Goal: Task Accomplishment & Management: Manage account settings

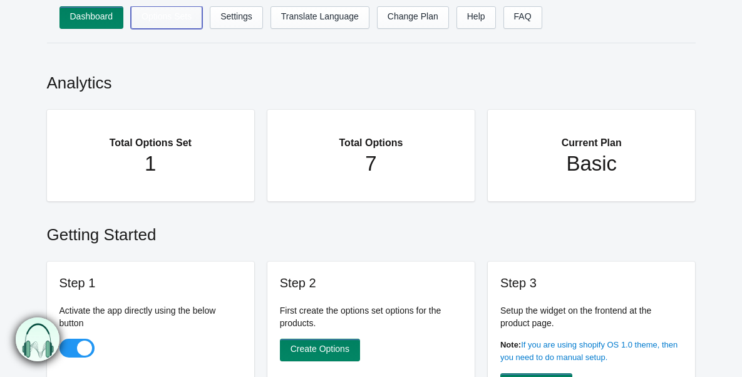
click at [175, 13] on link "Options Sets" at bounding box center [166, 17] width 71 height 23
click at [176, 21] on link "Options Sets" at bounding box center [166, 17] width 71 height 23
click at [164, 17] on link "Options Sets" at bounding box center [166, 17] width 71 height 23
click at [177, 63] on h2 "Analytics" at bounding box center [371, 79] width 649 height 41
click at [163, 19] on link "Options Sets" at bounding box center [166, 17] width 71 height 23
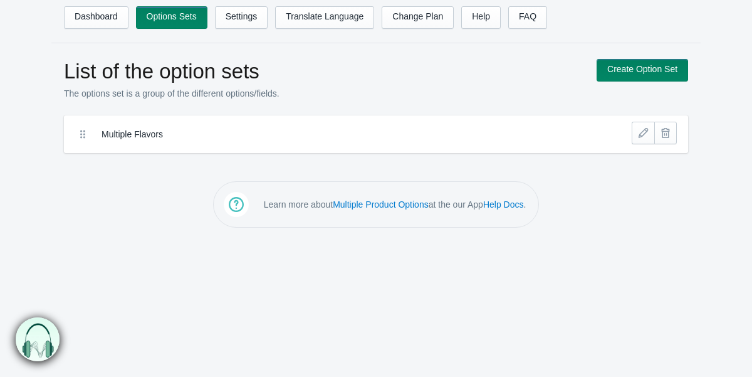
click at [83, 133] on icon at bounding box center [82, 134] width 13 height 13
drag, startPoint x: 37, startPoint y: 342, endPoint x: 76, endPoint y: 141, distance: 204.9
click at [80, 133] on icon at bounding box center [82, 134] width 13 height 13
click at [83, 133] on icon at bounding box center [82, 134] width 13 height 13
click at [643, 133] on link at bounding box center [643, 133] width 23 height 23
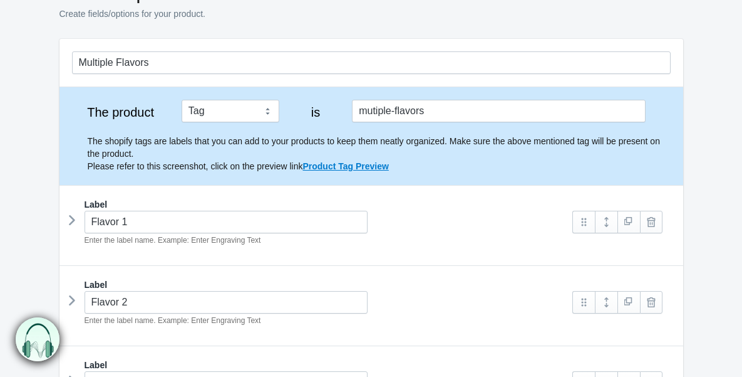
scroll to position [64, 0]
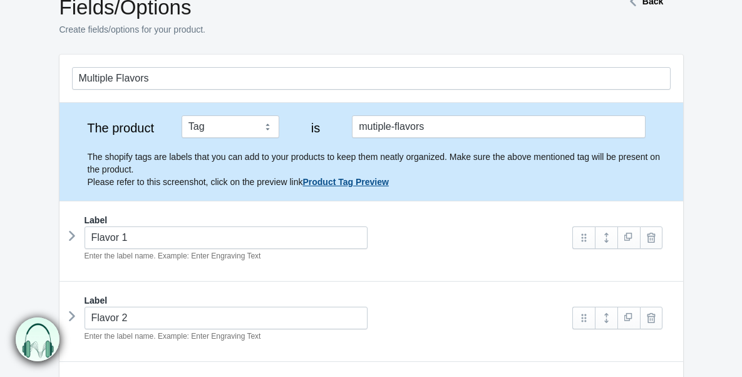
click at [365, 182] on link "Product Tag Preview" at bounding box center [346, 182] width 86 height 10
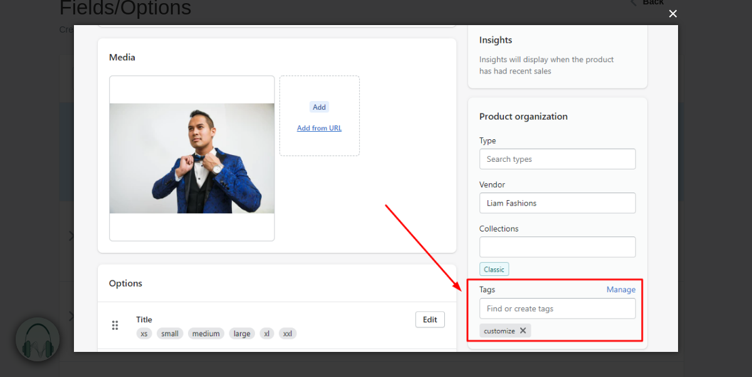
click at [675, 16] on button "×" at bounding box center [380, 14] width 604 height 28
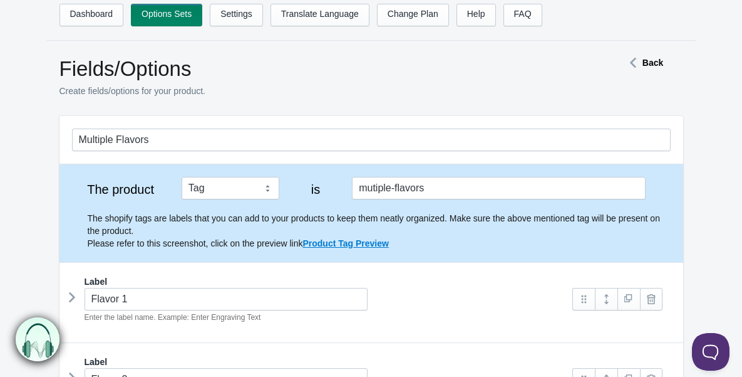
scroll to position [0, 0]
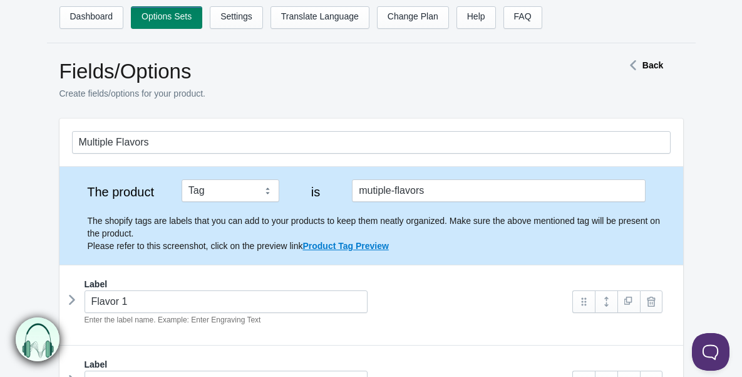
click at [286, 90] on p "Create fields/options for your product." at bounding box center [320, 93] width 520 height 13
click at [305, 83] on h1 "Fields/Options" at bounding box center [320, 71] width 520 height 25
click at [368, 90] on p "Create fields/options for your product." at bounding box center [320, 93] width 520 height 13
click at [642, 63] on icon at bounding box center [633, 65] width 19 height 6
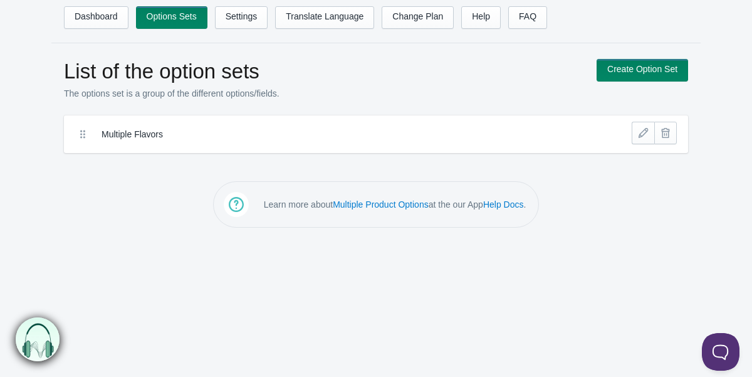
click at [357, 65] on h1 "List of the option sets" at bounding box center [324, 71] width 520 height 25
click at [432, 70] on h1 "List of the option sets" at bounding box center [324, 71] width 520 height 25
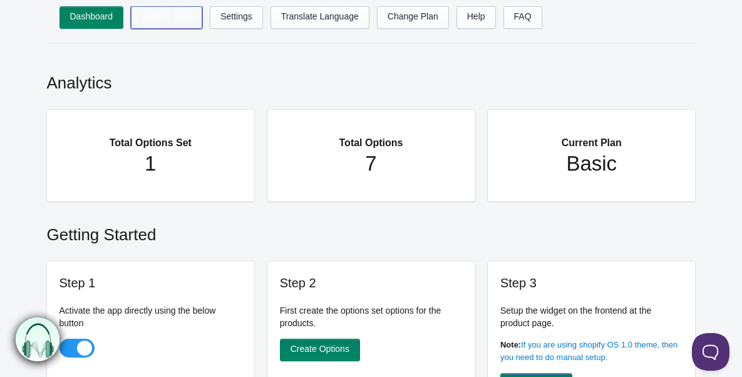
click at [179, 15] on link "Options Sets" at bounding box center [166, 17] width 71 height 23
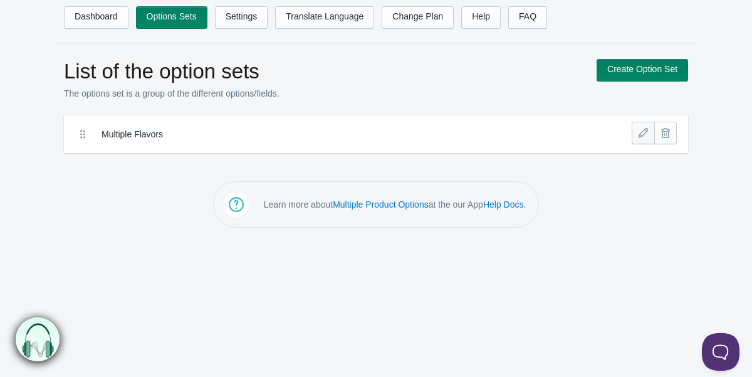
click at [643, 133] on link at bounding box center [643, 133] width 23 height 23
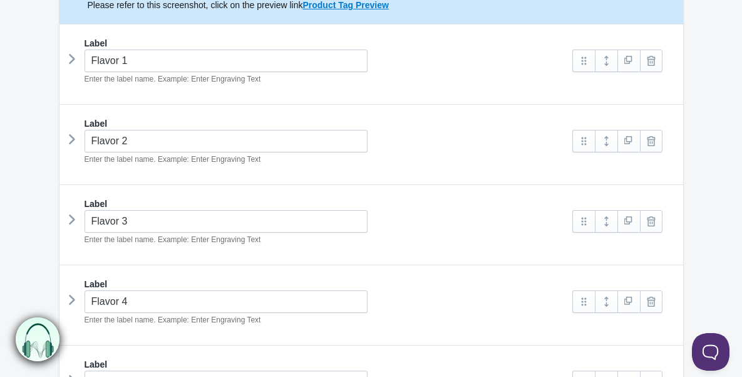
scroll to position [137, 0]
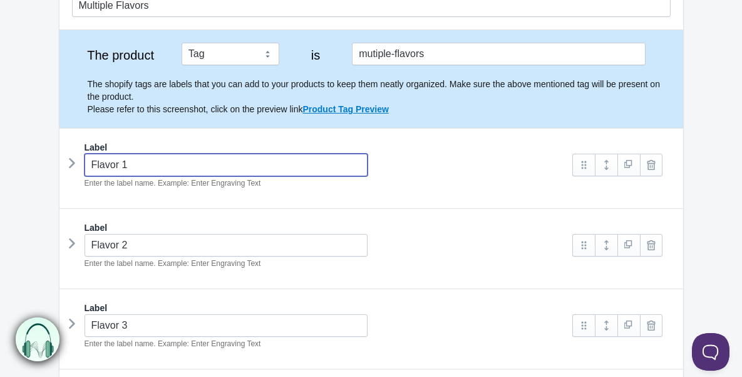
click at [180, 169] on input "Flavor 1" at bounding box center [227, 164] width 284 height 23
click at [348, 214] on div "Label Flavor 2 Enter the label name. Example: Enter Engraving Text flavor-2" at bounding box center [372, 249] width 624 height 80
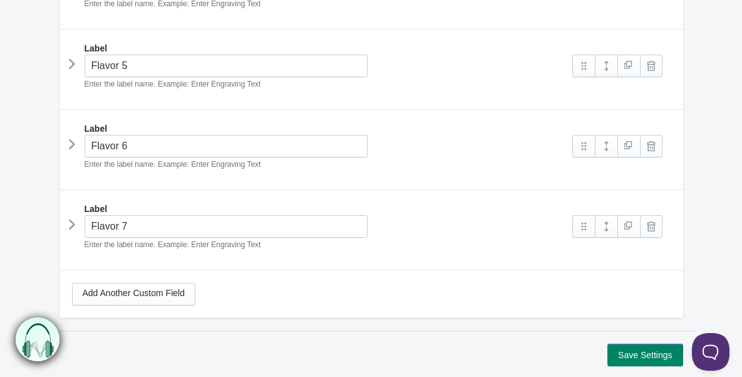
scroll to position [559, 0]
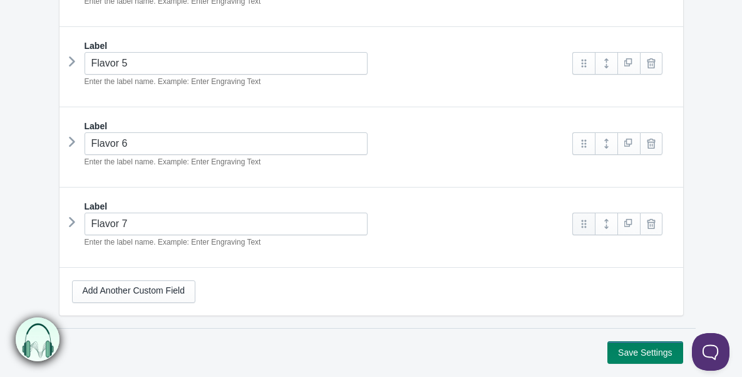
click at [586, 222] on link at bounding box center [584, 223] width 23 height 23
click at [586, 226] on link at bounding box center [584, 223] width 23 height 23
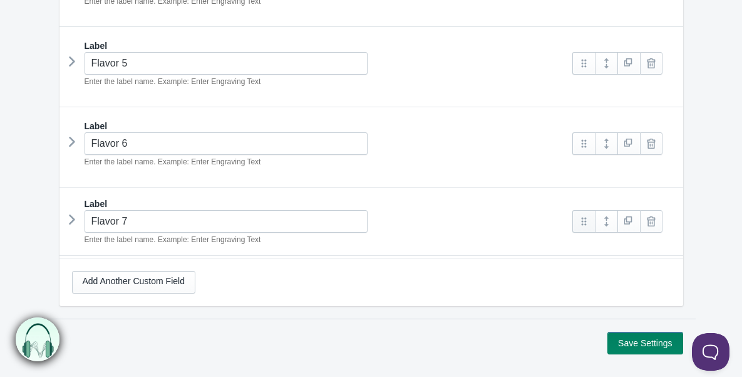
scroll to position [548, 0]
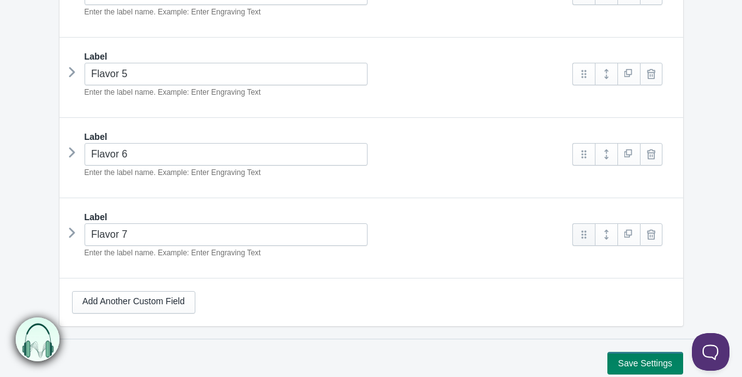
click at [586, 232] on link at bounding box center [584, 234] width 23 height 23
click at [463, 223] on div "Flavor 7 Enter the label name. Example: Enter Engraving Text" at bounding box center [316, 241] width 489 height 36
click at [603, 233] on link at bounding box center [606, 234] width 23 height 23
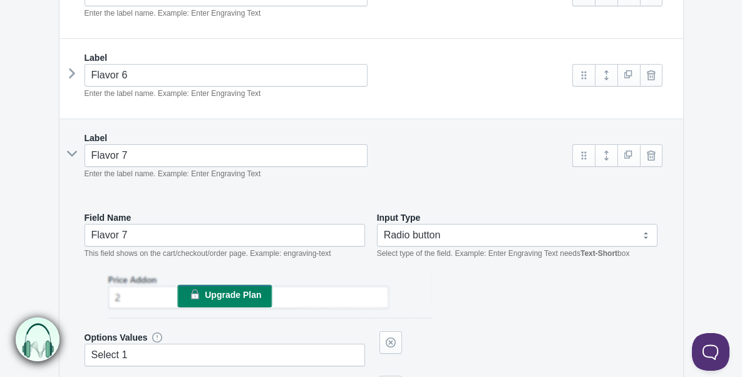
scroll to position [628, 0]
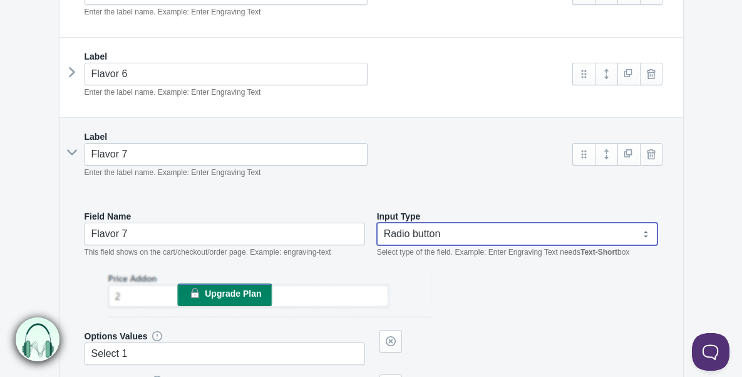
click at [433, 234] on select "Text-Short Text-Long Radio button Drop-down select Image Checkbox Datepicker" at bounding box center [517, 233] width 281 height 23
select select "4"
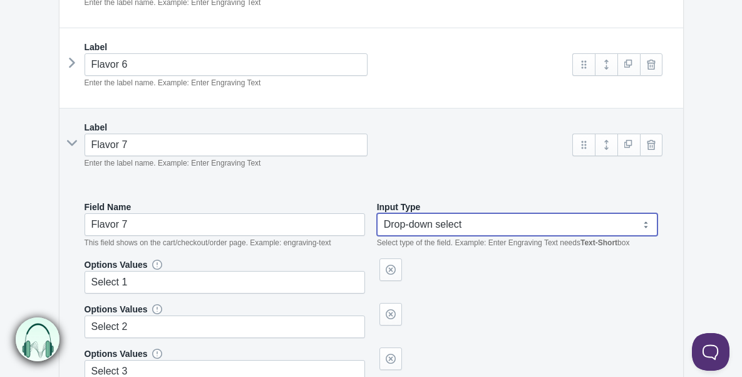
scroll to position [610, 0]
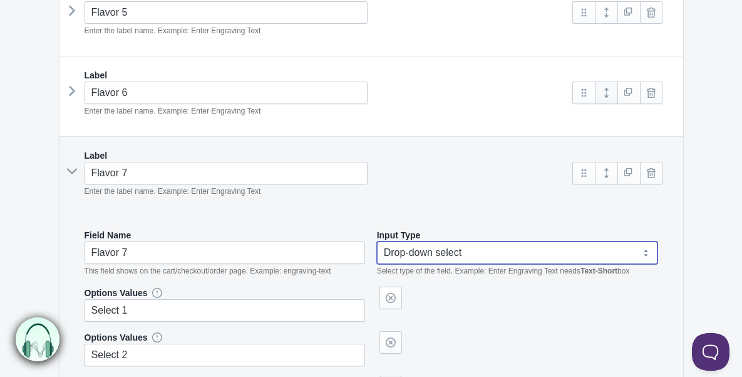
click at [606, 91] on link at bounding box center [606, 92] width 23 height 23
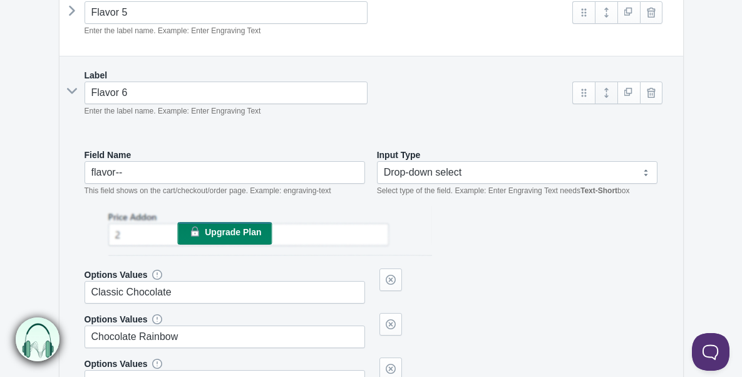
click at [606, 91] on link at bounding box center [606, 92] width 23 height 23
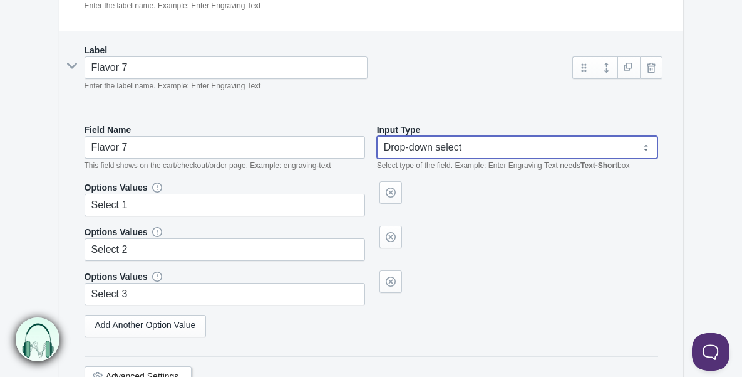
scroll to position [726, 0]
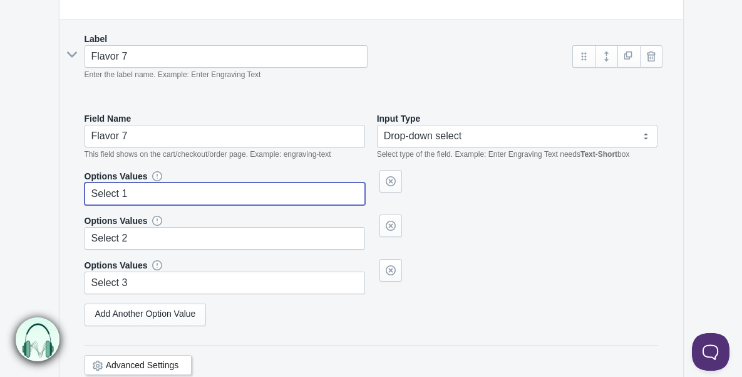
click at [226, 193] on input "Select 1" at bounding box center [225, 193] width 281 height 23
click at [464, 214] on div "Options Values Select 2" at bounding box center [372, 231] width 574 height 35
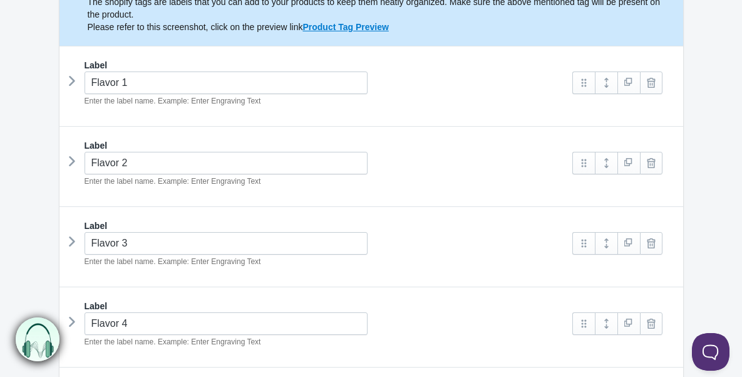
scroll to position [260, 0]
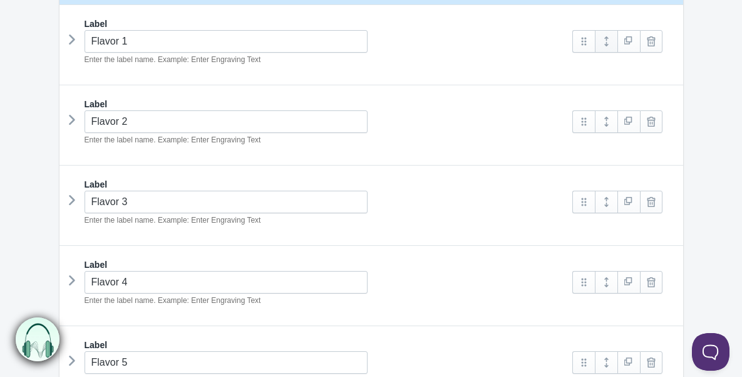
click at [606, 42] on link at bounding box center [606, 41] width 23 height 23
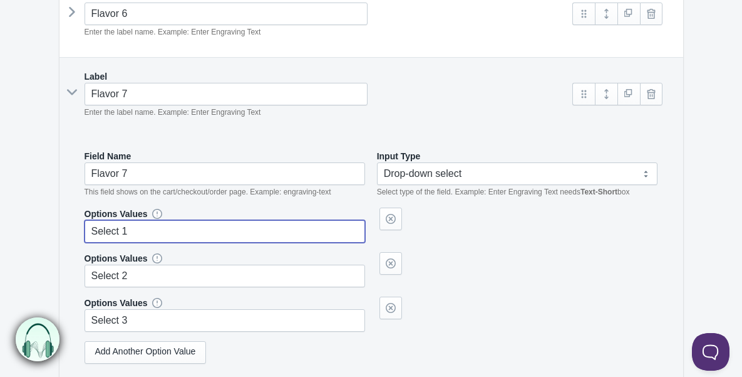
scroll to position [1436, 0]
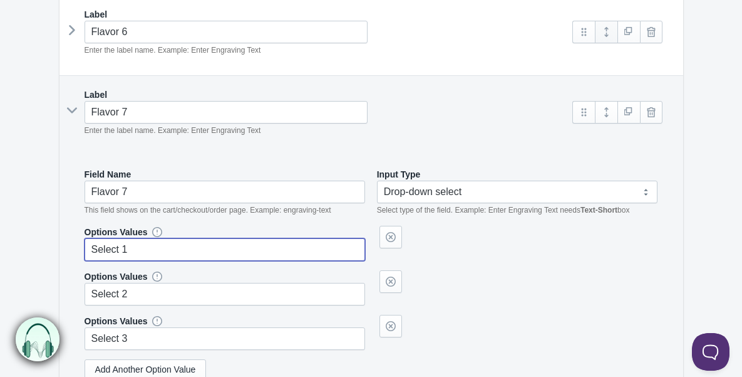
click at [603, 32] on link at bounding box center [606, 32] width 23 height 23
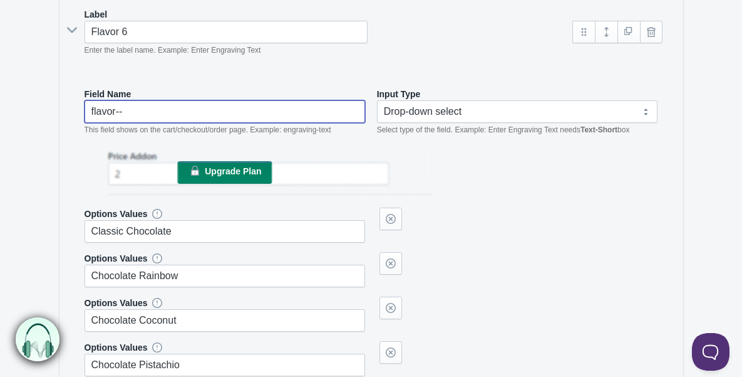
click at [145, 112] on input "flavor--" at bounding box center [225, 111] width 281 height 23
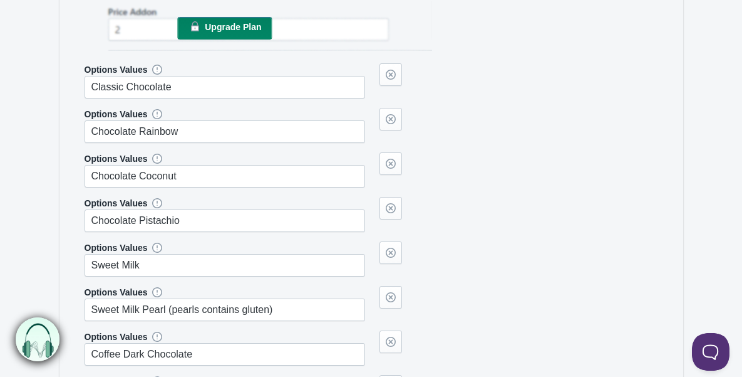
scroll to position [1578, 0]
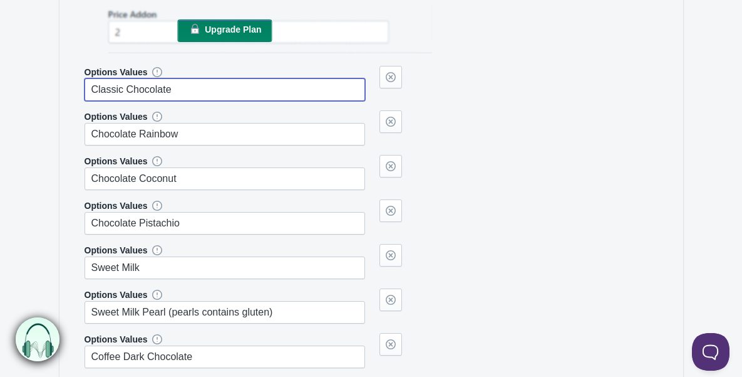
click at [187, 85] on input "Classic Chocolate" at bounding box center [225, 89] width 281 height 23
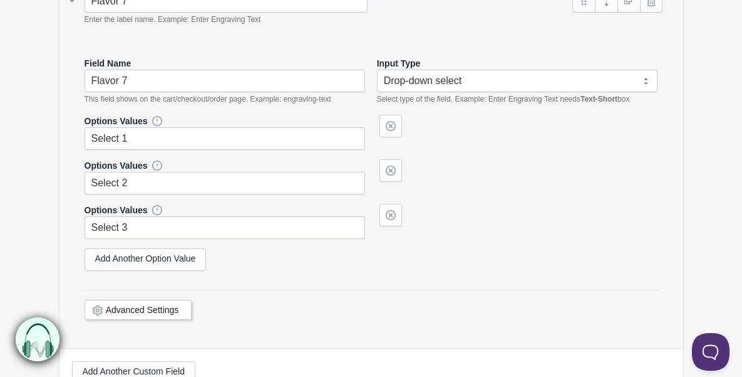
scroll to position [2317, 0]
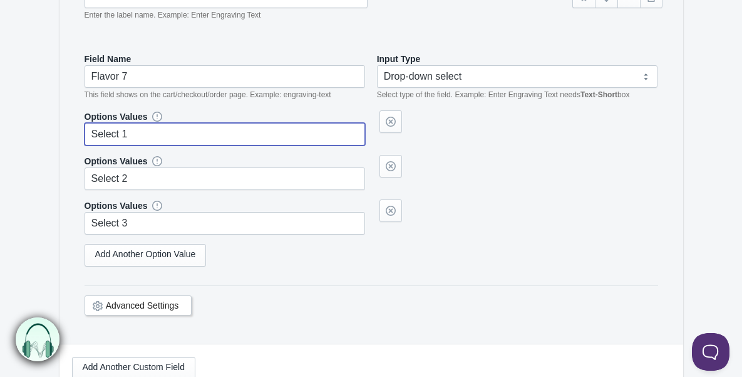
click at [160, 130] on input "Select 1" at bounding box center [225, 134] width 281 height 23
paste input "Classic Chocolate"
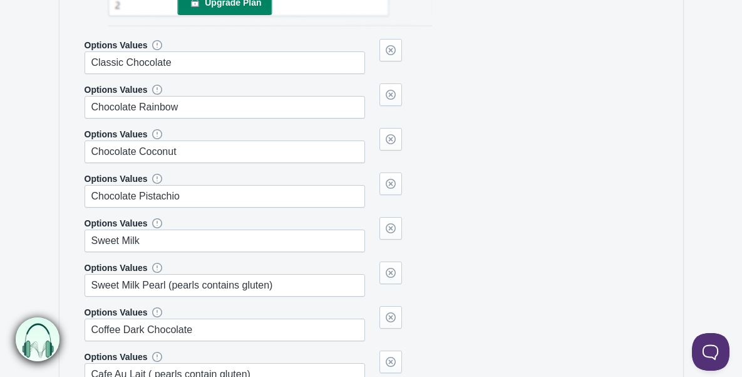
scroll to position [1603, 0]
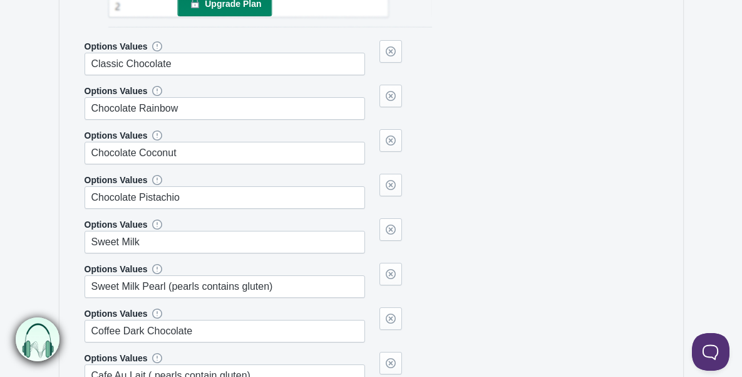
type input "Classic Chocolate"
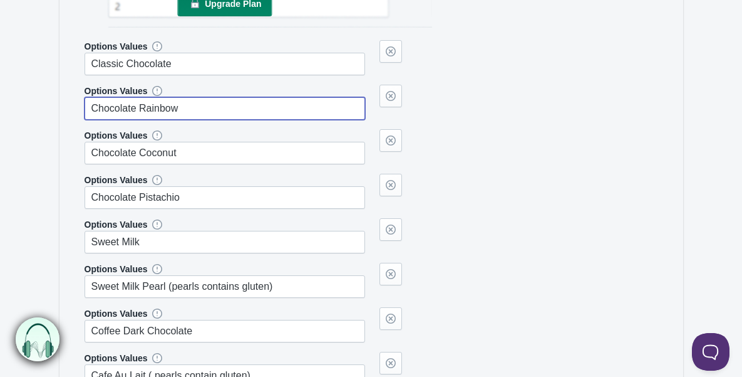
click at [200, 102] on input "Chocolate Rainbow" at bounding box center [225, 108] width 281 height 23
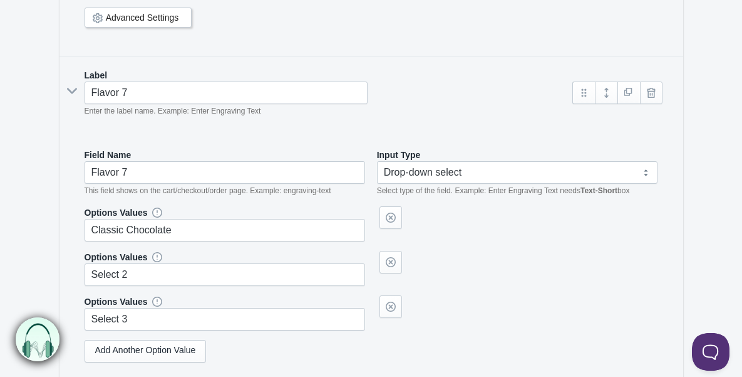
scroll to position [2243, 0]
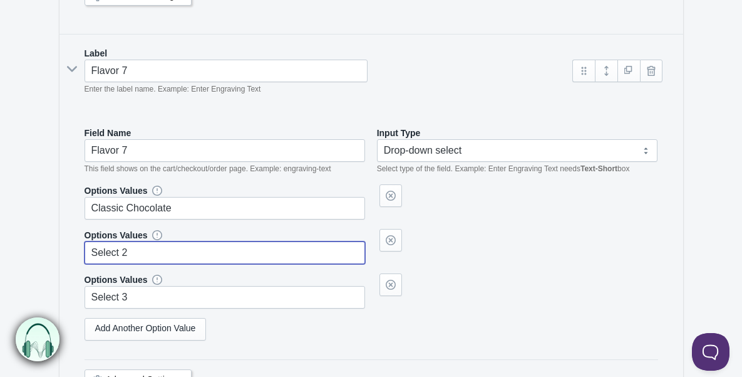
click at [137, 244] on input "Select 2" at bounding box center [225, 252] width 281 height 23
paste input "Chocolate Rainbow"
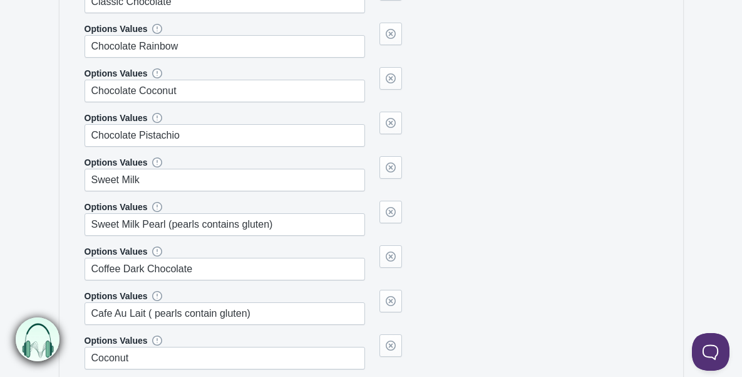
scroll to position [1662, 0]
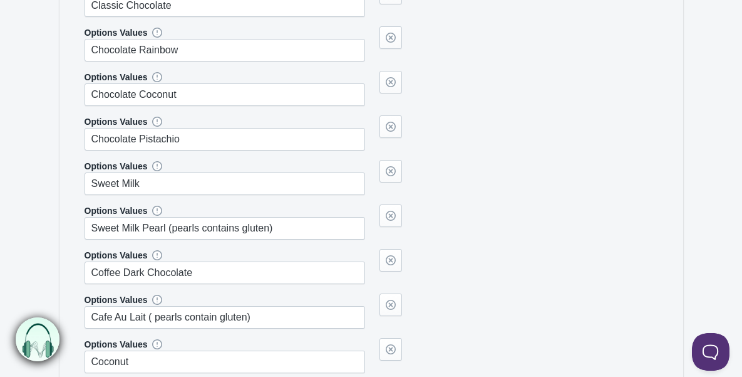
type input "Chocolate Rainbow"
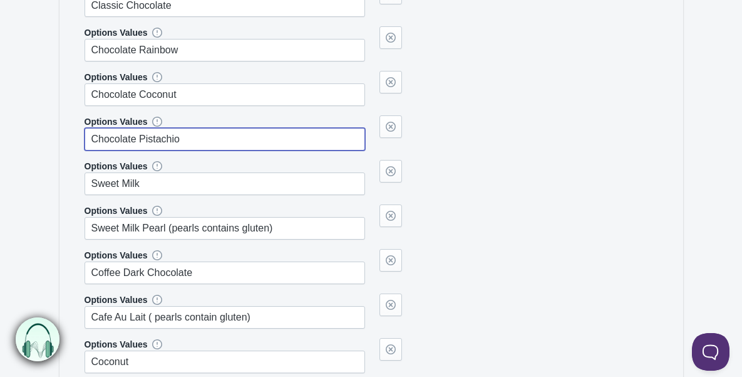
click at [193, 137] on input "Chocolate Pistachio" at bounding box center [225, 139] width 281 height 23
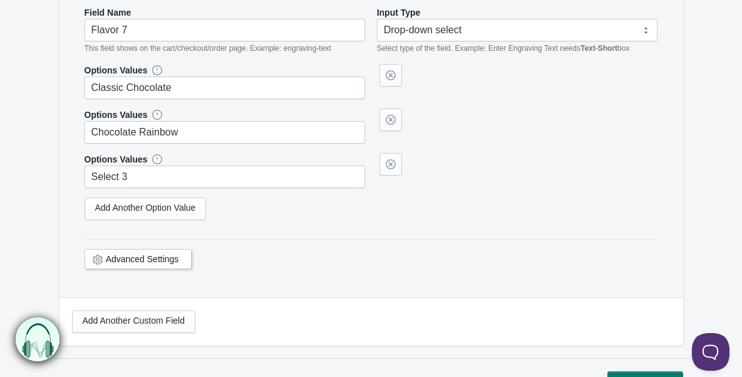
scroll to position [2363, 0]
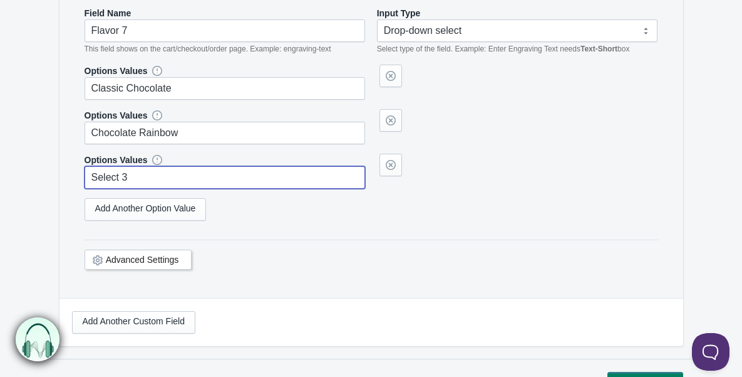
click at [150, 174] on input "Select 3" at bounding box center [225, 177] width 281 height 23
paste input "Chocolate Pistachio"
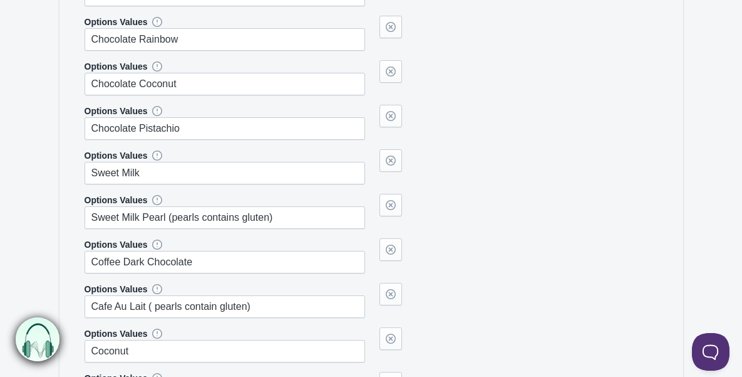
scroll to position [1672, 0]
type input "Chocolate Pistachio"
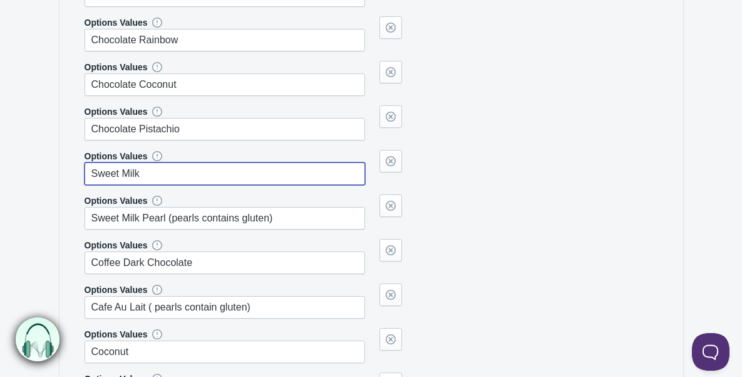
click at [152, 169] on input "Sweet Milk" at bounding box center [225, 173] width 281 height 23
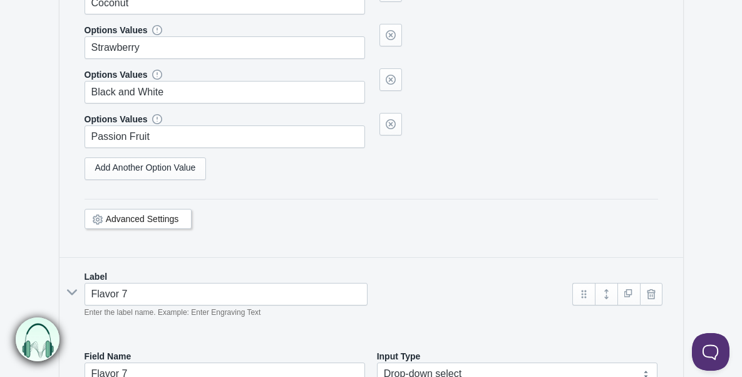
scroll to position [2016, 0]
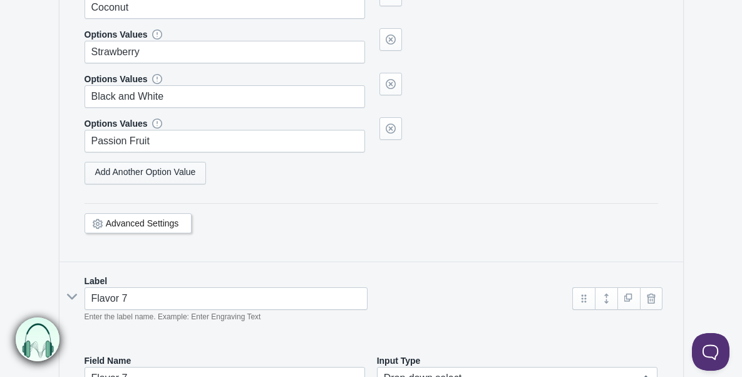
click at [151, 168] on link "Add Another Option Value" at bounding box center [146, 173] width 122 height 23
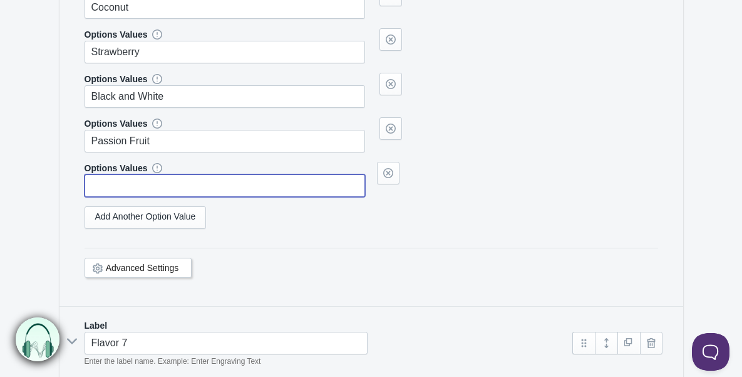
click at [150, 179] on input "text" at bounding box center [225, 185] width 281 height 23
paste input "Sweet Milk"
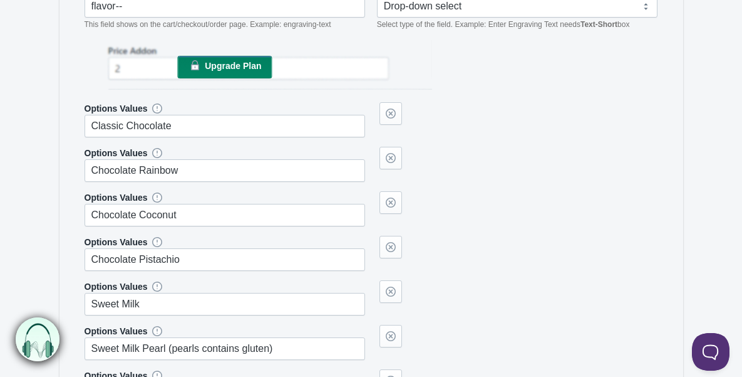
scroll to position [1651, 0]
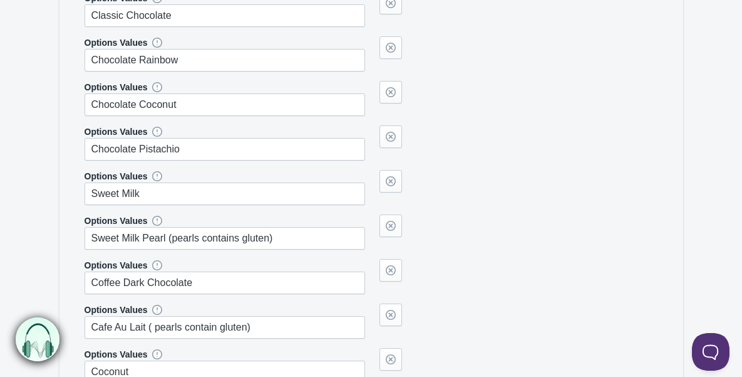
type input "Sweet Milk"
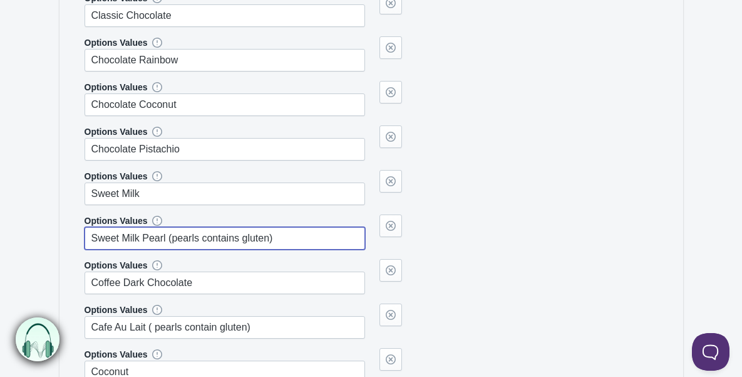
click at [284, 236] on input "Sweet Milk Pearl (pearls contains gluten)" at bounding box center [225, 238] width 281 height 23
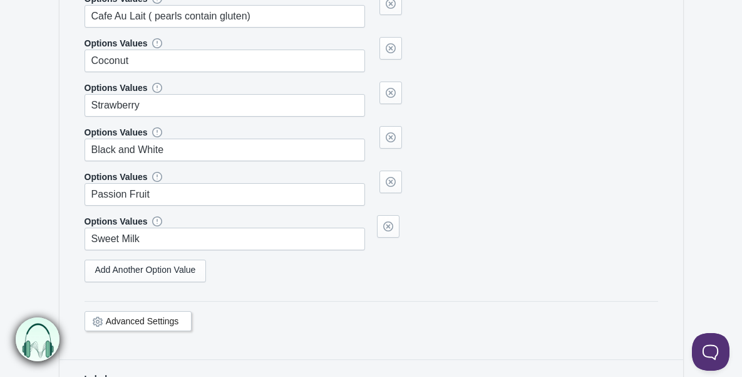
scroll to position [1991, 0]
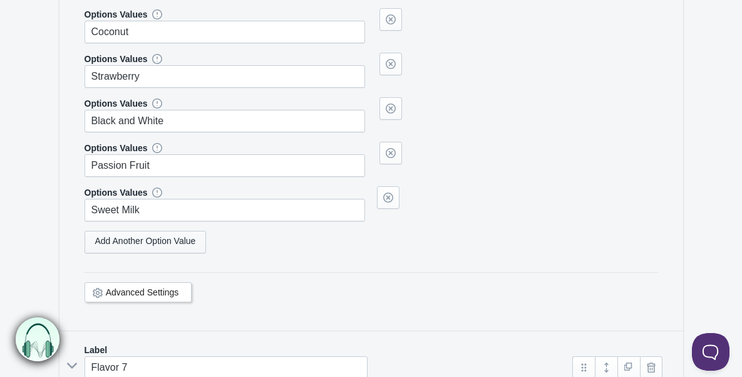
click at [197, 244] on link "Add Another Option Value" at bounding box center [146, 242] width 122 height 23
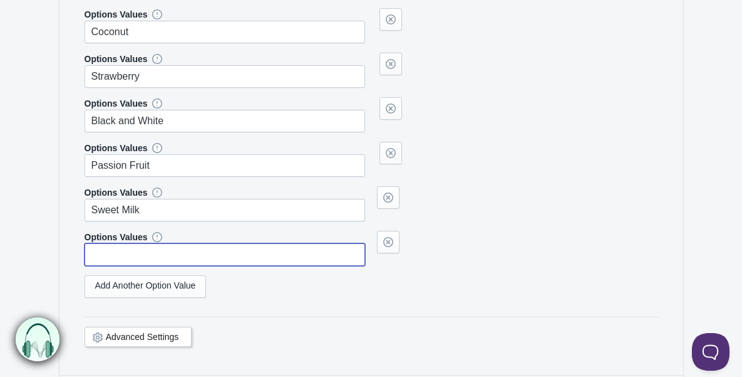
click at [187, 251] on input "text" at bounding box center [225, 254] width 281 height 23
paste input "Sweet Milk Pearl (pearls contains gluten)"
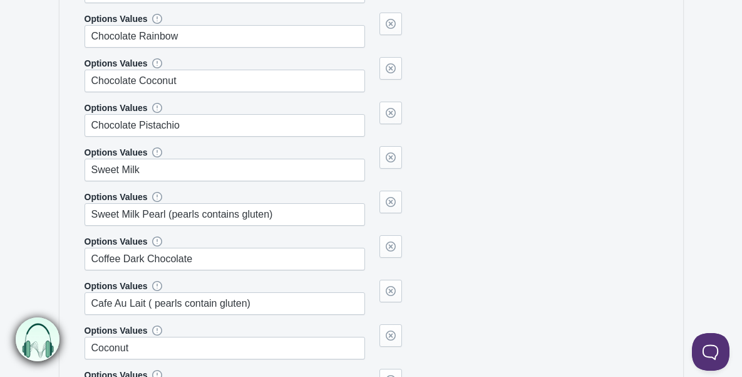
scroll to position [1682, 0]
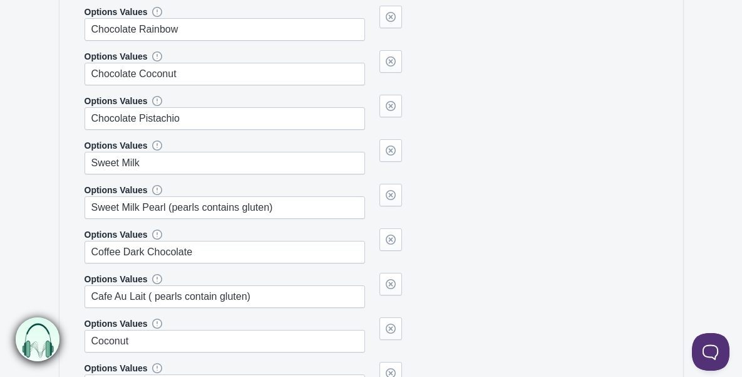
type input "Sweet Milk Pearl (pearls contains gluten)"
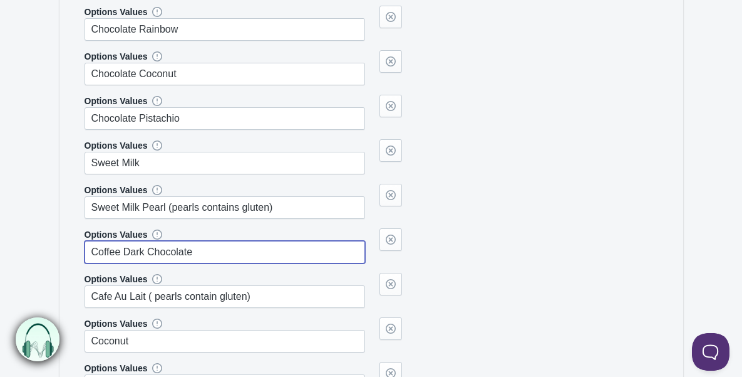
click at [198, 252] on input "Coffee Dark Chocolate" at bounding box center [225, 252] width 281 height 23
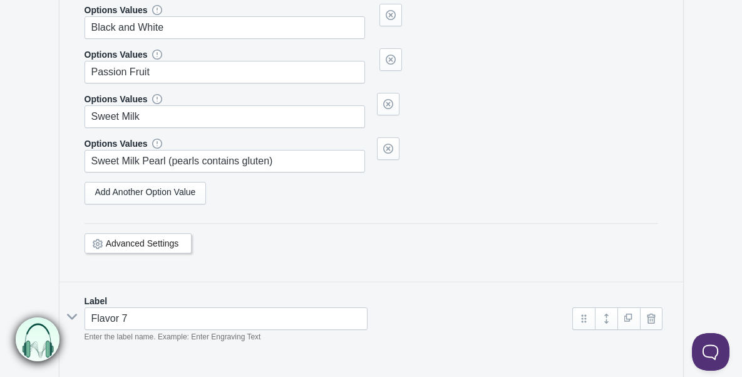
scroll to position [2083, 0]
click at [192, 191] on link "Add Another Option Value" at bounding box center [146, 194] width 122 height 23
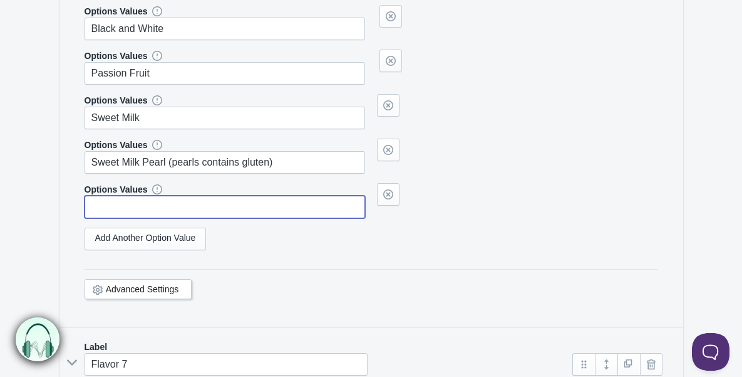
click at [191, 200] on input "text" at bounding box center [225, 206] width 281 height 23
paste input "Coffee Dark Chocolate"
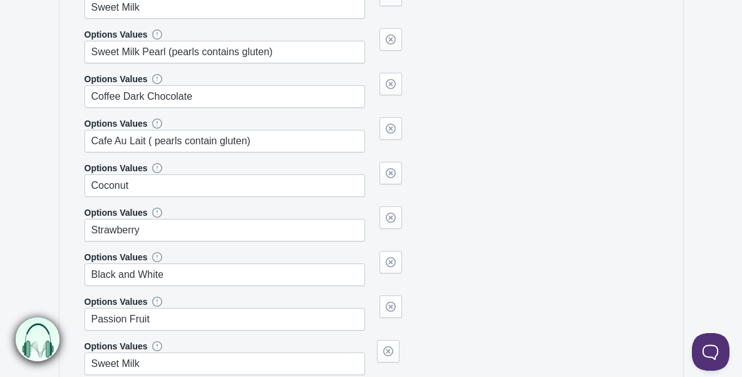
scroll to position [1836, 0]
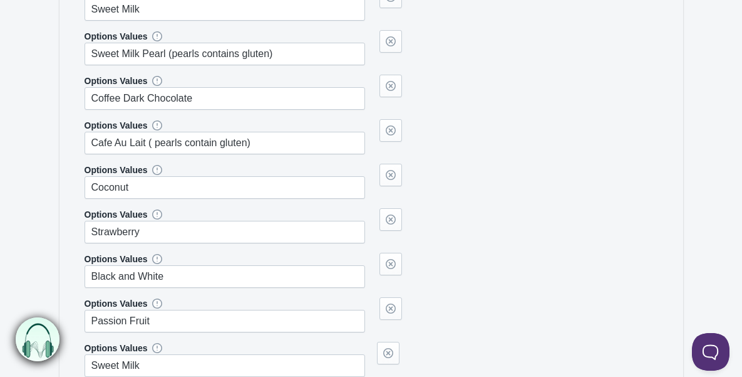
type input "Coffee Dark Chocolate"
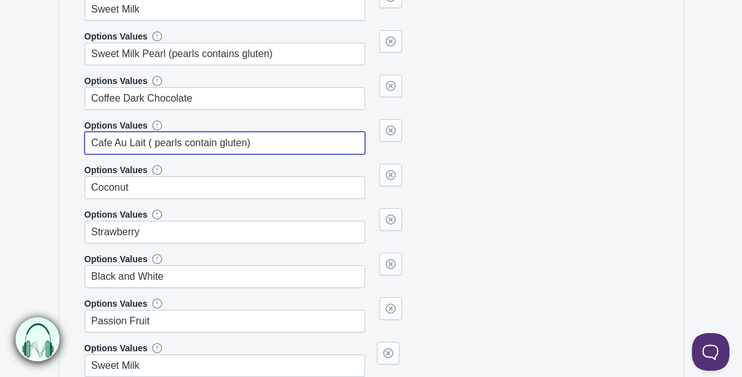
click at [259, 138] on input "Cafe Au Lait ( pearls contain gluten)" at bounding box center [225, 143] width 281 height 23
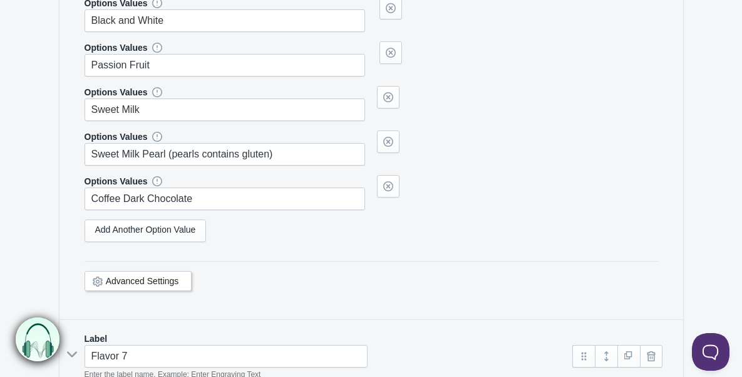
scroll to position [2087, 0]
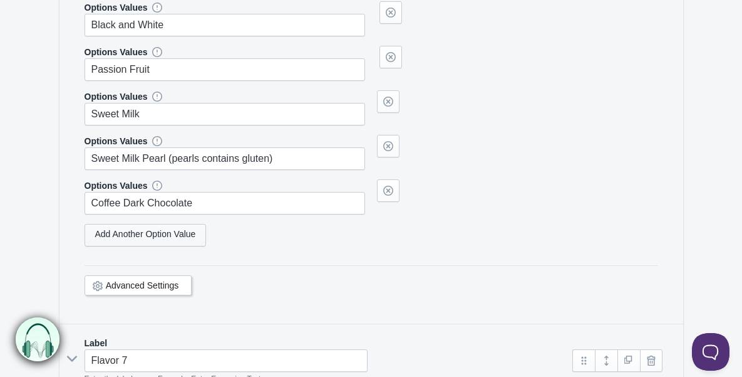
click at [181, 229] on link "Add Another Option Value" at bounding box center [146, 235] width 122 height 23
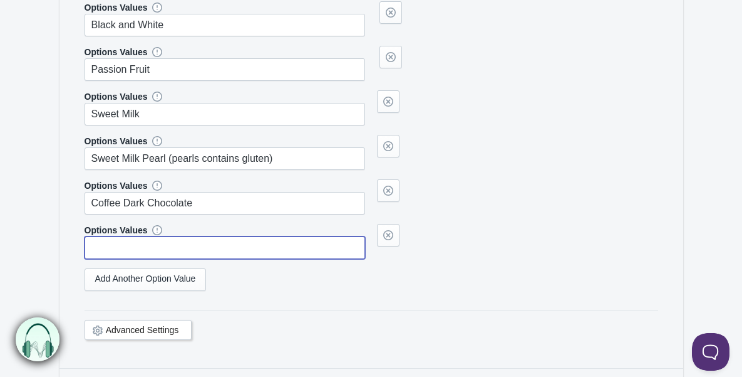
click at [178, 250] on input "text" at bounding box center [225, 247] width 281 height 23
paste input "Cafe Au Lait ( pearls contain gluten)"
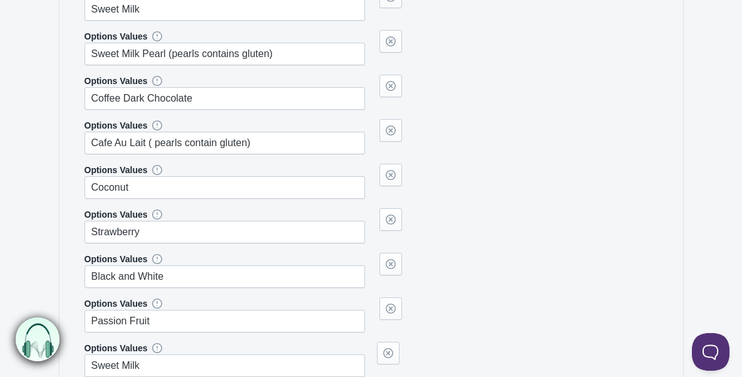
scroll to position [1839, 0]
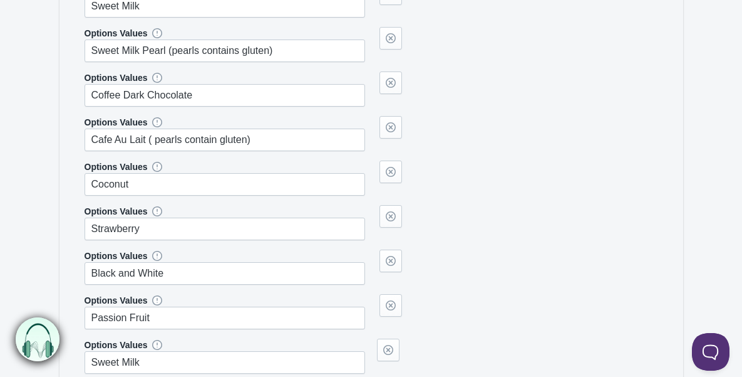
type input "Cafe Au Lait ( pearls contain gluten)"
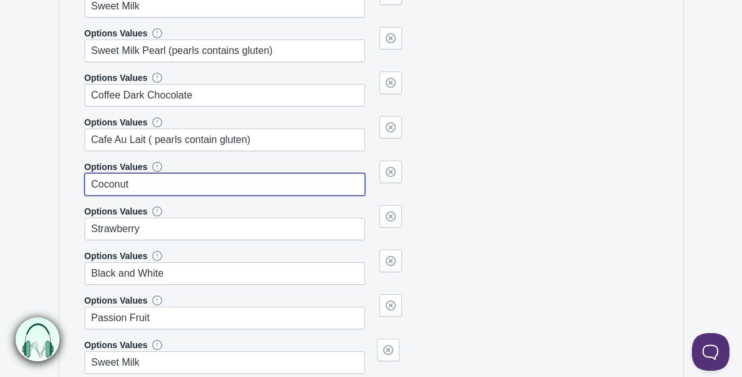
click at [164, 180] on input "Coconut" at bounding box center [225, 184] width 281 height 23
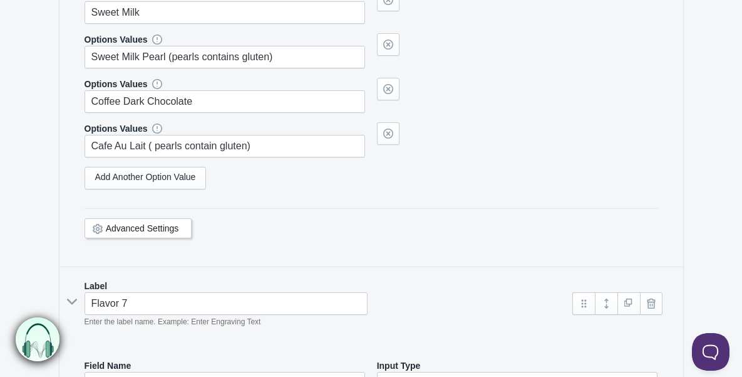
scroll to position [2188, 0]
click at [164, 178] on link "Add Another Option Value" at bounding box center [146, 178] width 122 height 23
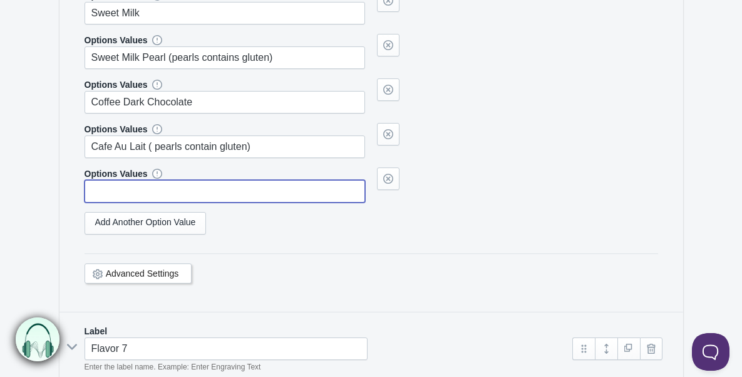
click at [161, 194] on input "text" at bounding box center [225, 191] width 281 height 23
paste input "Coconut"
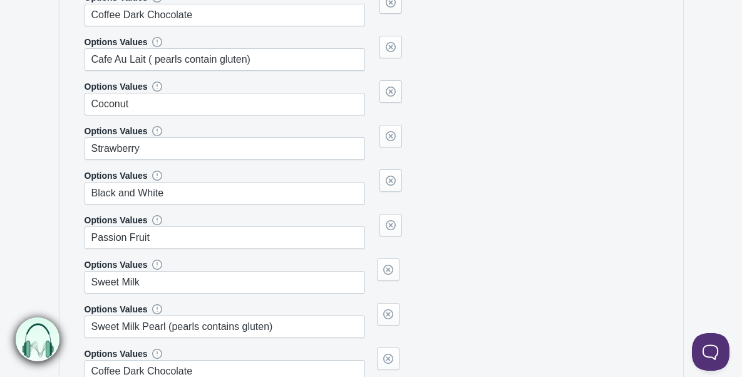
scroll to position [1930, 0]
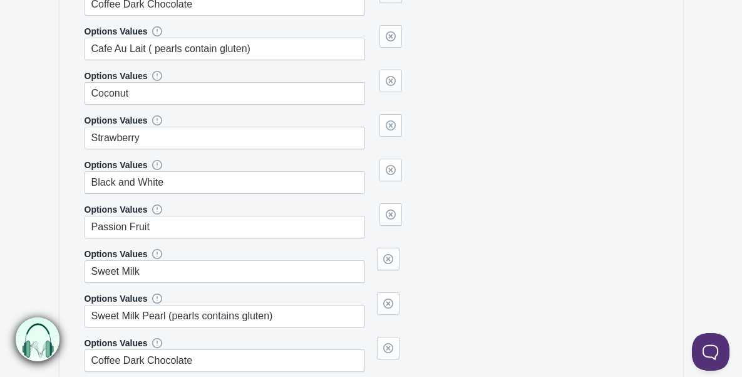
type input "Coconut"
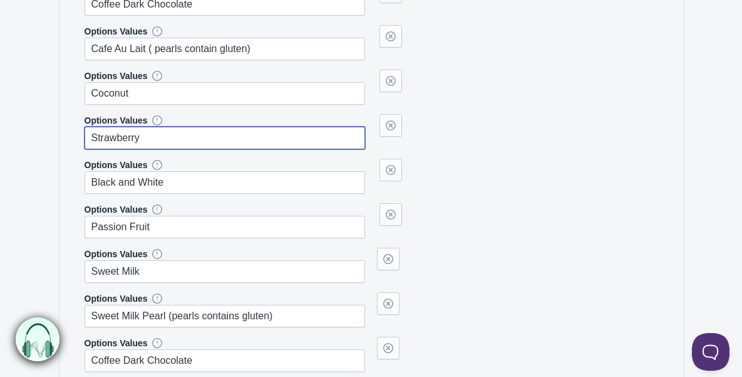
click at [173, 136] on input "Strawberry" at bounding box center [225, 138] width 281 height 23
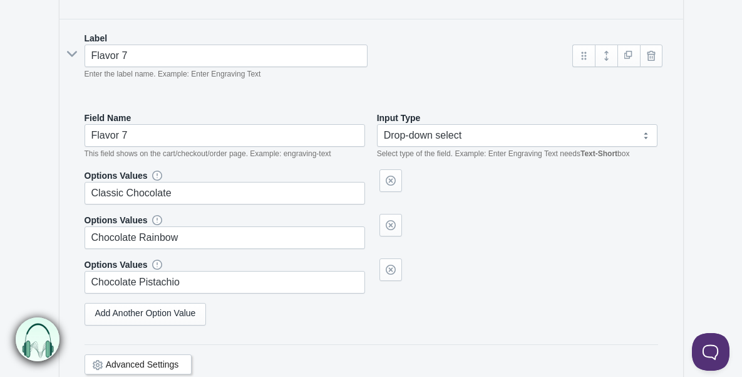
scroll to position [2496, 0]
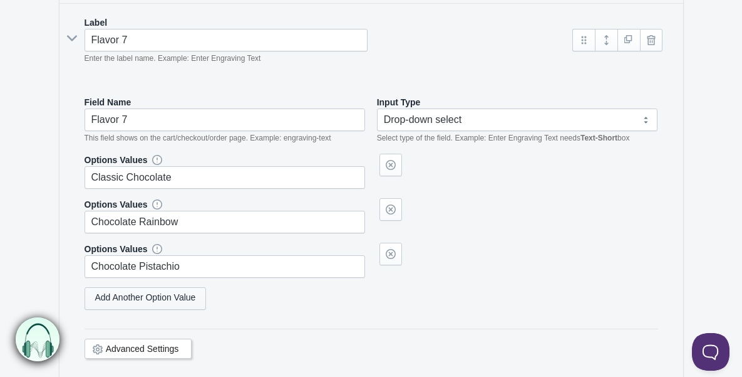
click at [132, 292] on link "Add Another Option Value" at bounding box center [146, 298] width 122 height 23
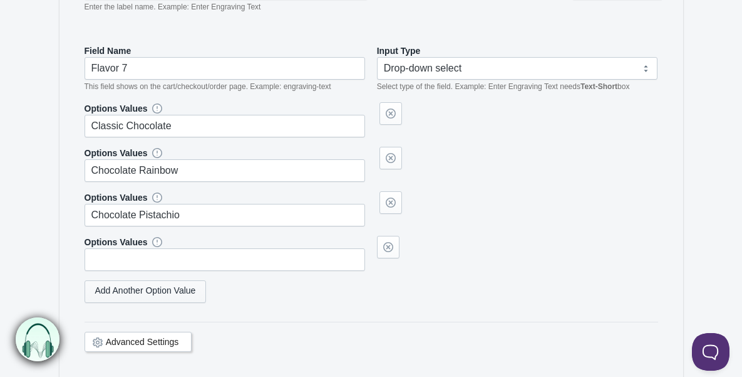
scroll to position [2552, 0]
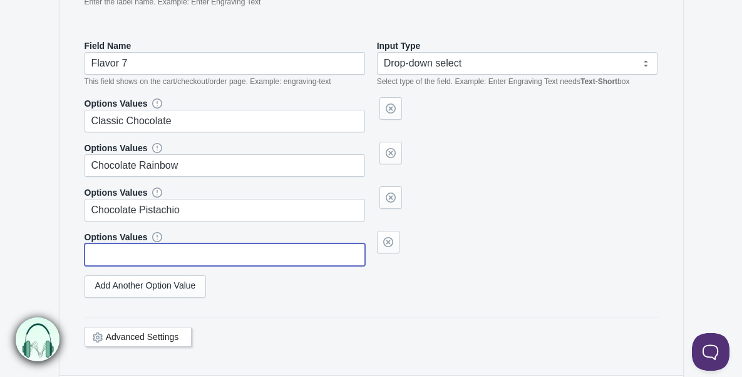
click at [136, 256] on input "text" at bounding box center [225, 254] width 281 height 23
paste input "Strawberry"
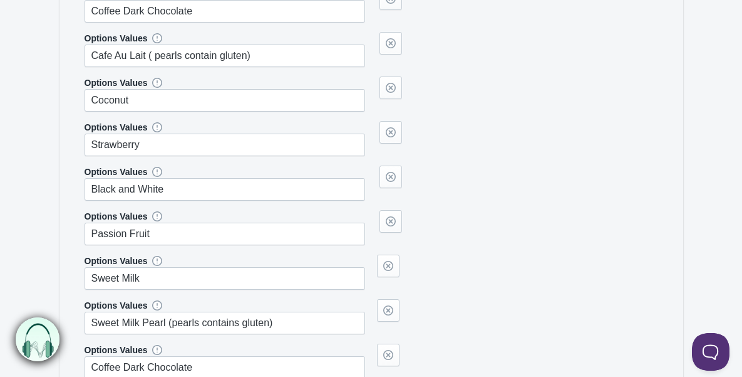
scroll to position [1940, 0]
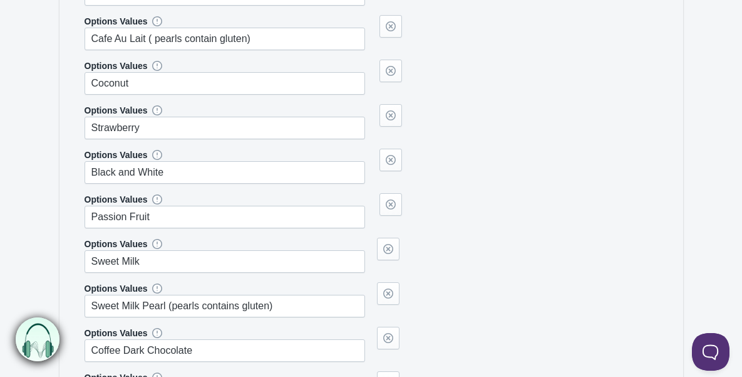
type input "Strawberry"
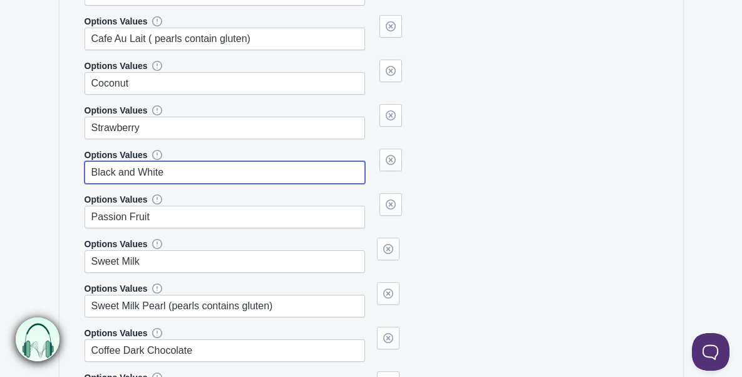
click at [176, 170] on input "Black and White" at bounding box center [225, 172] width 281 height 23
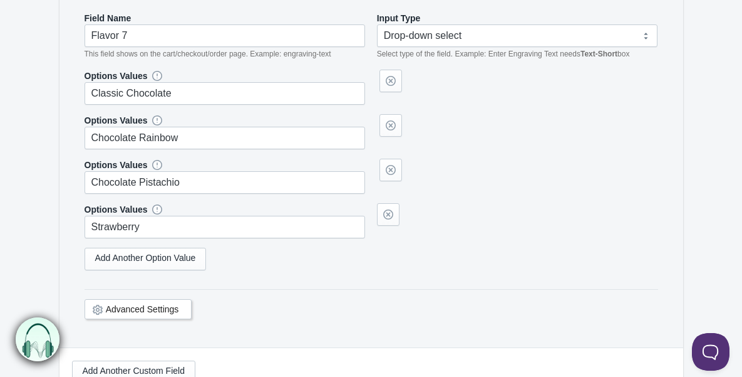
scroll to position [2578, 0]
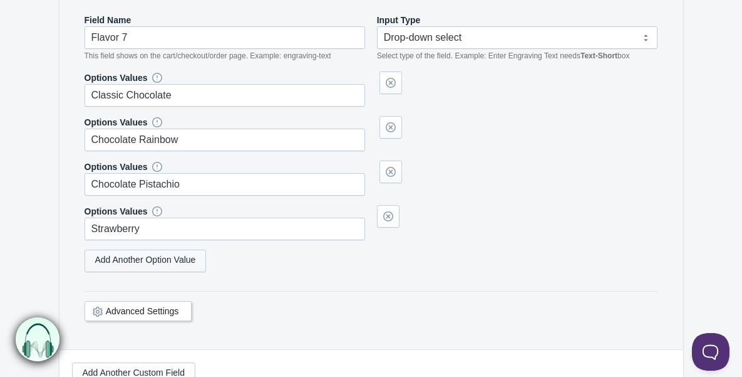
click at [169, 257] on link "Add Another Option Value" at bounding box center [146, 260] width 122 height 23
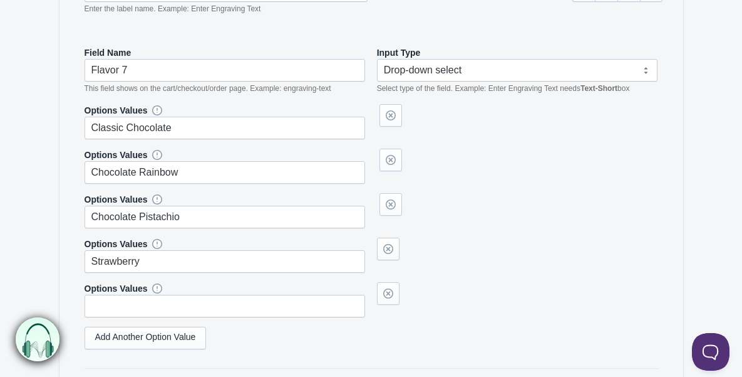
scroll to position [2546, 0]
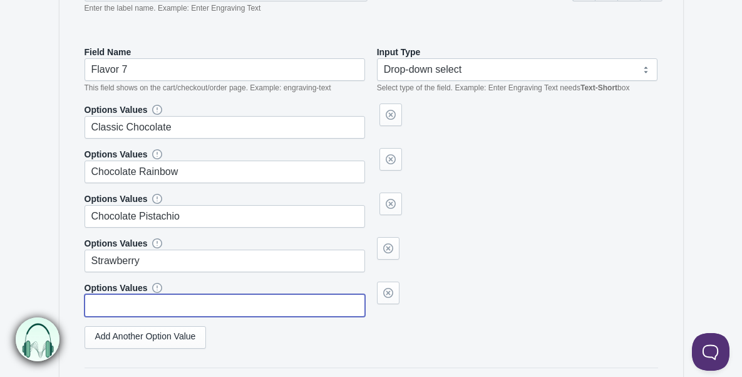
click at [165, 297] on input "text" at bounding box center [225, 305] width 281 height 23
paste input "Black and White"
click at [229, 328] on div "Add Another Option Value" at bounding box center [372, 337] width 574 height 23
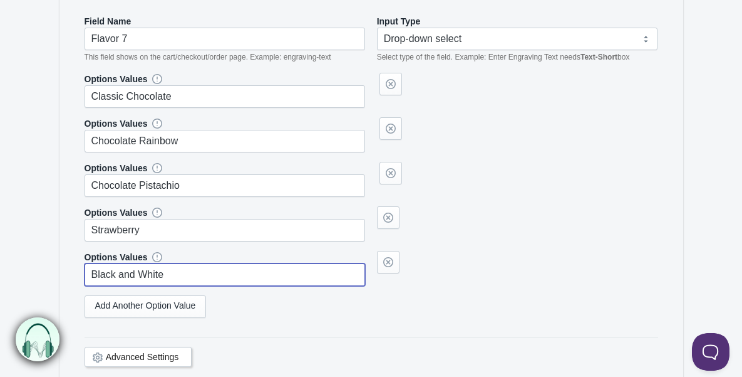
scroll to position [2588, 0]
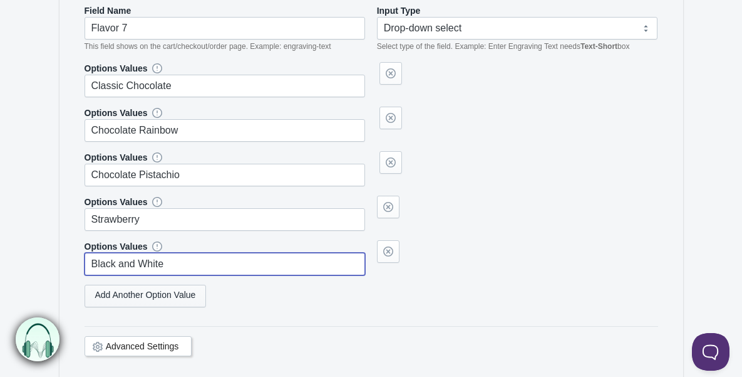
click at [194, 296] on link "Add Another Option Value" at bounding box center [146, 295] width 122 height 23
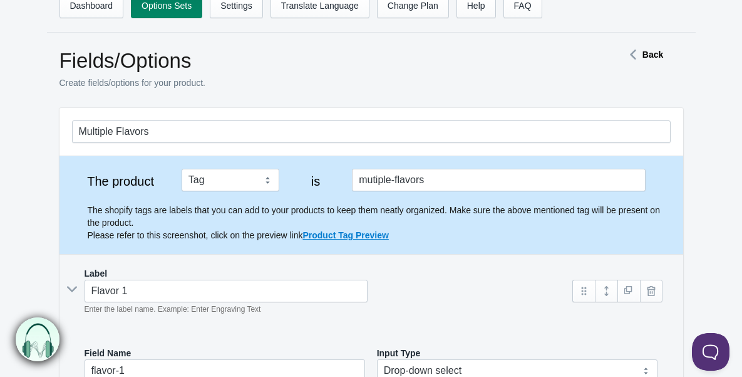
scroll to position [11, 0]
type input "Black and White"
click at [647, 52] on strong "Back" at bounding box center [653, 54] width 21 height 10
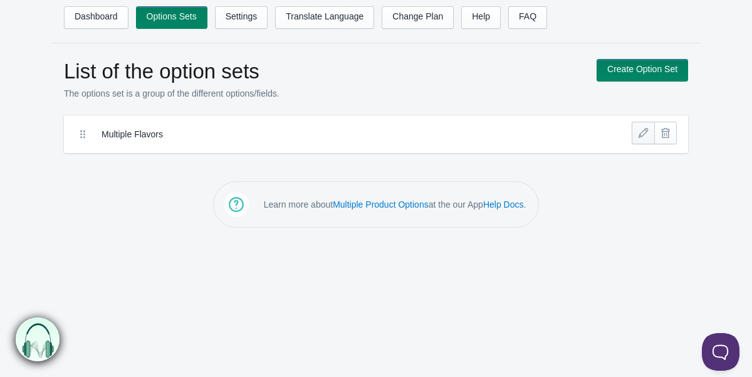
click at [640, 132] on link at bounding box center [643, 133] width 23 height 23
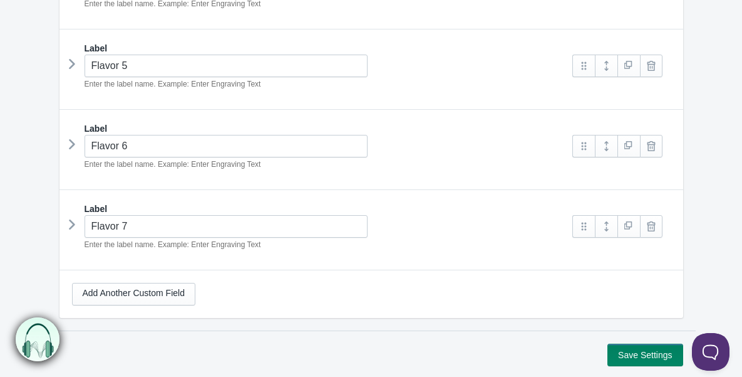
scroll to position [556, 0]
click at [607, 226] on link at bounding box center [606, 227] width 23 height 23
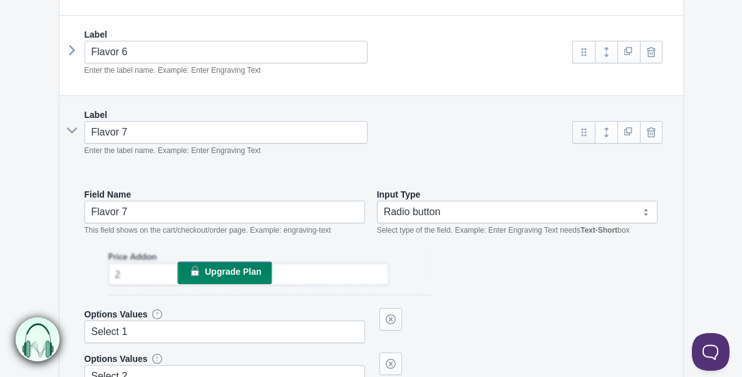
scroll to position [641, 0]
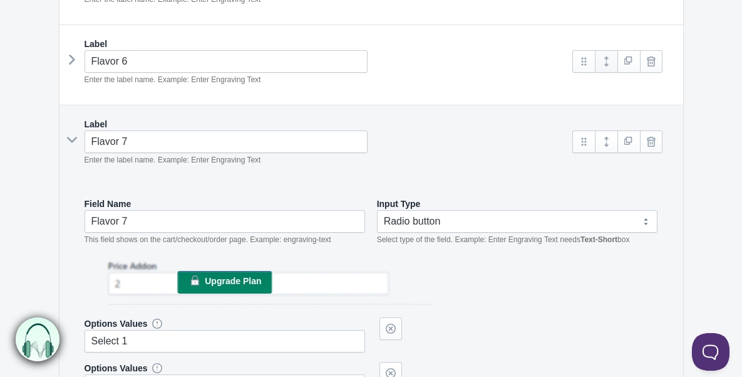
click at [605, 61] on link at bounding box center [606, 61] width 23 height 23
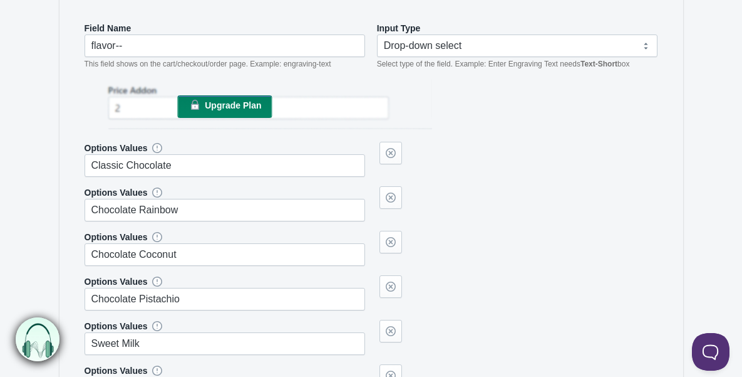
scroll to position [787, 0]
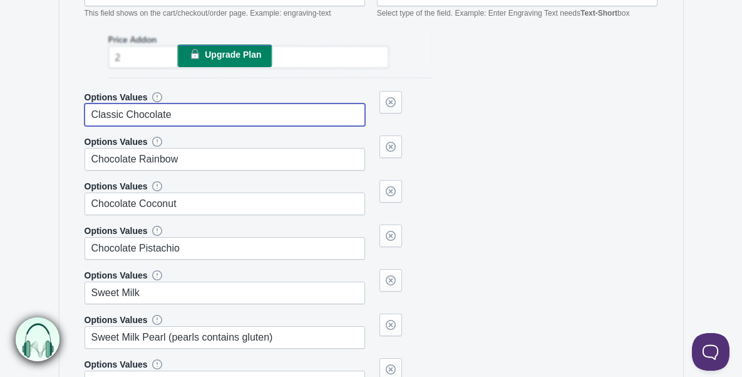
click at [224, 110] on input "Classic Chocolate" at bounding box center [225, 114] width 281 height 23
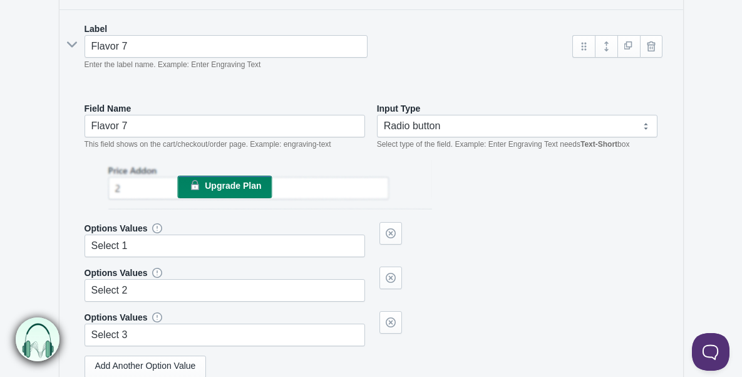
scroll to position [1502, 0]
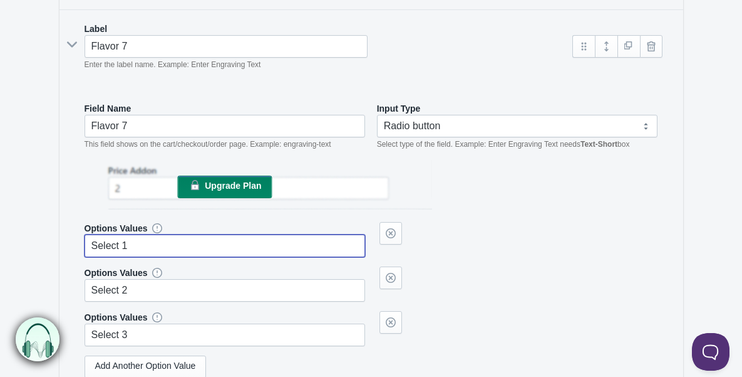
drag, startPoint x: 139, startPoint y: 243, endPoint x: 82, endPoint y: 239, distance: 57.1
click at [82, 239] on div "Field Name Flavor 7 This field shows on the cart/checkout/order page. Example: …" at bounding box center [371, 272] width 599 height 365
paste input "Classic Chocolate"
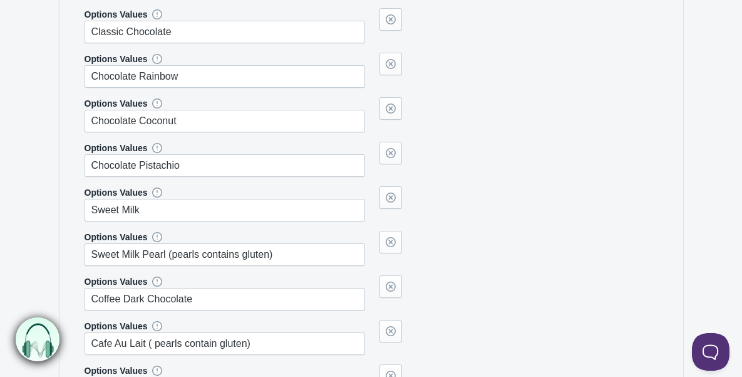
scroll to position [856, 0]
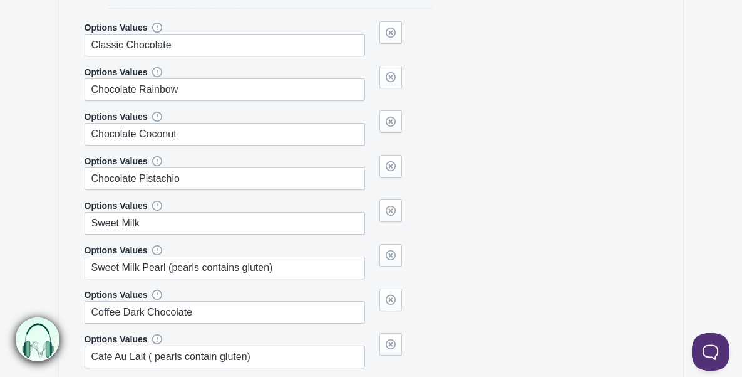
type input "Classic Chocolate"
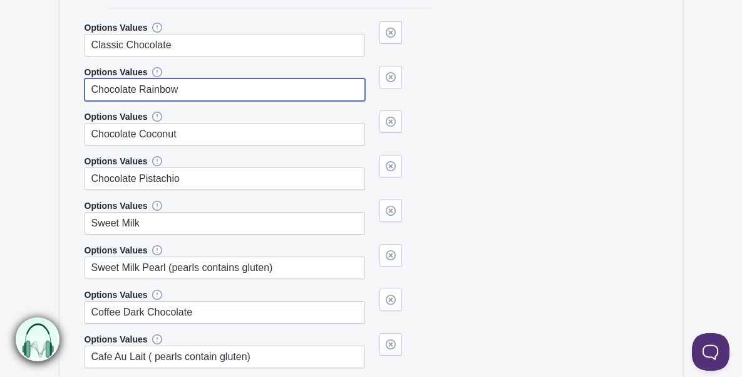
drag, startPoint x: 190, startPoint y: 89, endPoint x: 60, endPoint y: 85, distance: 129.7
click at [60, 85] on div "Label Flavor 6 Enter the label name. Example: Enter Engraving Text flavor--" at bounding box center [372, 233] width 624 height 846
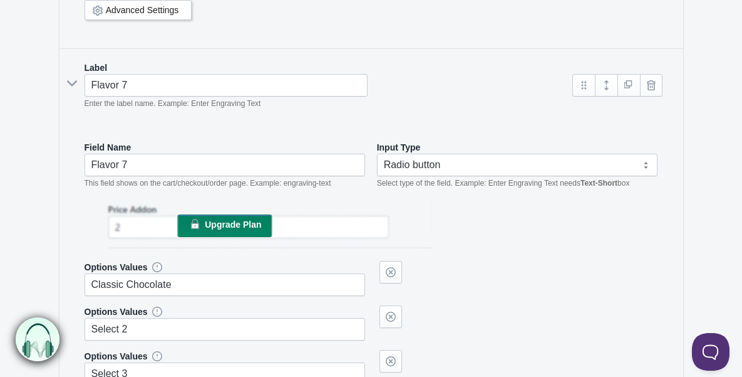
scroll to position [1637, 0]
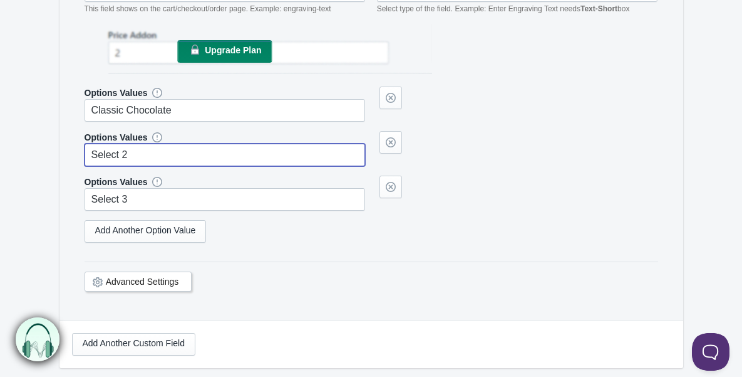
drag, startPoint x: 153, startPoint y: 153, endPoint x: 46, endPoint y: 145, distance: 108.0
paste input "Chocolate Rainbow"
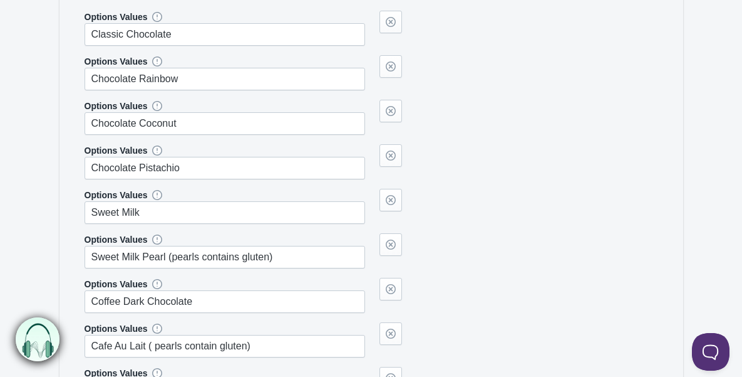
scroll to position [783, 0]
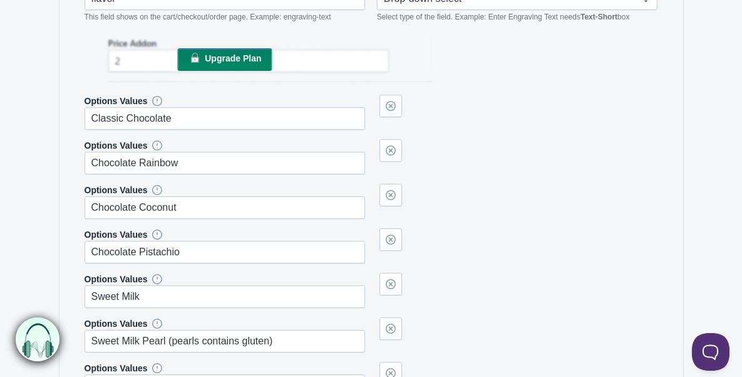
type input "Chocolate Rainbow"
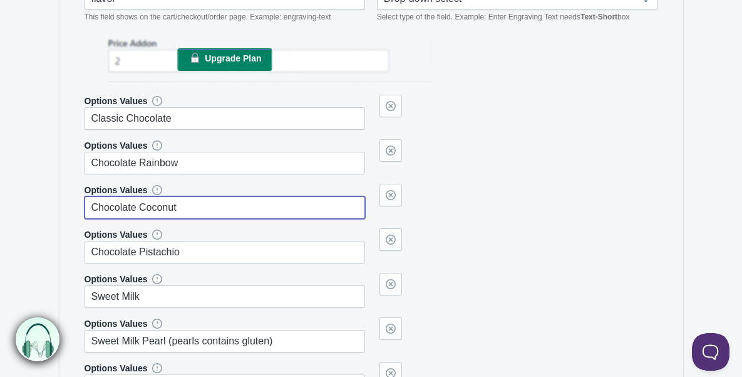
drag, startPoint x: 180, startPoint y: 207, endPoint x: 76, endPoint y: 200, distance: 104.9
click at [76, 200] on div "Field Name flavor-- This field shows on the cart/checkout/order page. Example: …" at bounding box center [371, 345] width 599 height 766
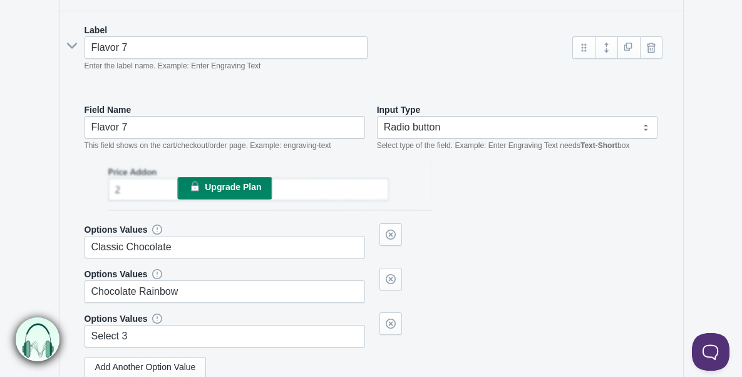
scroll to position [1569, 0]
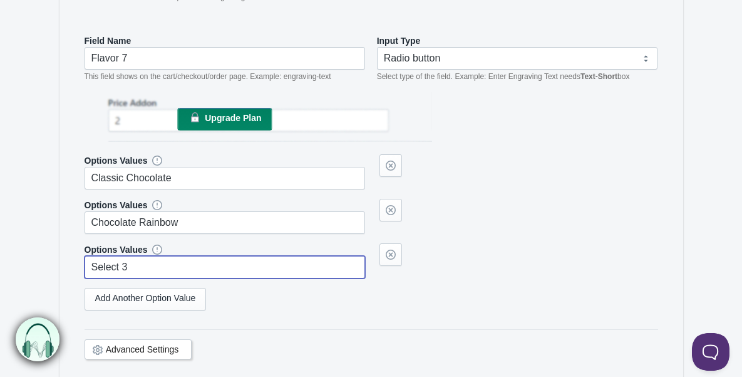
drag, startPoint x: 147, startPoint y: 269, endPoint x: 66, endPoint y: 256, distance: 81.9
click at [66, 256] on div "Label Flavor 7 Enter the label name. Example: Enter Engraving Text Flavor 7" at bounding box center [372, 164] width 624 height 445
paste input "Chocolate Coconut"
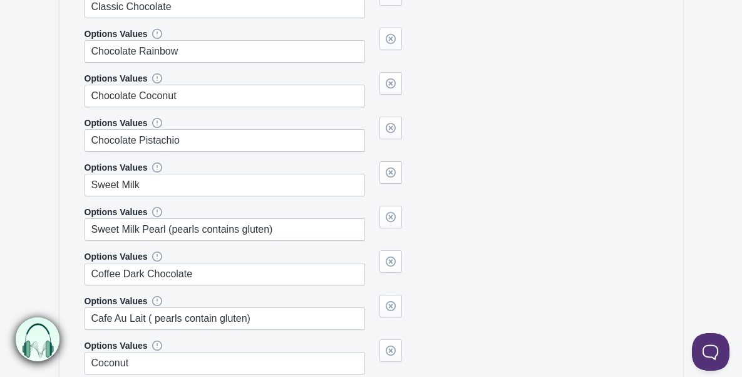
scroll to position [842, 0]
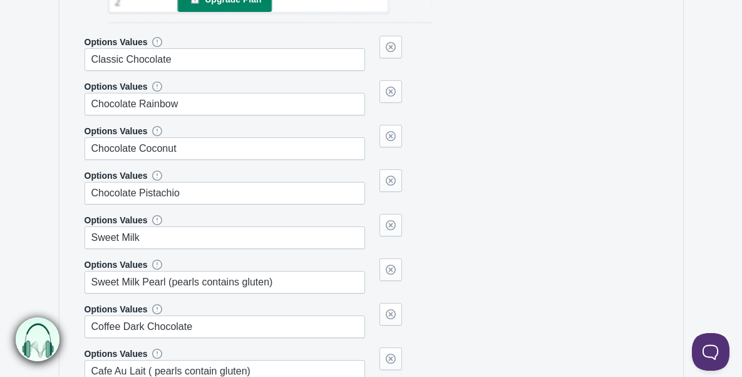
type input "Chocolate Coconut"
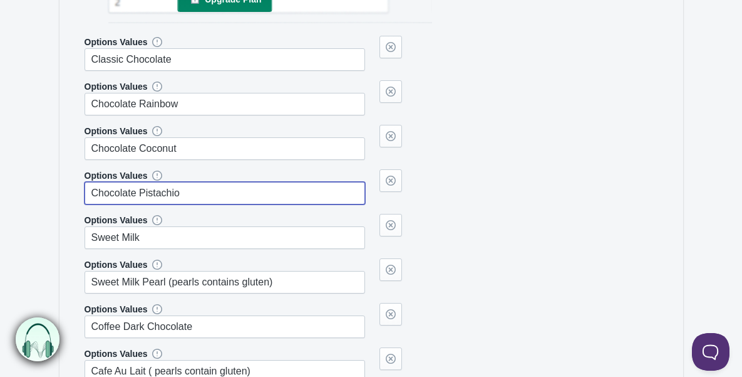
drag, startPoint x: 204, startPoint y: 189, endPoint x: 81, endPoint y: 188, distance: 123.4
click at [81, 188] on div "Field Name flavor-- This field shows on the cart/checkout/order page. Example: …" at bounding box center [371, 287] width 599 height 766
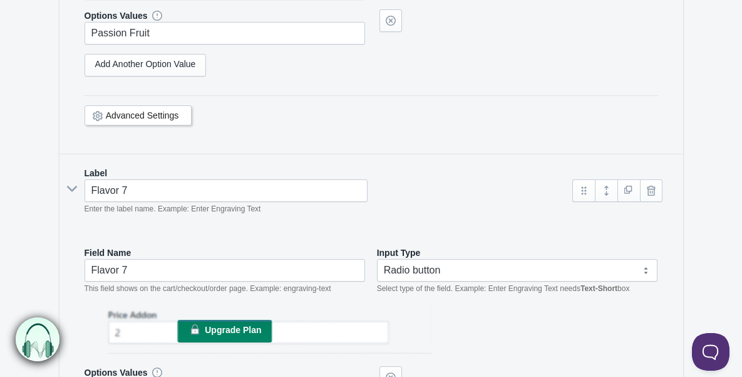
scroll to position [1609, 0]
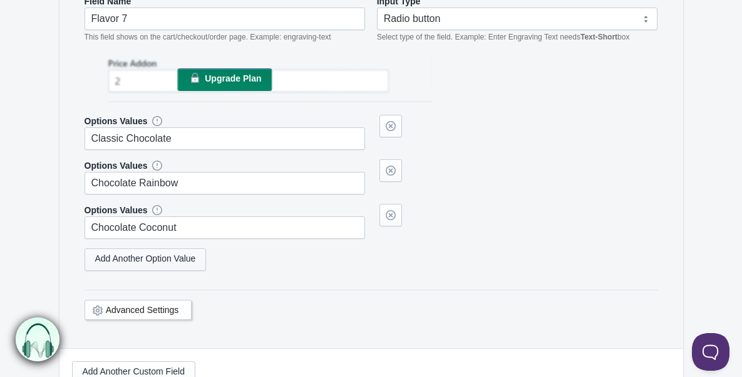
click at [174, 254] on link "Add Another Option Value" at bounding box center [146, 259] width 122 height 23
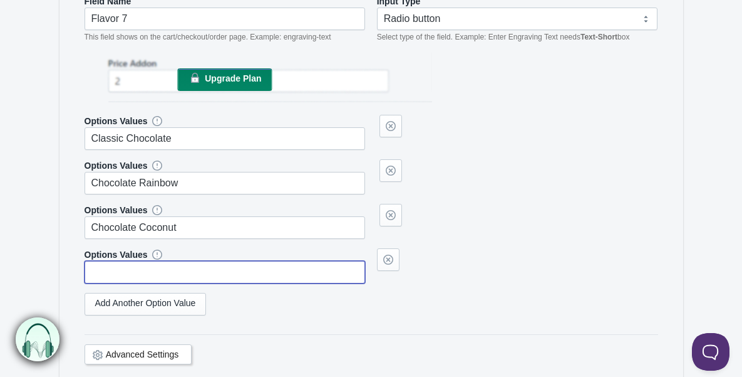
click at [164, 273] on input "text" at bounding box center [225, 272] width 281 height 23
paste input "Chocolate Pistachio"
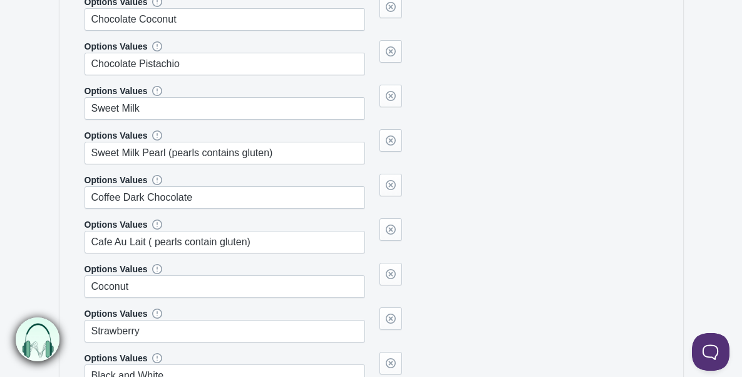
scroll to position [970, 0]
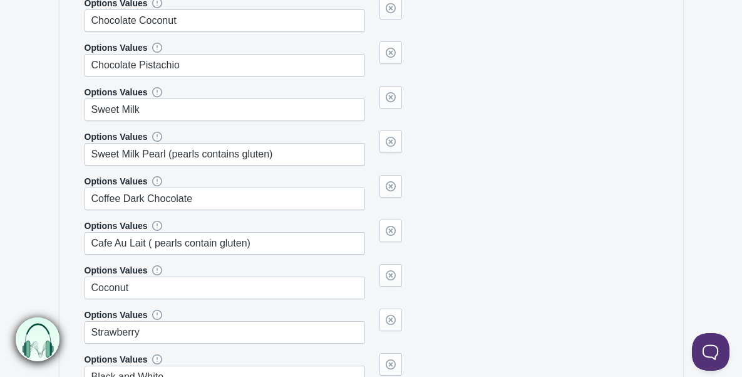
type input "Chocolate Pistachio"
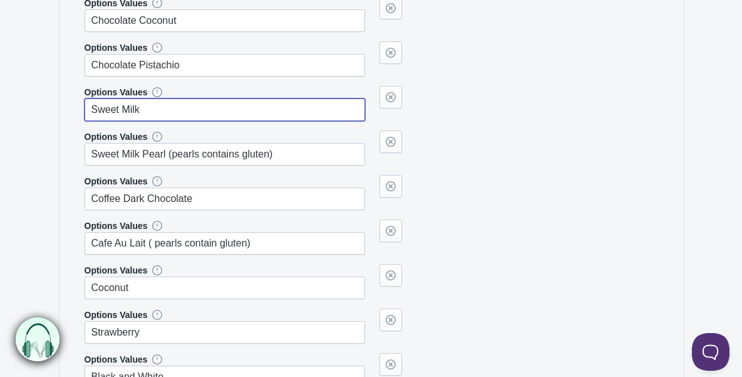
drag, startPoint x: 164, startPoint y: 107, endPoint x: 70, endPoint y: 102, distance: 93.5
click at [70, 102] on div "Label Flavor 6 Enter the label name. Example: Enter Engraving Text flavor--" at bounding box center [372, 119] width 624 height 846
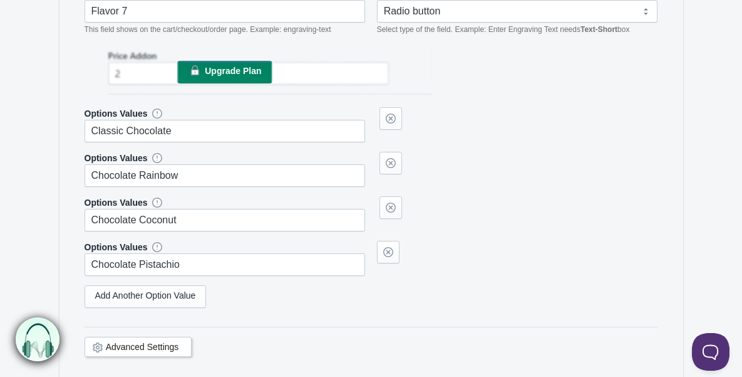
scroll to position [1681, 0]
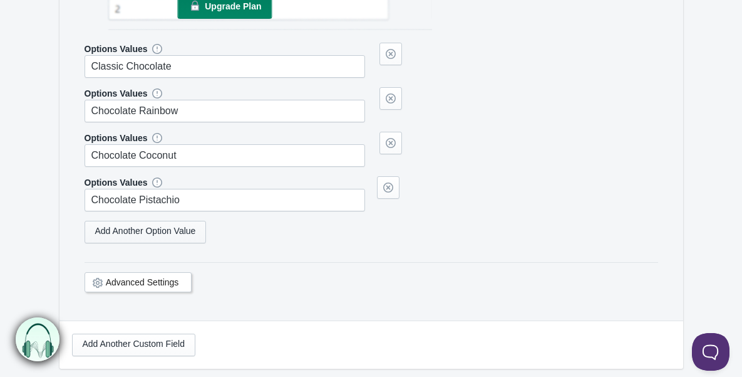
click at [136, 230] on link "Add Another Option Value" at bounding box center [146, 232] width 122 height 23
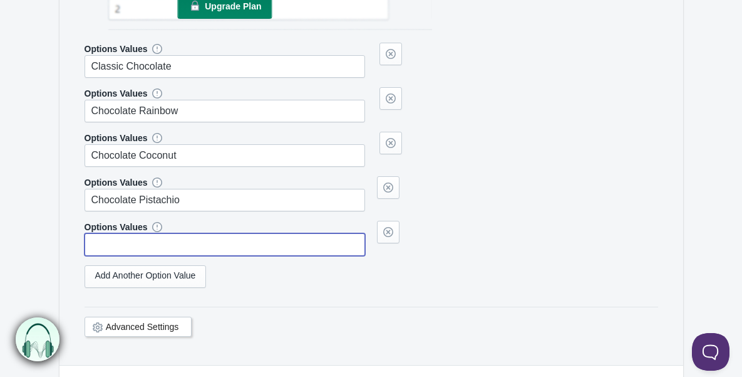
click at [144, 241] on input "text" at bounding box center [225, 244] width 281 height 23
paste input "Sweet Milk"
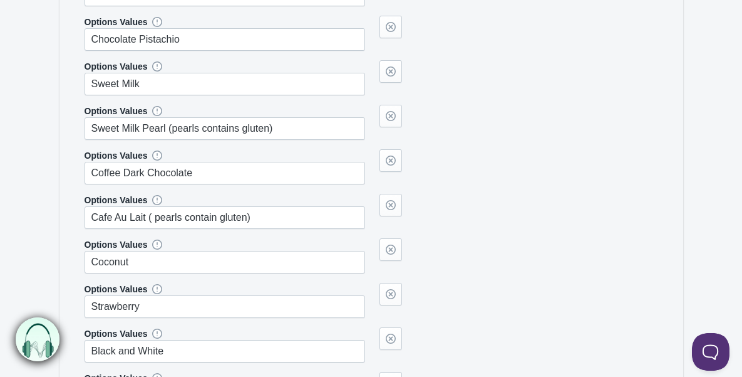
scroll to position [966, 0]
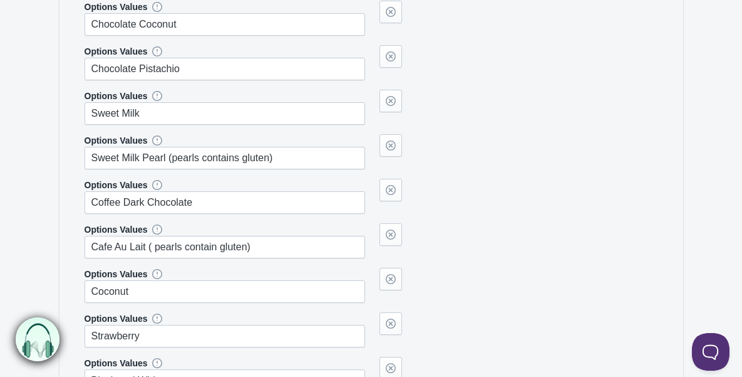
type input "Sweet Milk"
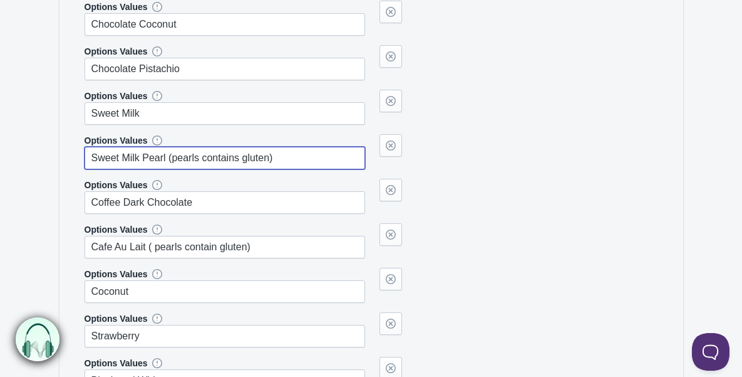
drag, startPoint x: 279, startPoint y: 158, endPoint x: 80, endPoint y: 158, distance: 199.2
click at [80, 158] on div "Field Name flavor-- This field shows on the cart/checkout/order page. Example: …" at bounding box center [371, 162] width 599 height 766
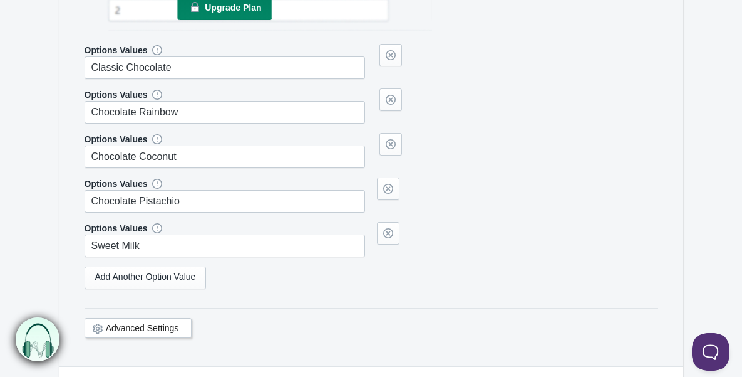
scroll to position [1712, 0]
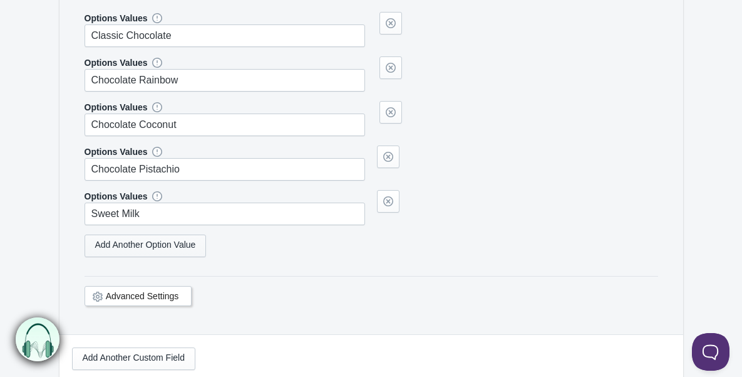
click at [147, 245] on link "Add Another Option Value" at bounding box center [146, 245] width 122 height 23
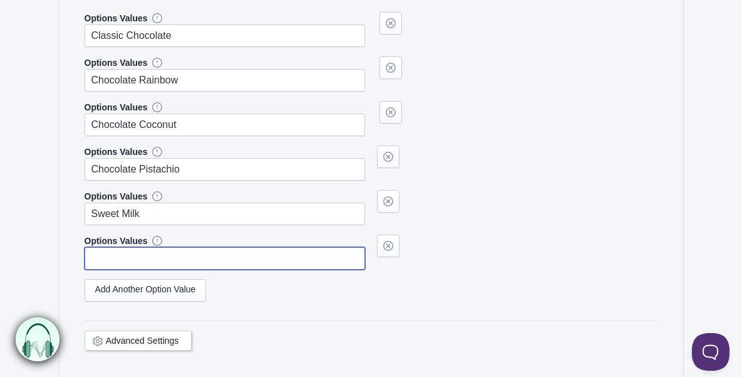
click at [135, 259] on input "text" at bounding box center [225, 258] width 281 height 23
paste input "Sweet Milk Pearl (pearls contains gluten)"
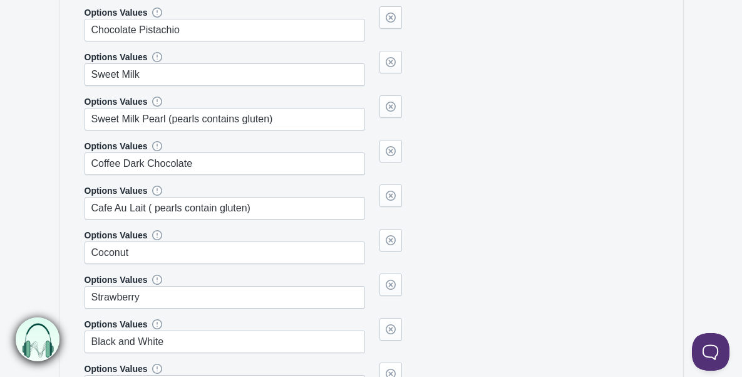
scroll to position [1004, 0]
type input "Sweet Milk Pearl (pearls contains gluten)"
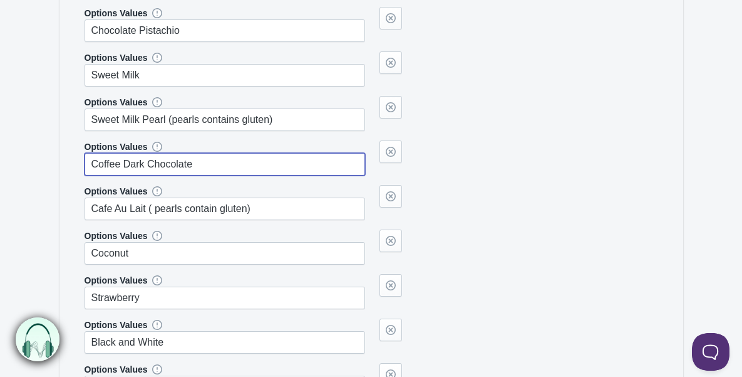
drag, startPoint x: 207, startPoint y: 162, endPoint x: 85, endPoint y: 162, distance: 122.8
click at [85, 162] on input "Coffee Dark Chocolate" at bounding box center [225, 164] width 281 height 23
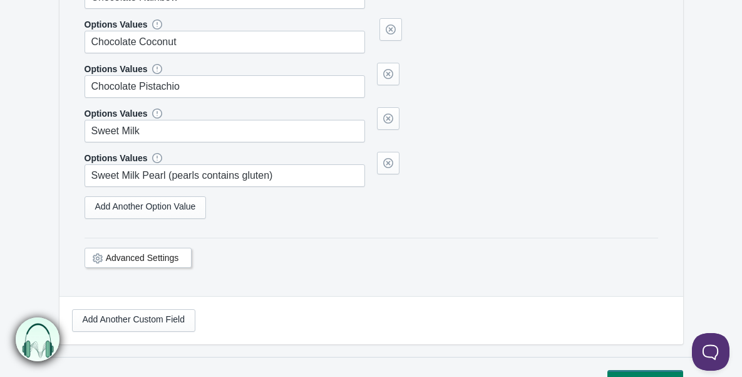
scroll to position [1795, 0]
click at [133, 205] on link "Add Another Option Value" at bounding box center [146, 206] width 122 height 23
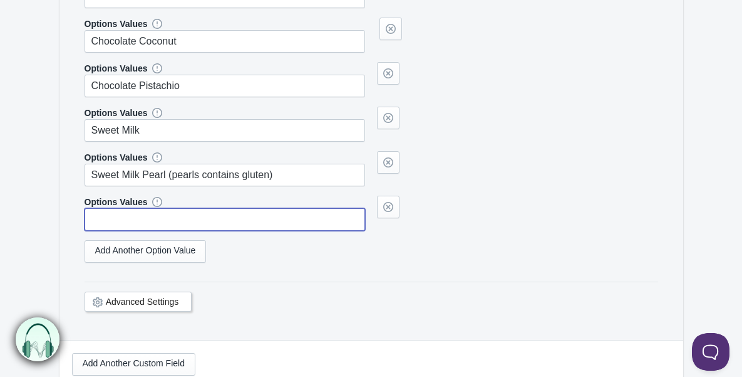
click at [137, 218] on input "text" at bounding box center [225, 219] width 281 height 23
paste input "Coffee Dark Chocolate"
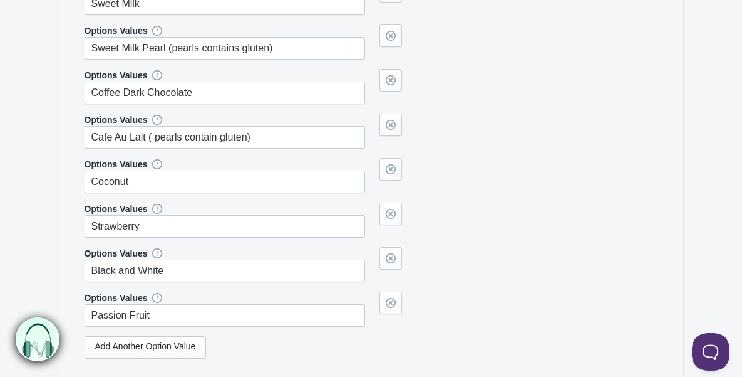
scroll to position [1046, 0]
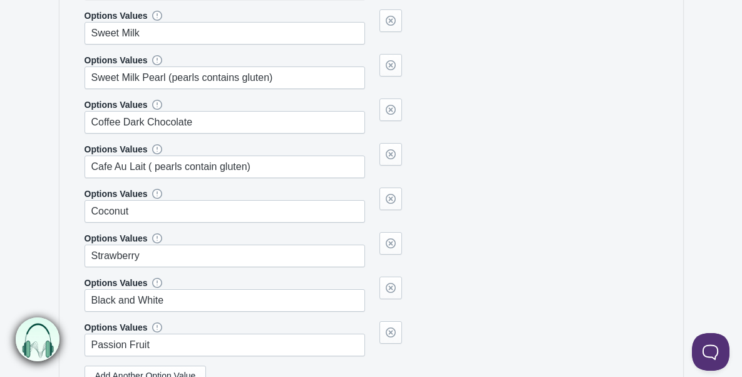
type input "Coffee Dark Chocolate"
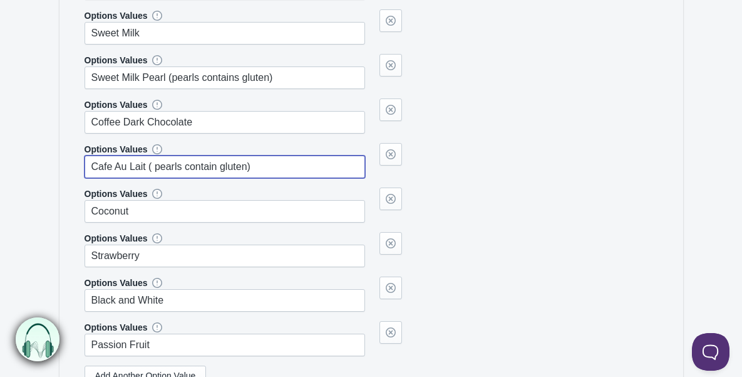
drag, startPoint x: 261, startPoint y: 168, endPoint x: 77, endPoint y: 159, distance: 184.4
click at [77, 159] on div "Field Name flavor-- This field shows on the cart/checkout/order page. Example: …" at bounding box center [371, 82] width 599 height 766
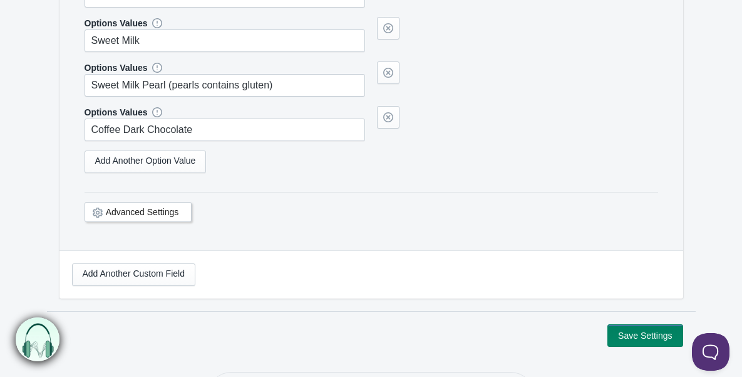
scroll to position [1825, 0]
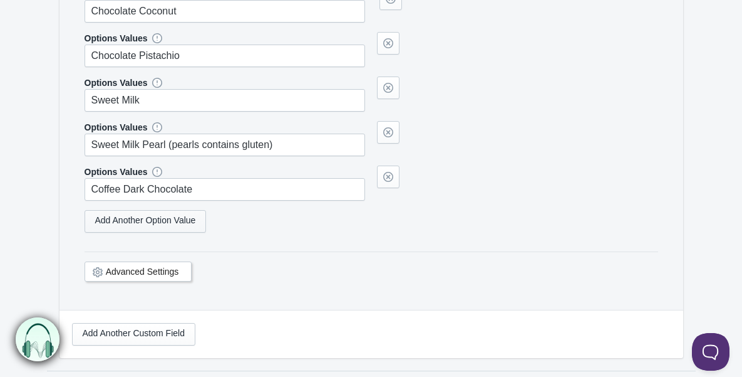
click at [160, 217] on link "Add Another Option Value" at bounding box center [146, 221] width 122 height 23
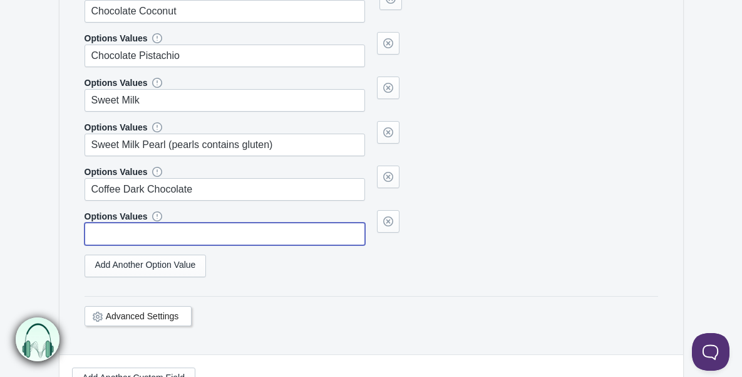
click at [151, 235] on input "text" at bounding box center [225, 233] width 281 height 23
paste input "Cafe Au Lait ( pearls contain gluten)"
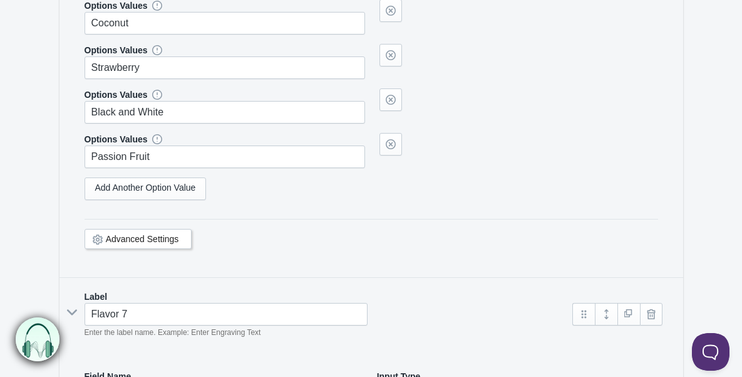
scroll to position [1118, 0]
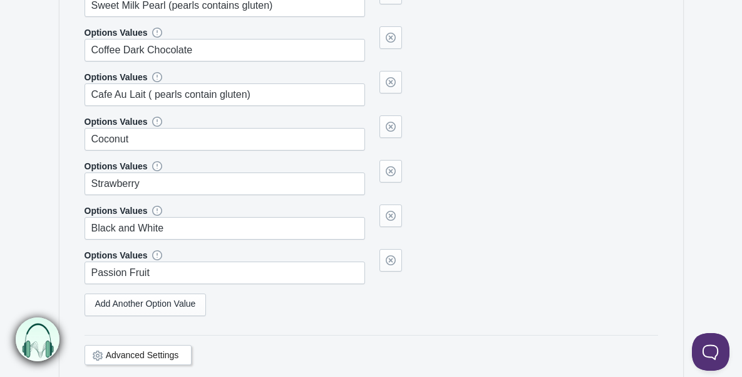
type input "Cafe Au Lait ( pearls contain gluten)"
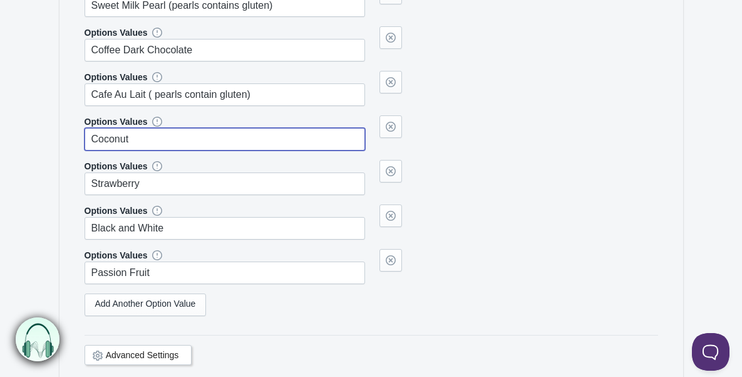
drag, startPoint x: 152, startPoint y: 140, endPoint x: 86, endPoint y: 133, distance: 65.5
click at [86, 133] on input "Coconut" at bounding box center [225, 139] width 281 height 23
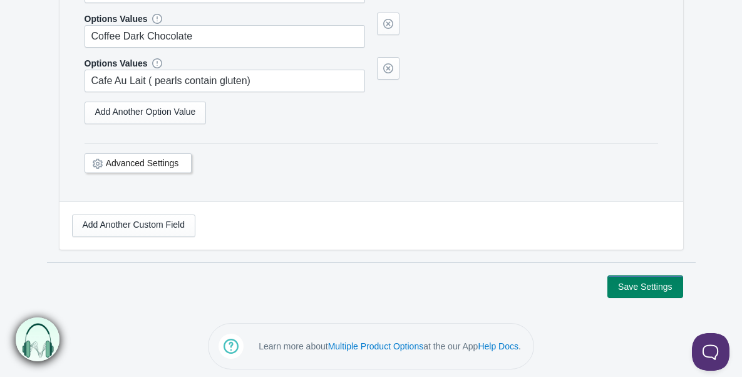
scroll to position [1980, 0]
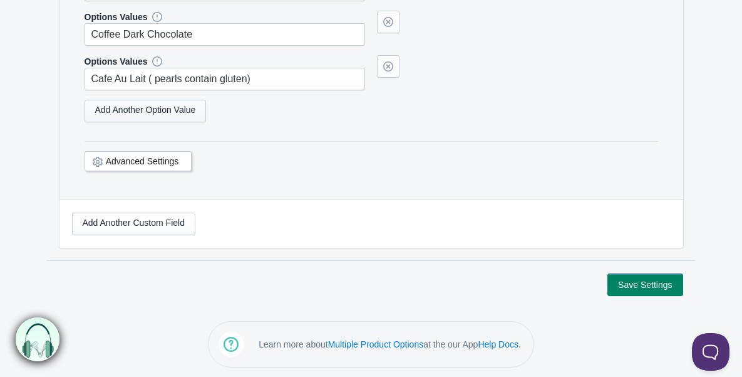
click at [147, 112] on link "Add Another Option Value" at bounding box center [146, 111] width 122 height 23
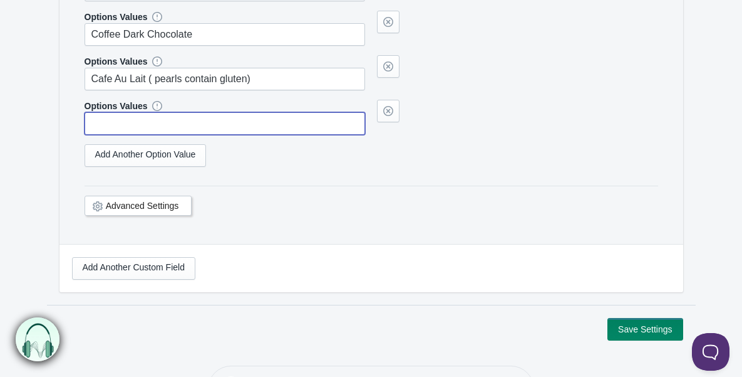
click at [141, 120] on input "text" at bounding box center [225, 123] width 281 height 23
paste input "Coconut"
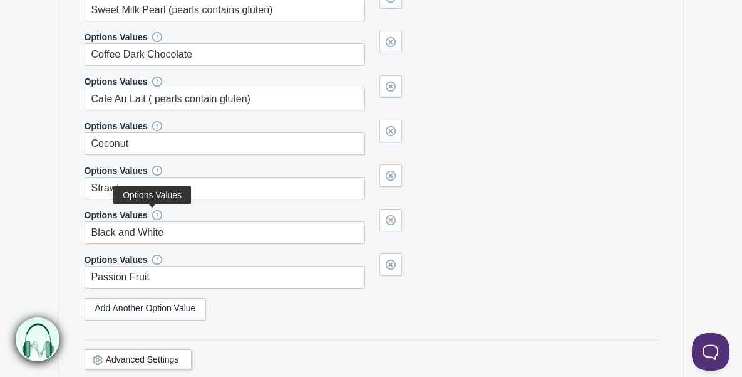
scroll to position [1051, 0]
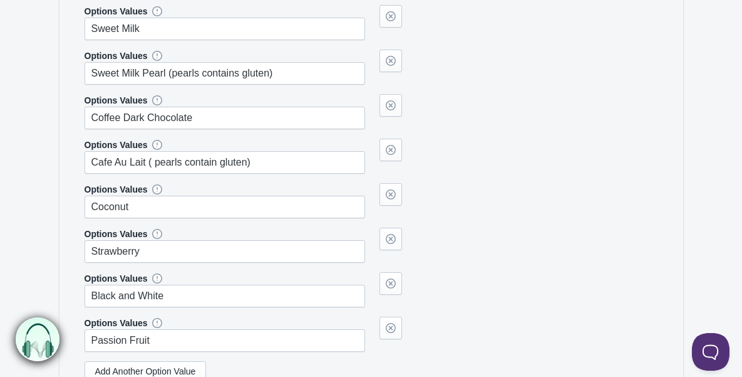
type input "Coconut"
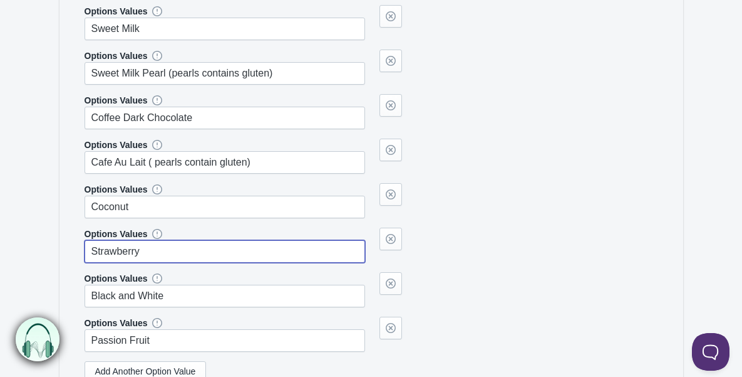
drag, startPoint x: 159, startPoint y: 244, endPoint x: 85, endPoint y: 246, distance: 74.6
click at [85, 246] on input "Strawberry" at bounding box center [225, 251] width 281 height 23
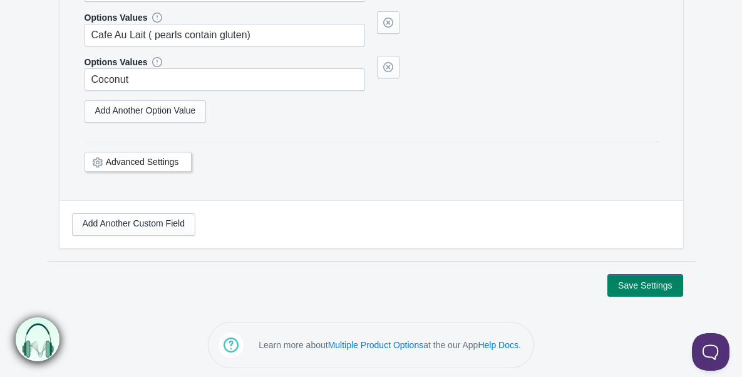
scroll to position [2024, 0]
click at [191, 103] on link "Add Another Option Value" at bounding box center [146, 111] width 122 height 23
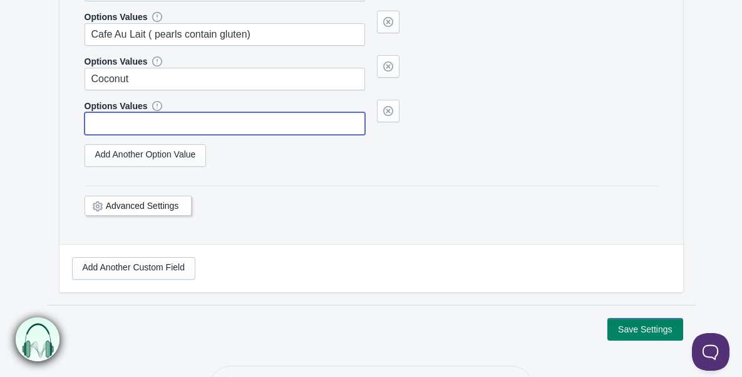
click at [178, 117] on input "text" at bounding box center [225, 123] width 281 height 23
paste input "Strawberry"
click at [185, 154] on link "Add Another Option Value" at bounding box center [146, 155] width 122 height 23
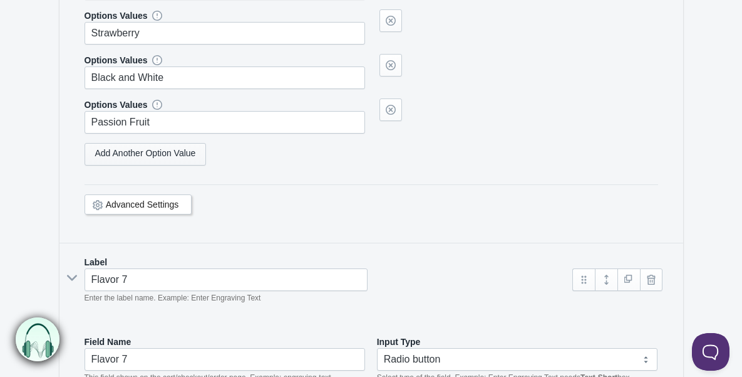
scroll to position [1200, 0]
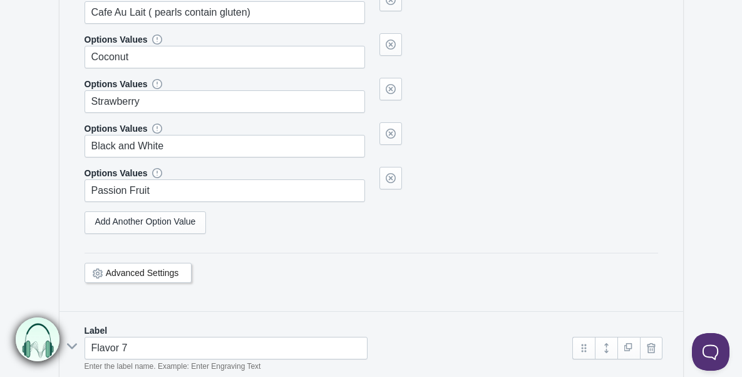
type input "Strawberry"
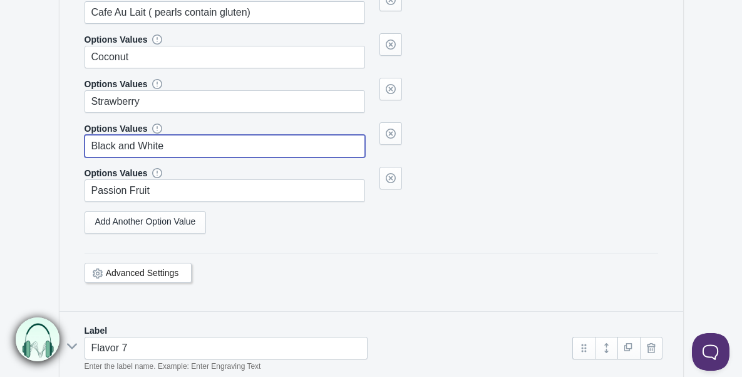
drag, startPoint x: 172, startPoint y: 144, endPoint x: 74, endPoint y: 142, distance: 97.8
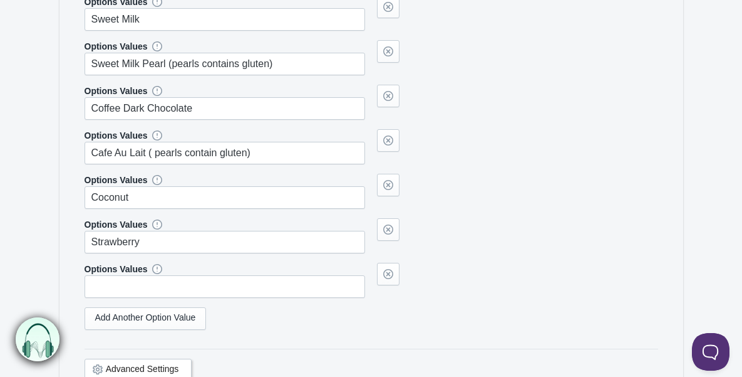
scroll to position [1937, 0]
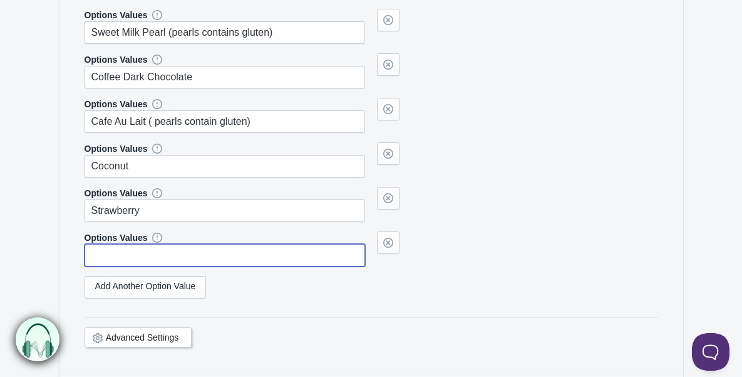
click at [148, 252] on input "text" at bounding box center [225, 255] width 281 height 23
paste input "Black and White"
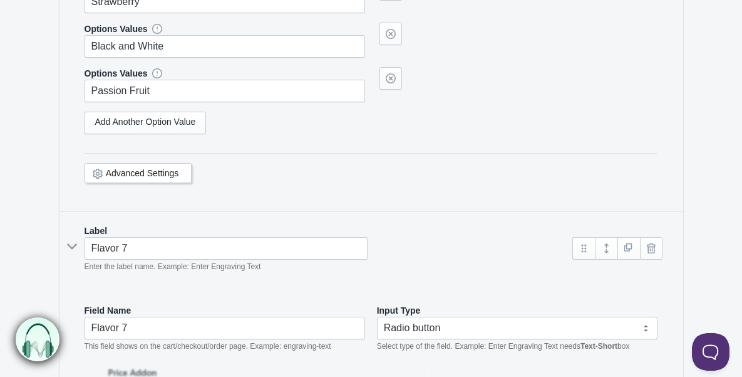
scroll to position [1286, 0]
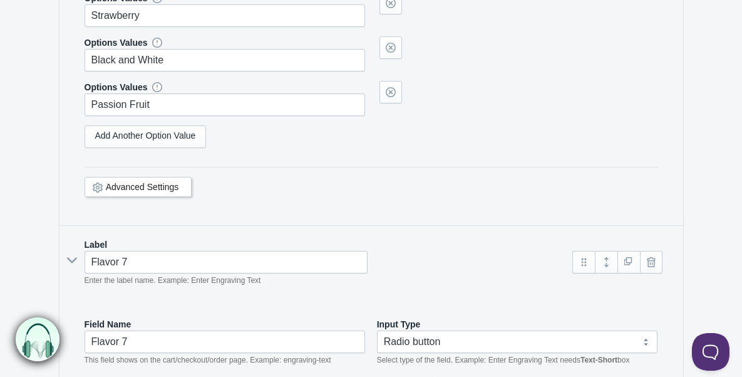
type input "Black and White"
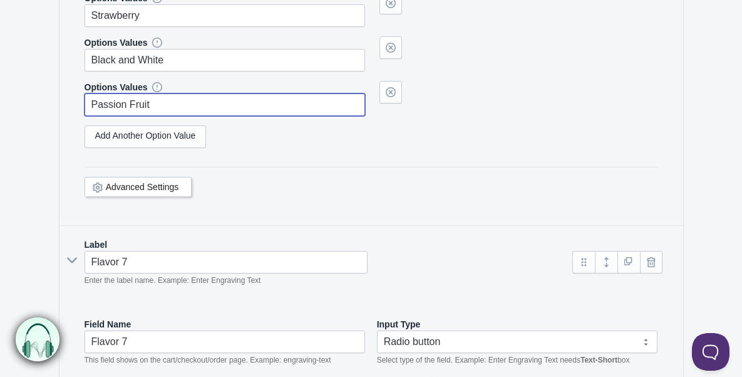
drag, startPoint x: 167, startPoint y: 105, endPoint x: 81, endPoint y: 102, distance: 85.9
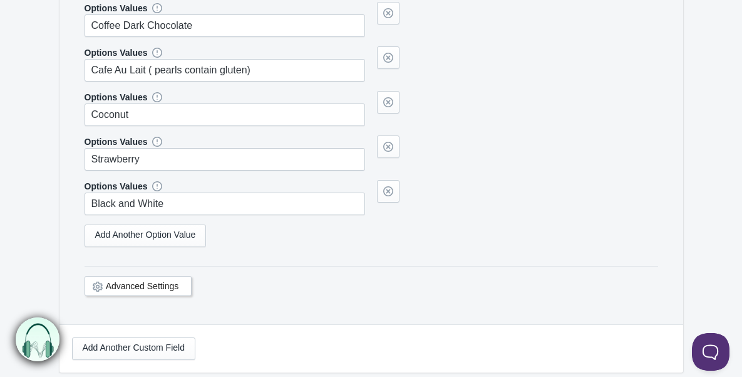
scroll to position [2000, 0]
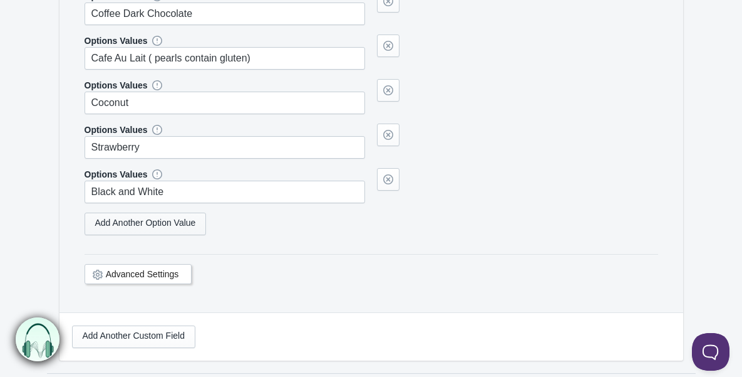
click at [157, 225] on link "Add Another Option Value" at bounding box center [146, 223] width 122 height 23
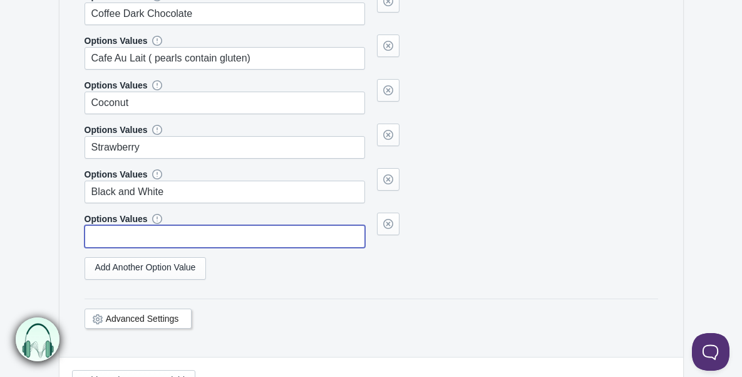
click at [156, 238] on input "text" at bounding box center [225, 236] width 281 height 23
paste input "Passion Fruit"
type input "Passion Fruit"
click at [316, 252] on div "Options Values Classic Chocolate" at bounding box center [372, 6] width 574 height 566
click at [330, 265] on div "Add Another Option Value" at bounding box center [372, 268] width 574 height 23
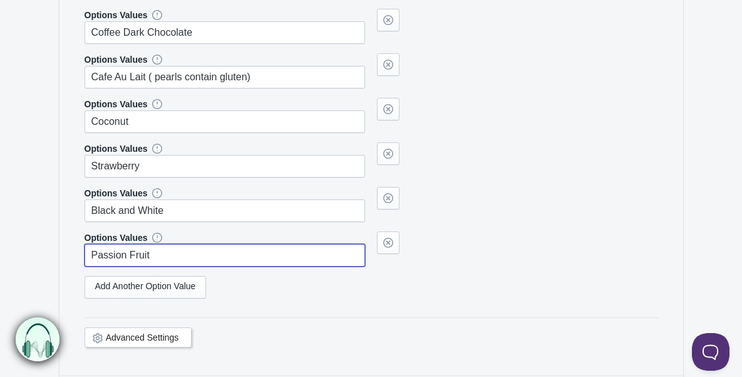
scroll to position [1993, 0]
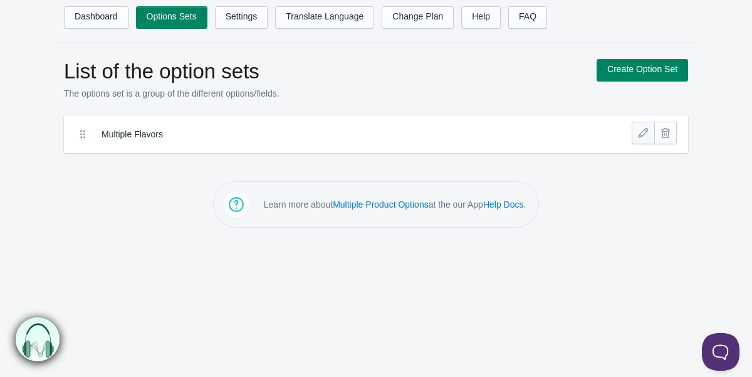
click at [641, 134] on link at bounding box center [643, 133] width 23 height 23
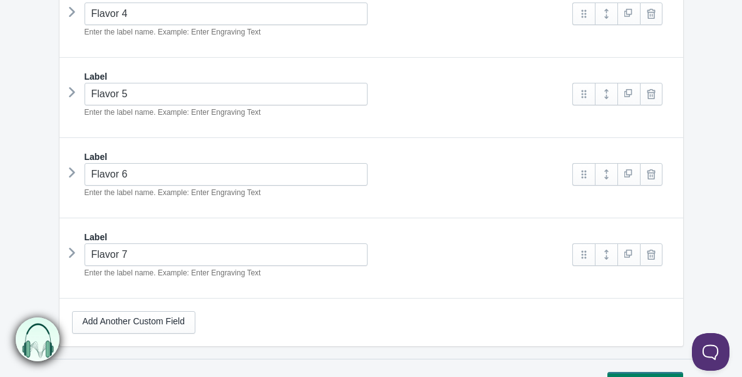
scroll to position [627, 0]
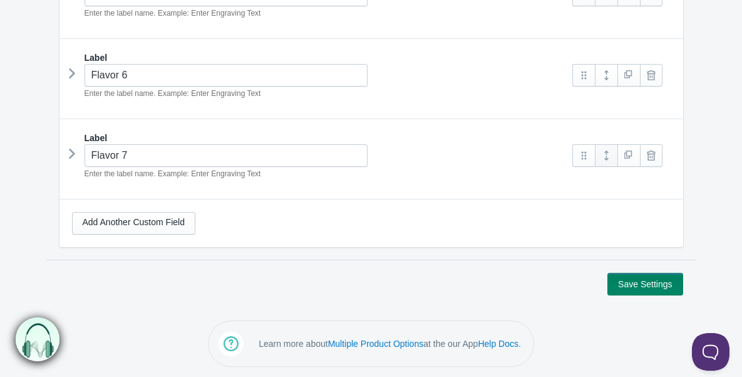
click at [606, 157] on link at bounding box center [606, 155] width 23 height 23
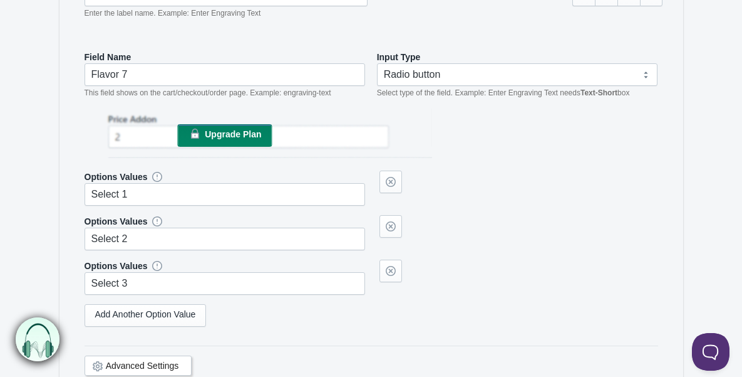
scroll to position [783, 0]
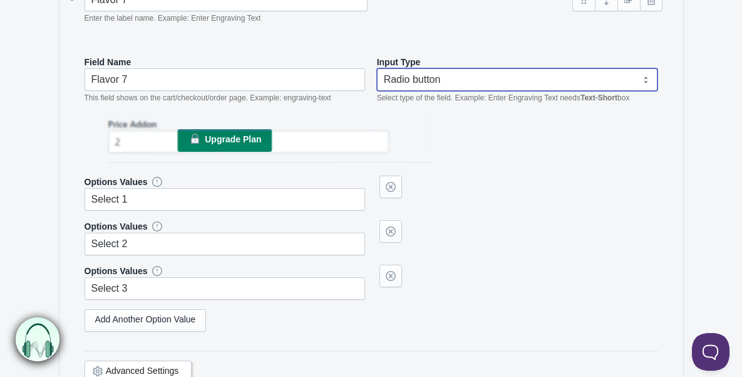
click at [465, 75] on select "Text-Short Text-Long Radio button Drop-down select Image Checkbox Datepicker" at bounding box center [517, 79] width 281 height 23
select select "4"
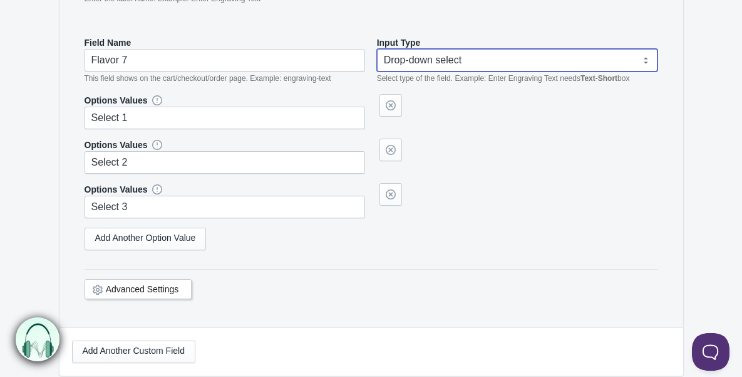
scroll to position [799, 0]
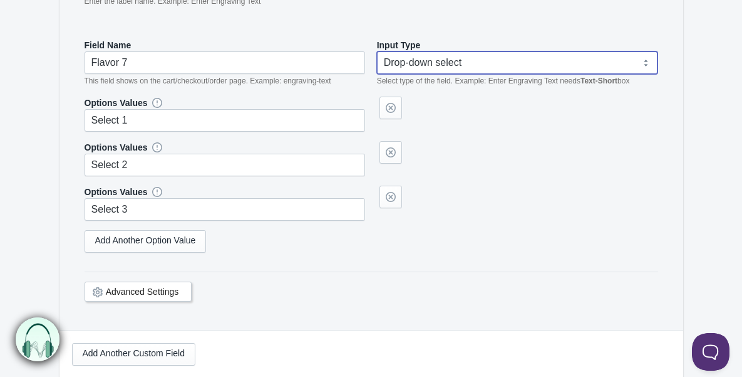
click at [165, 80] on em "This field shows on the cart/checkout/order page. Example: engraving-text" at bounding box center [208, 80] width 247 height 9
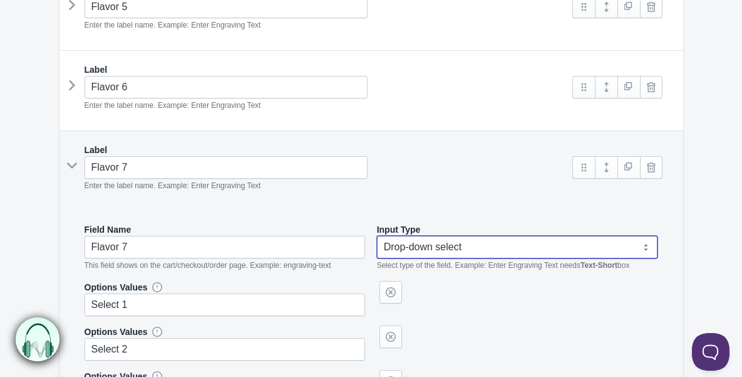
scroll to position [620, 0]
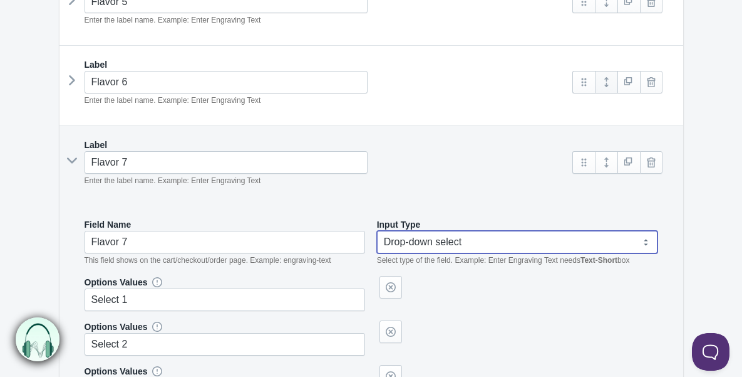
click at [603, 81] on link at bounding box center [606, 82] width 23 height 23
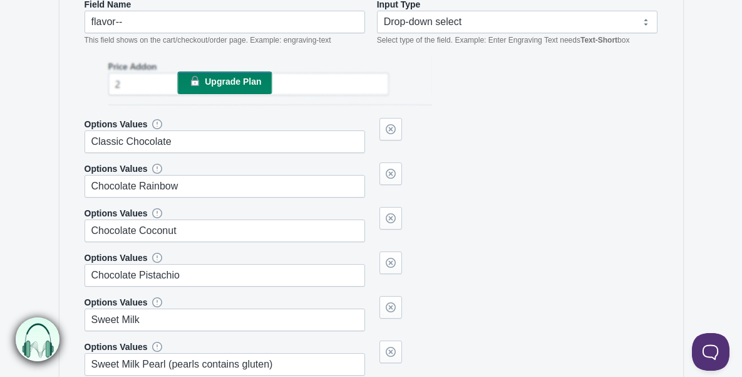
scroll to position [764, 0]
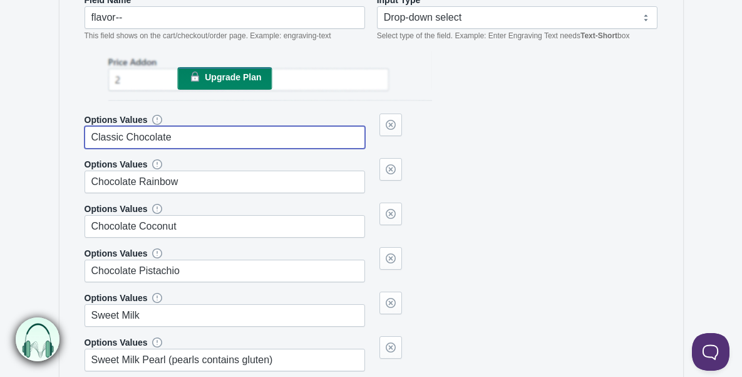
click at [208, 137] on input "Classic Chocolate" at bounding box center [225, 137] width 281 height 23
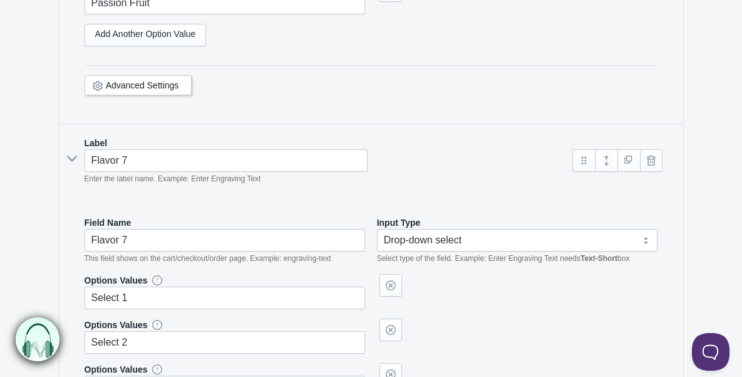
scroll to position [1494, 0]
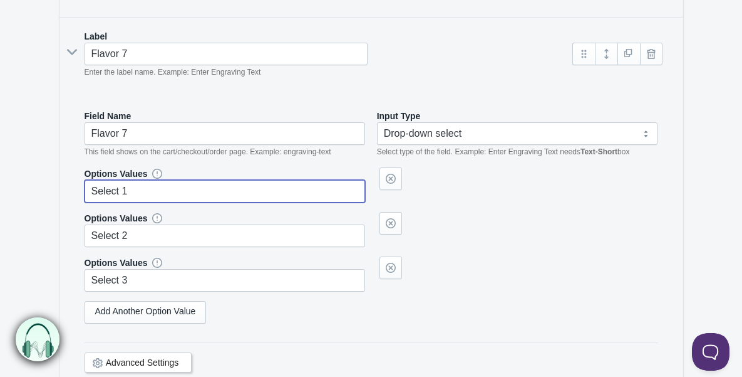
drag, startPoint x: 145, startPoint y: 192, endPoint x: 58, endPoint y: 184, distance: 86.8
paste input "Classic Chocolate"
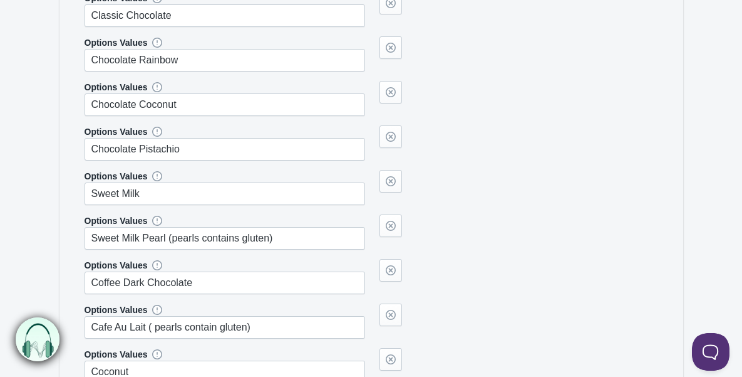
scroll to position [787, 0]
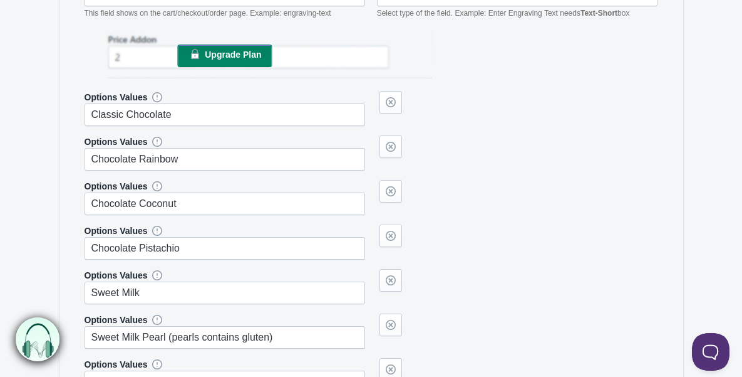
type input "Classic Chocolate"
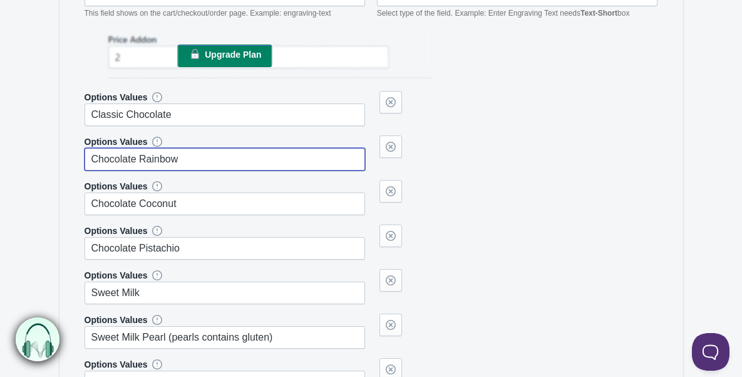
drag, startPoint x: 189, startPoint y: 160, endPoint x: 86, endPoint y: 156, distance: 103.4
click at [86, 156] on input "Chocolate Rainbow" at bounding box center [225, 159] width 281 height 23
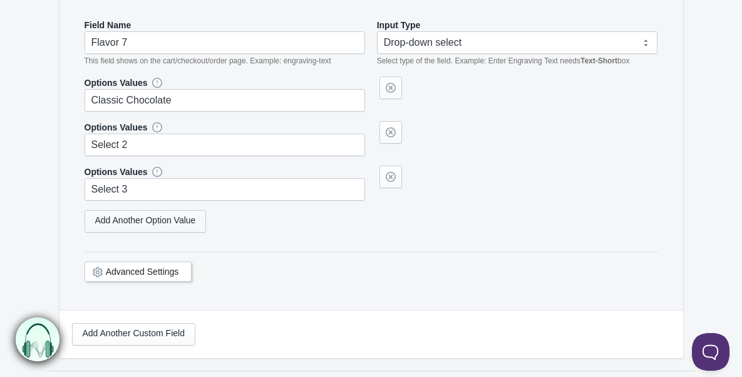
scroll to position [1586, 0]
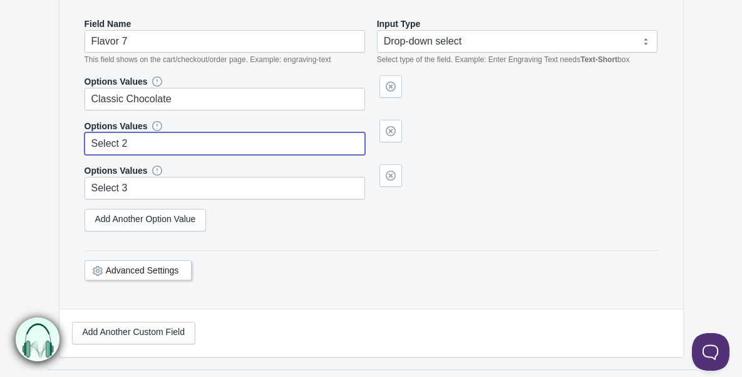
drag, startPoint x: 166, startPoint y: 141, endPoint x: 58, endPoint y: 141, distance: 107.8
paste input "Chocolate Rainbow"
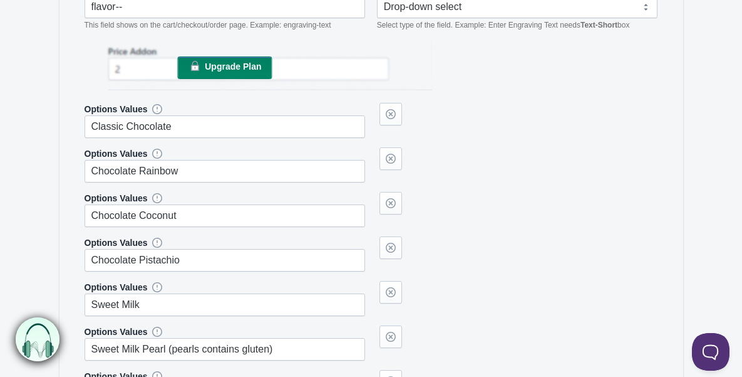
scroll to position [772, 0]
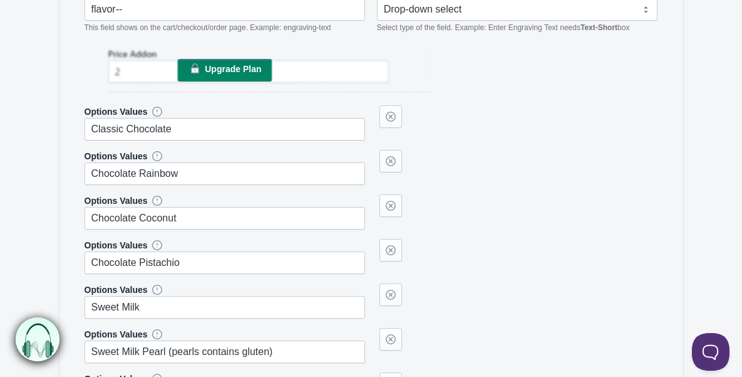
type input "Chocolate Rainbow"
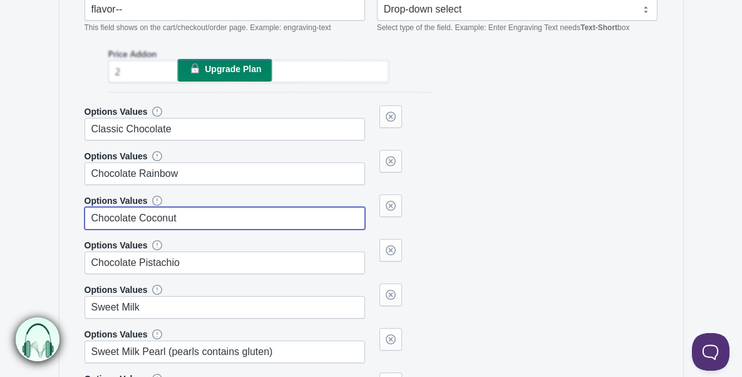
drag, startPoint x: 189, startPoint y: 216, endPoint x: 77, endPoint y: 214, distance: 112.2
click at [77, 214] on div "Field Name flavor-- This field shows on the cart/checkout/order page. Example: …" at bounding box center [371, 356] width 599 height 766
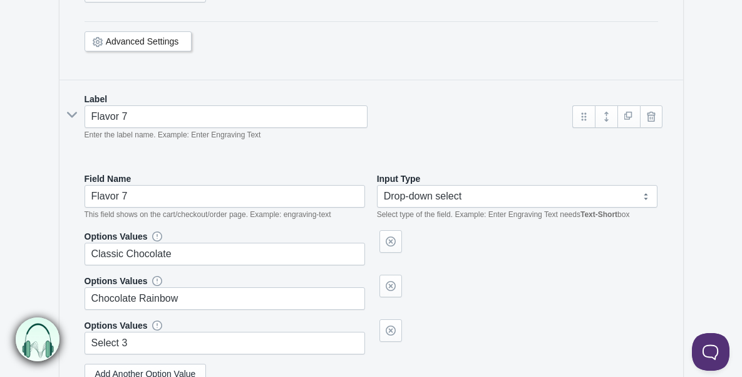
scroll to position [1559, 0]
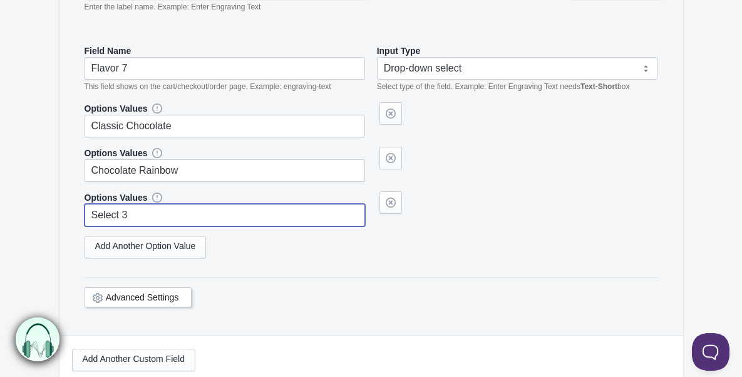
drag, startPoint x: 179, startPoint y: 209, endPoint x: 78, endPoint y: 212, distance: 100.3
click at [78, 212] on div "Field Name Flavor 7 This field shows on the cart/checkout/order page. Example: …" at bounding box center [371, 183] width 599 height 303
paste input "Chocolate Coconut"
click at [177, 246] on link "Add Another Option Value" at bounding box center [146, 247] width 122 height 23
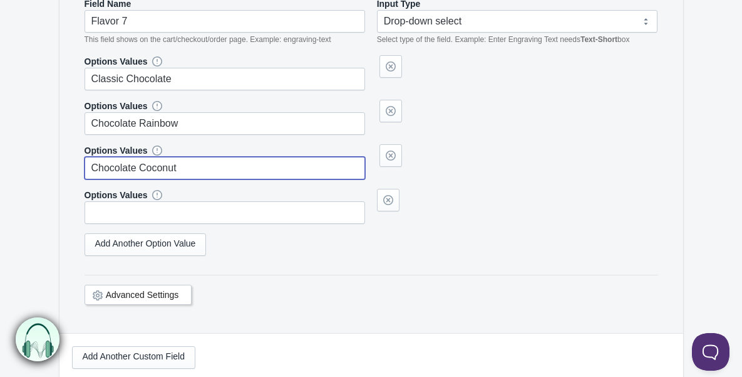
scroll to position [1665, 0]
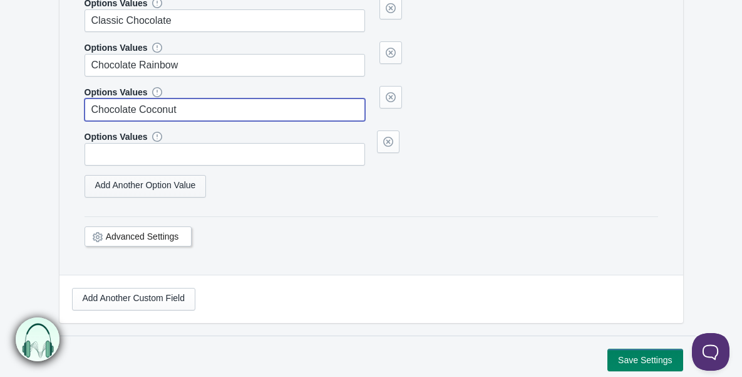
click at [166, 188] on link "Add Another Option Value" at bounding box center [146, 186] width 122 height 23
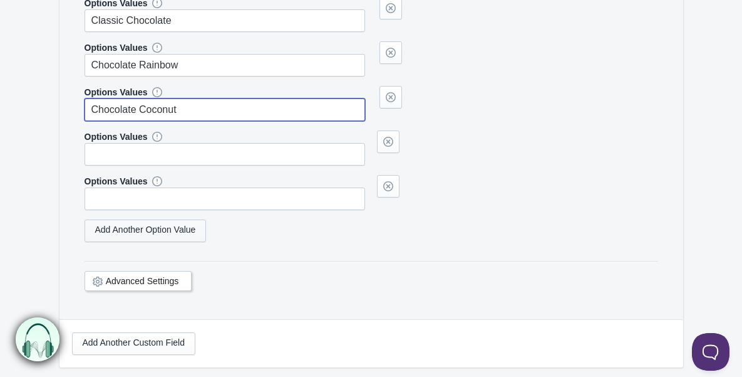
click at [173, 235] on link "Add Another Option Value" at bounding box center [146, 230] width 122 height 23
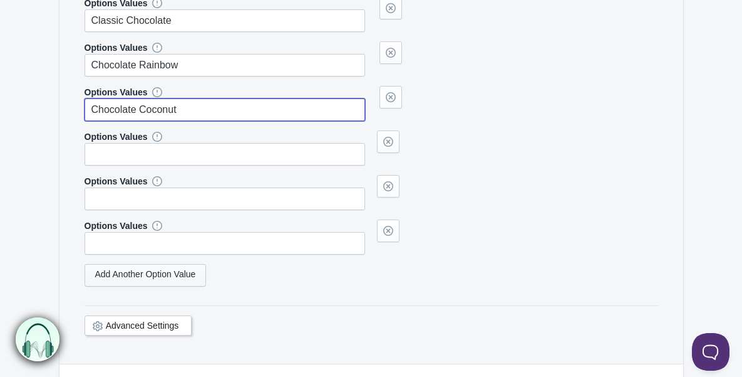
click at [178, 271] on link "Add Another Option Value" at bounding box center [146, 275] width 122 height 23
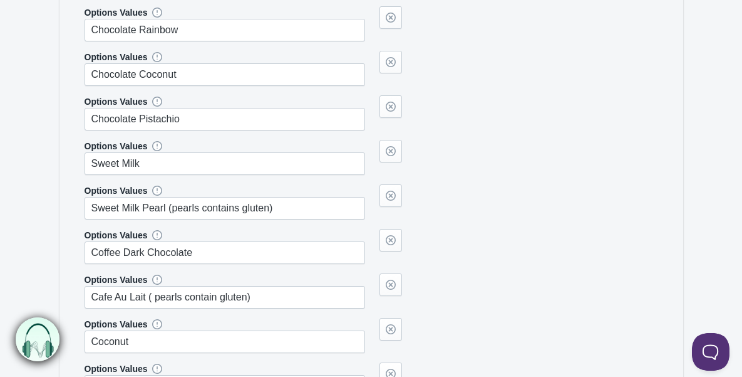
scroll to position [895, 0]
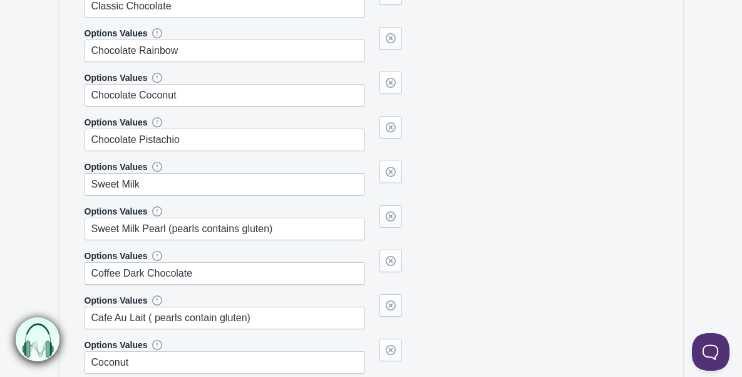
type input "Chocolate Coconut"
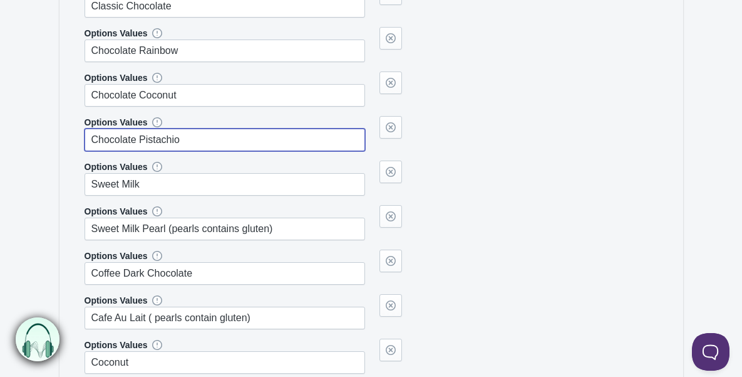
drag, startPoint x: 189, startPoint y: 138, endPoint x: 86, endPoint y: 138, distance: 102.8
click at [86, 138] on input "Chocolate Pistachio" at bounding box center [225, 139] width 281 height 23
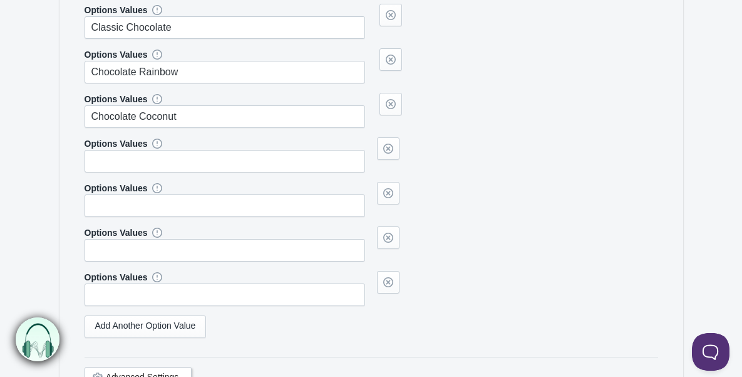
scroll to position [1660, 0]
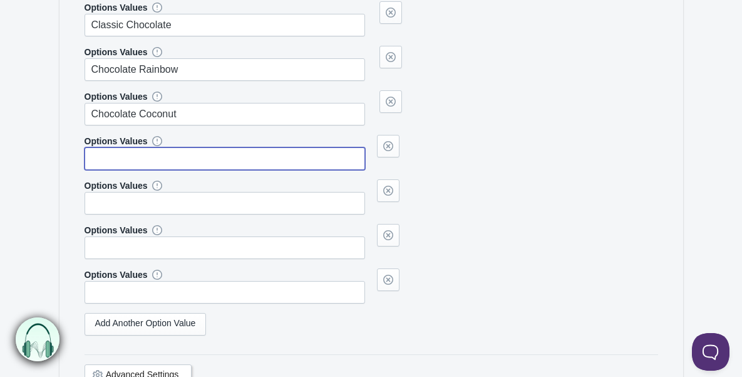
click at [143, 159] on input "text" at bounding box center [225, 158] width 281 height 23
paste input "Chocolate Pistachio"
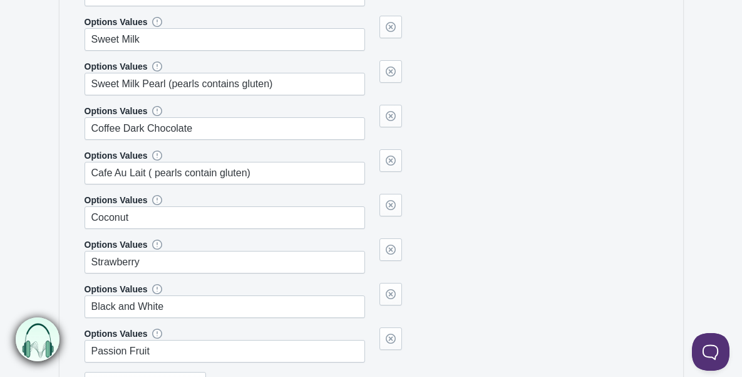
scroll to position [934, 0]
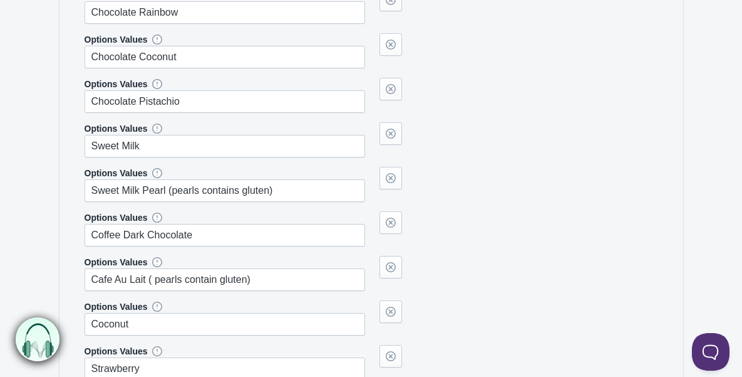
type input "Chocolate Pistachio"
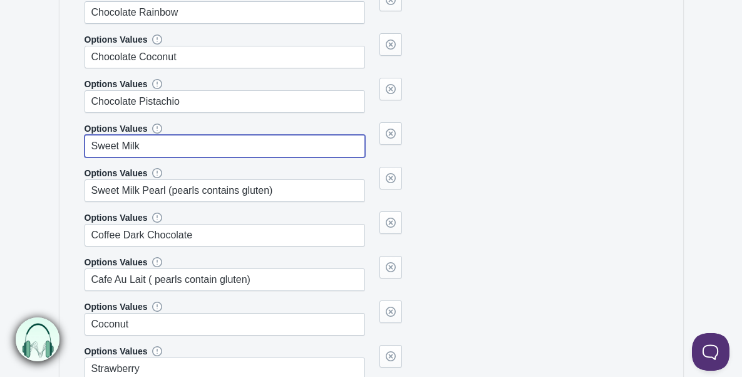
drag, startPoint x: 179, startPoint y: 140, endPoint x: 81, endPoint y: 150, distance: 98.2
click at [81, 150] on div "Field Name flavor-- This field shows on the cart/checkout/order page. Example: …" at bounding box center [371, 195] width 599 height 766
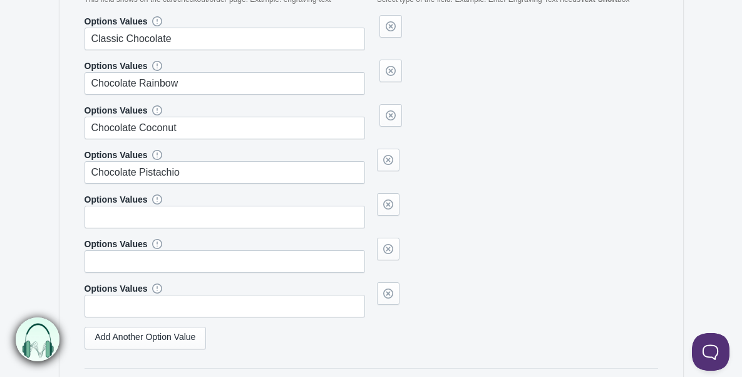
scroll to position [1719, 0]
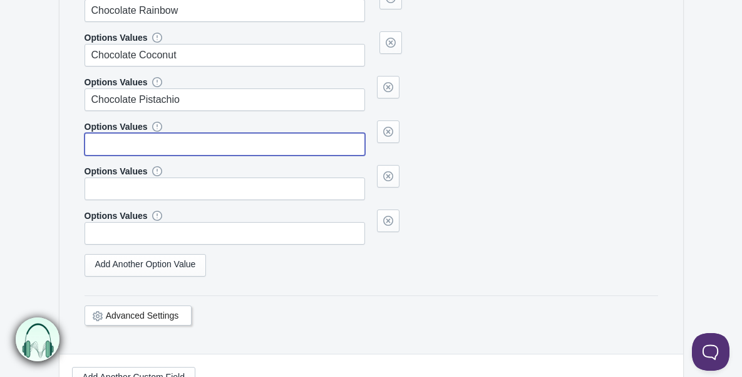
click at [155, 145] on input "text" at bounding box center [225, 144] width 281 height 23
paste input "Sweet Milk"
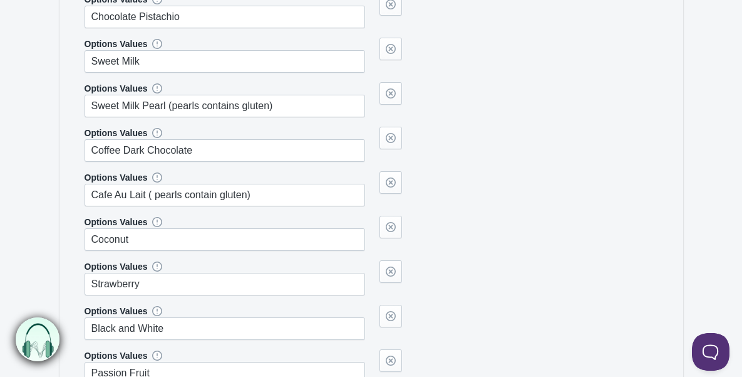
scroll to position [935, 0]
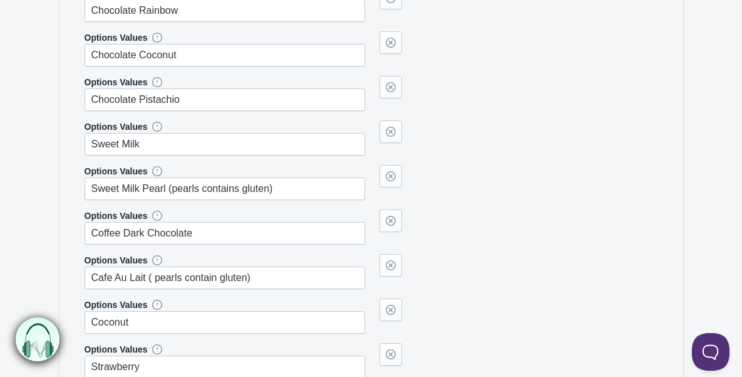
type input "Sweet Milk"
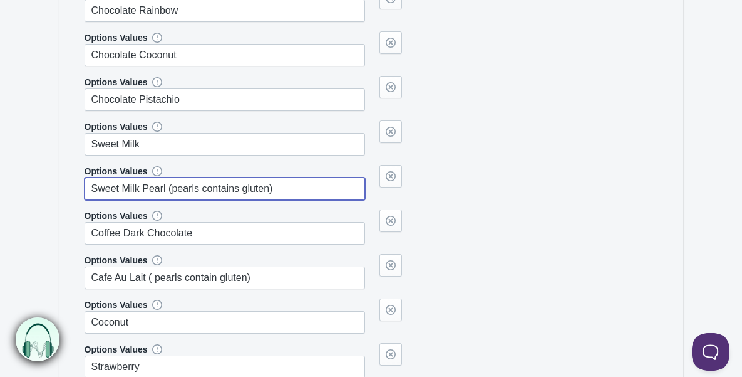
drag, startPoint x: 280, startPoint y: 188, endPoint x: 75, endPoint y: 191, distance: 204.9
click at [75, 191] on div "Field Name flavor-- This field shows on the cart/checkout/order page. Example: …" at bounding box center [371, 193] width 599 height 766
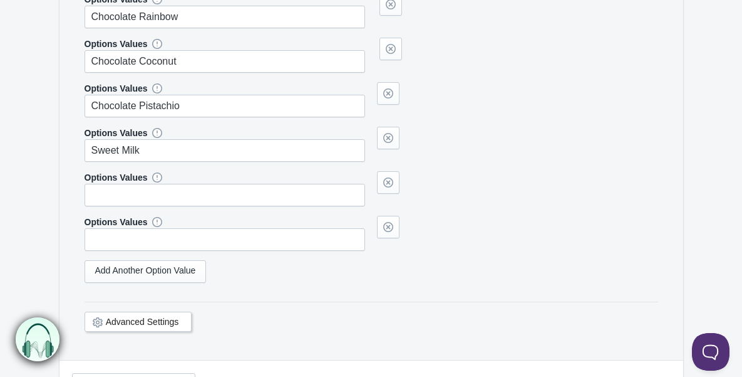
scroll to position [1716, 0]
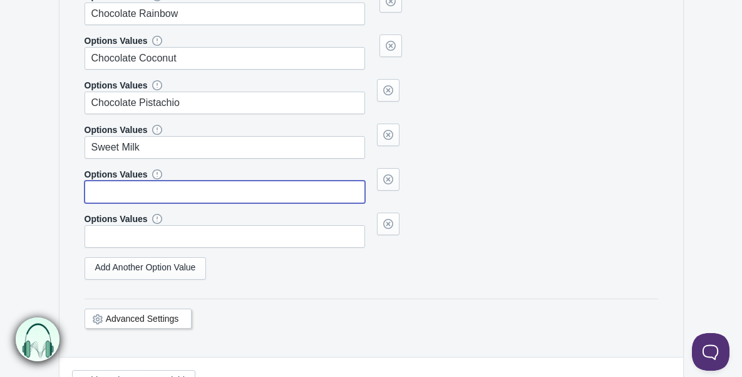
click at [137, 192] on input "text" at bounding box center [225, 191] width 281 height 23
paste input "Sweet Milk Pearl (pearls contains gluten)"
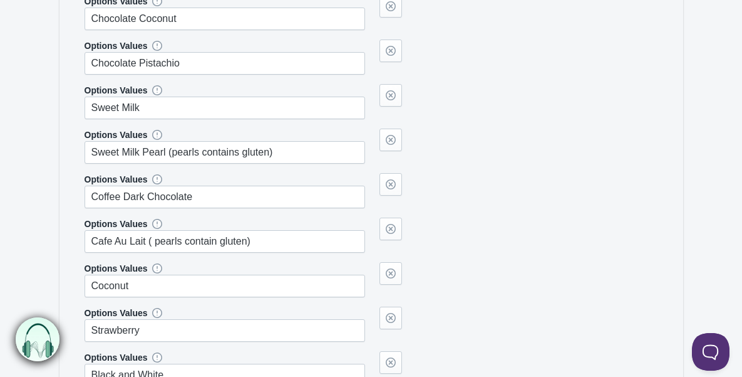
scroll to position [969, 0]
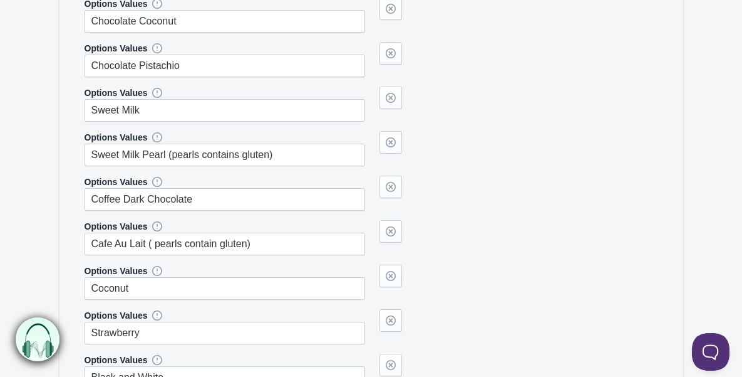
type input "Sweet Milk Pearl (pearls contains gluten)"
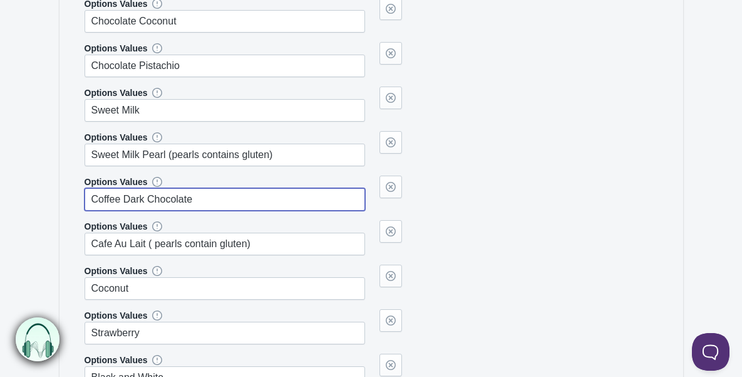
drag, startPoint x: 205, startPoint y: 200, endPoint x: 86, endPoint y: 198, distance: 119.7
click at [86, 198] on input "Coffee Dark Chocolate" at bounding box center [225, 199] width 281 height 23
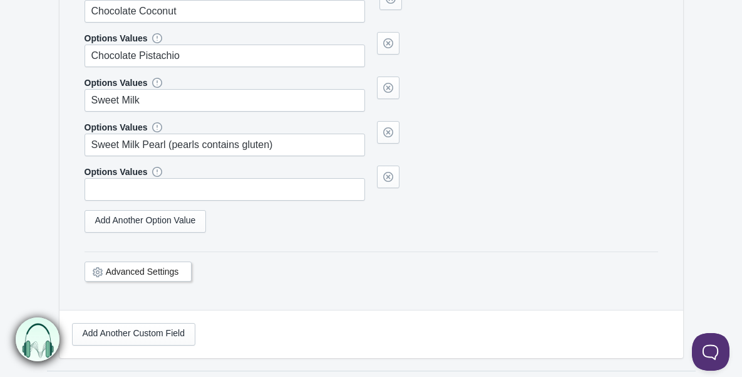
scroll to position [1856, 0]
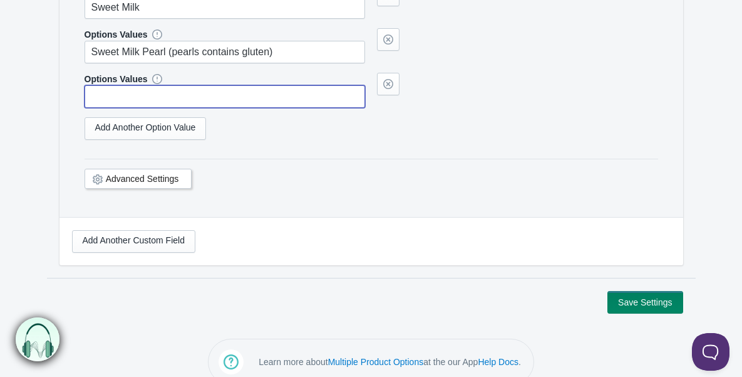
click at [142, 97] on input "text" at bounding box center [225, 96] width 281 height 23
paste input "Coffee Dark Chocolate"
click at [138, 123] on link "Add Another Option Value" at bounding box center [146, 128] width 122 height 23
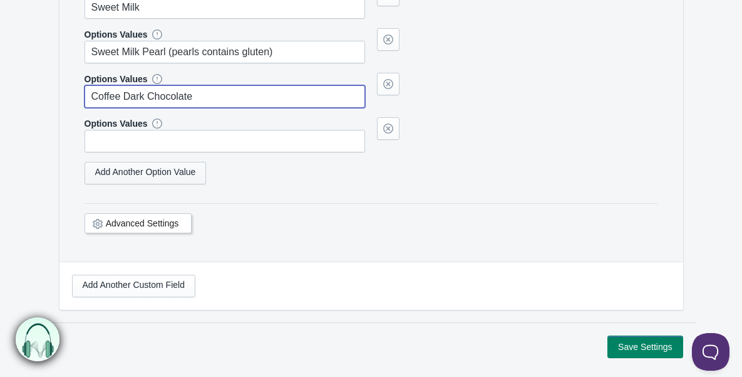
click at [150, 178] on link "Add Another Option Value" at bounding box center [146, 173] width 122 height 23
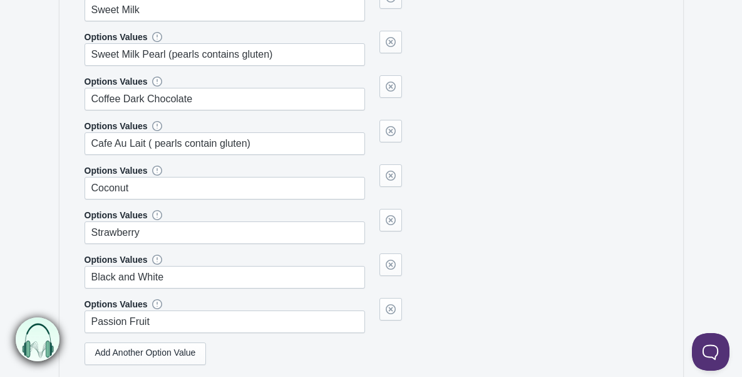
scroll to position [1071, 0]
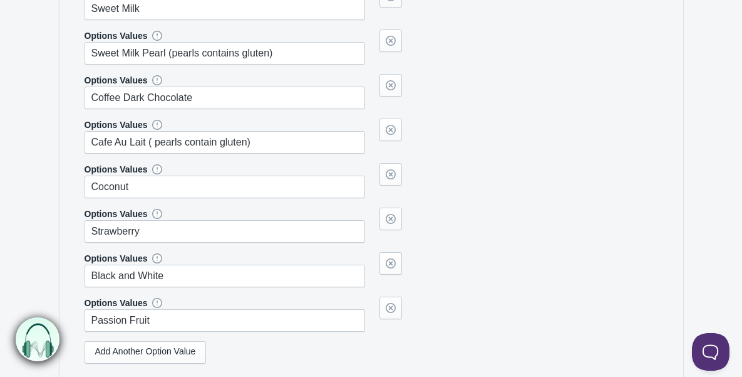
type input "Coffee Dark Chocolate"
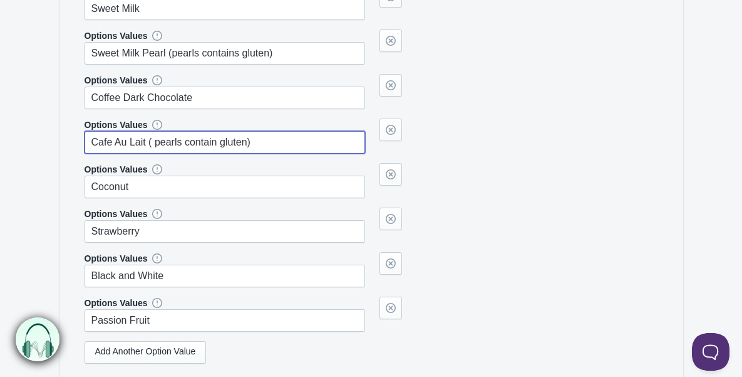
drag, startPoint x: 271, startPoint y: 142, endPoint x: 64, endPoint y: 142, distance: 206.8
click at [64, 142] on div "Label Flavor 6 Enter the label name. Example: Enter Engraving Text flavor--" at bounding box center [372, 18] width 624 height 846
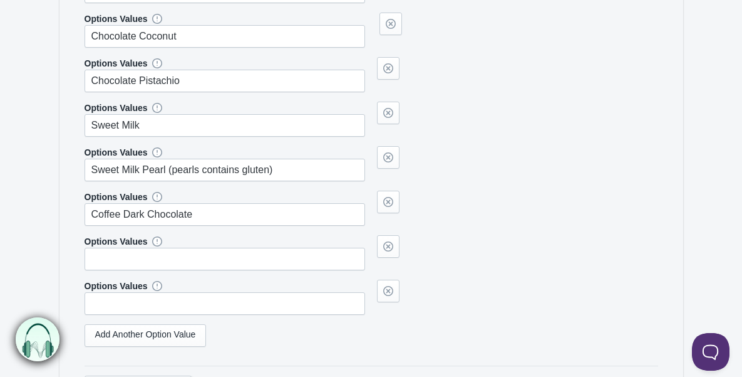
scroll to position [1745, 0]
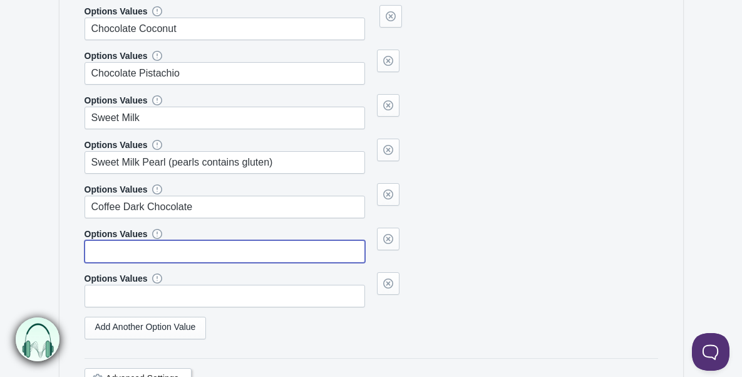
click at [147, 241] on input "text" at bounding box center [225, 251] width 281 height 23
paste input "Cafe Au Lait ( pearls contain gluten)"
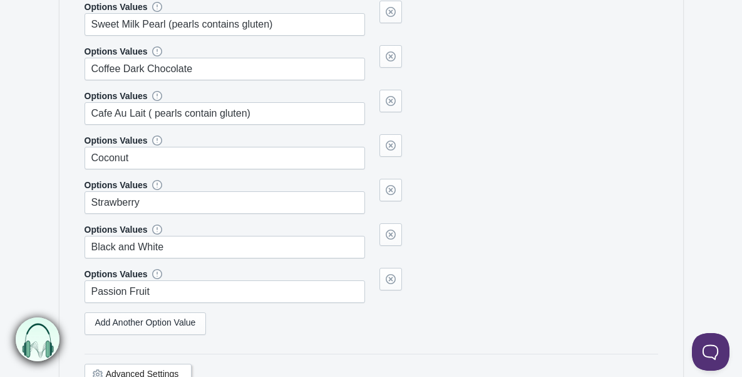
scroll to position [1098, 0]
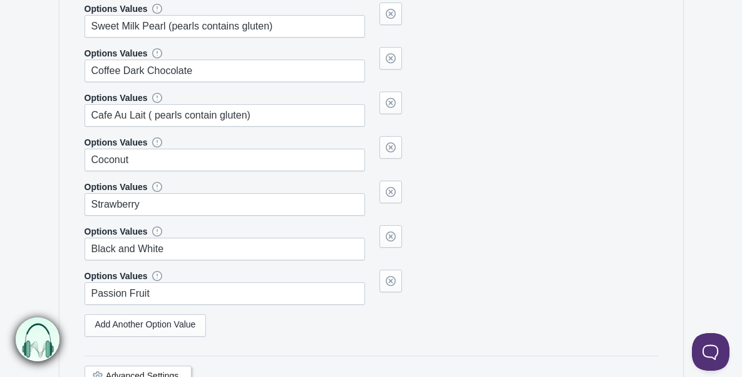
type input "Cafe Au Lait ( pearls contain gluten)"
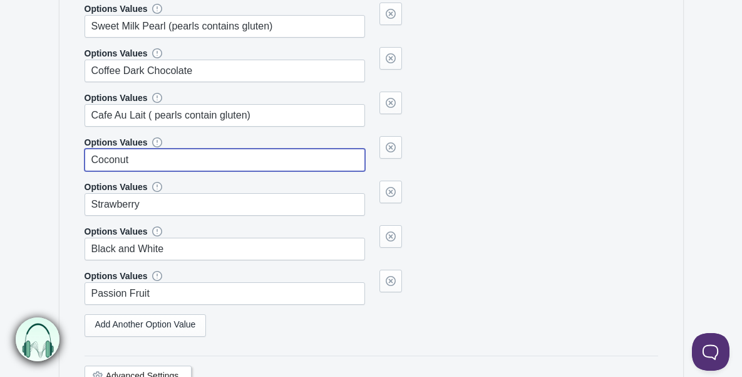
drag, startPoint x: 170, startPoint y: 157, endPoint x: 63, endPoint y: 155, distance: 107.8
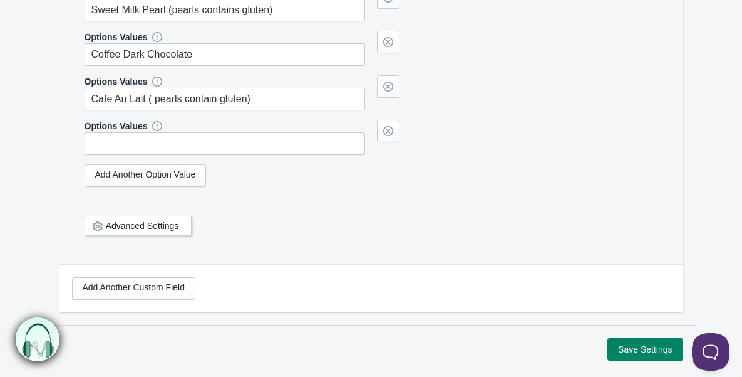
scroll to position [1925, 0]
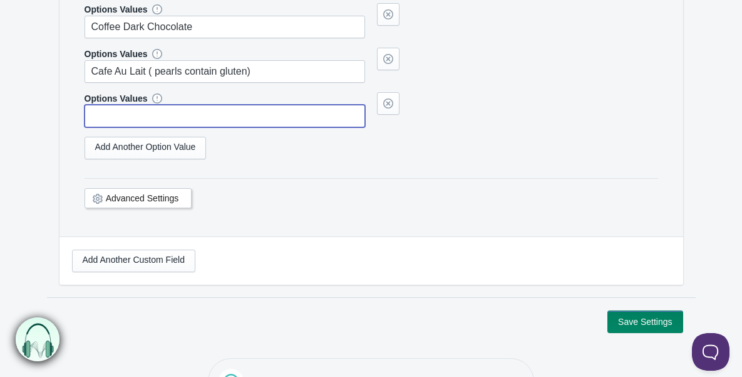
click at [142, 121] on input "text" at bounding box center [225, 116] width 281 height 23
paste input "Coconut"
click at [151, 137] on link "Add Another Option Value" at bounding box center [146, 148] width 122 height 23
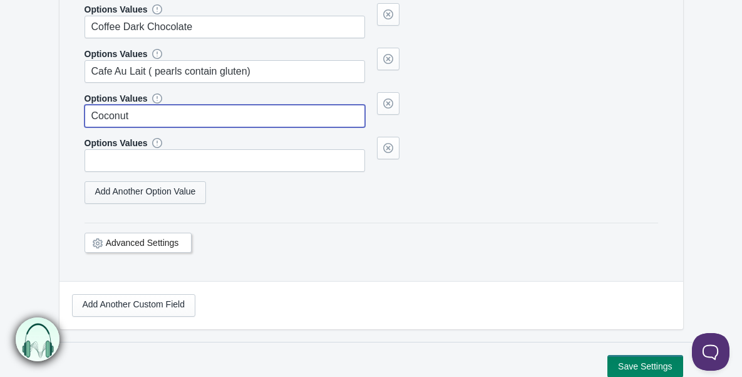
click at [159, 192] on link "Add Another Option Value" at bounding box center [146, 192] width 122 height 23
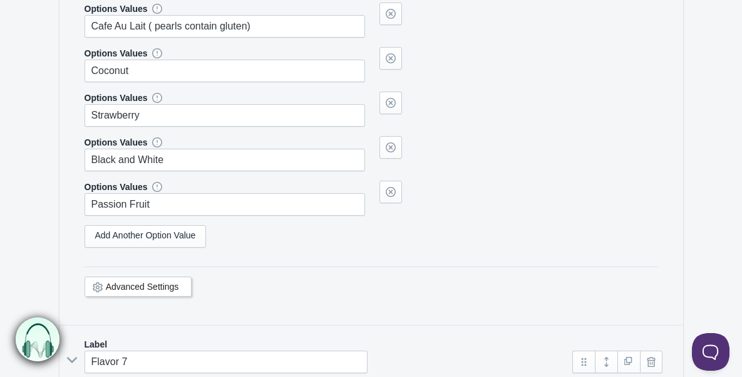
scroll to position [1187, 0]
type input "Coconut"
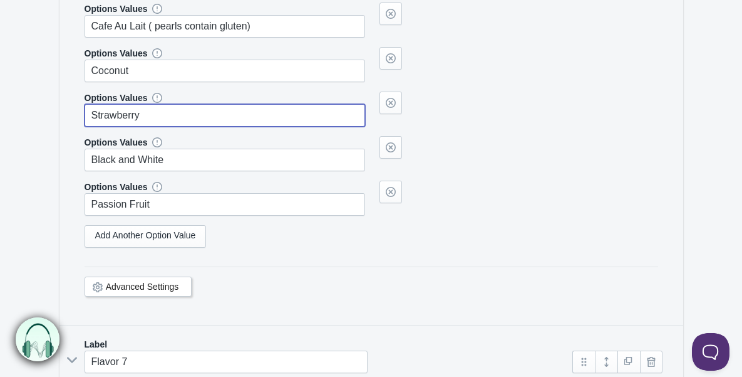
drag, startPoint x: 157, startPoint y: 113, endPoint x: 60, endPoint y: 114, distance: 97.7
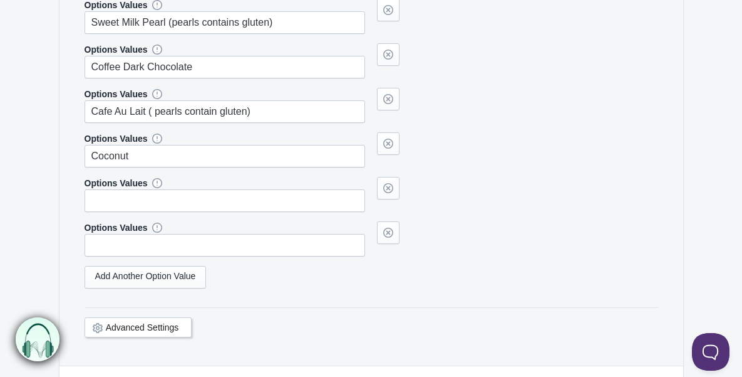
scroll to position [1939, 0]
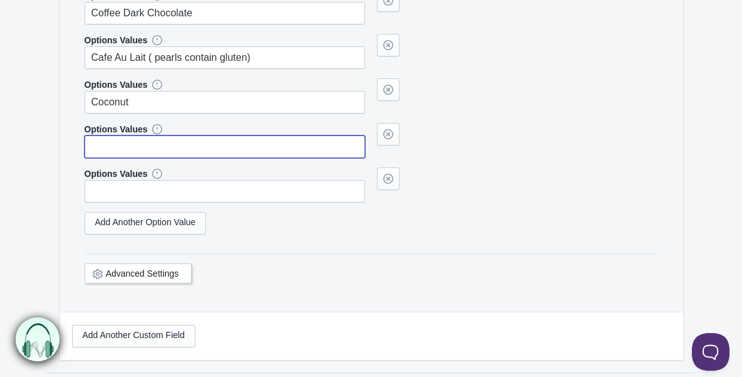
click at [138, 144] on input "text" at bounding box center [225, 146] width 281 height 23
paste input "Strawberry"
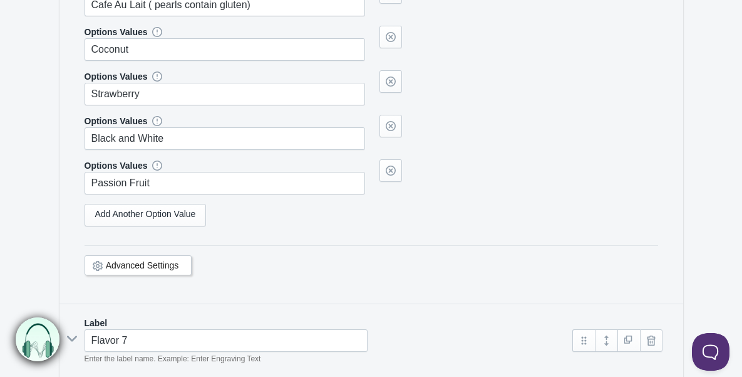
scroll to position [1098, 0]
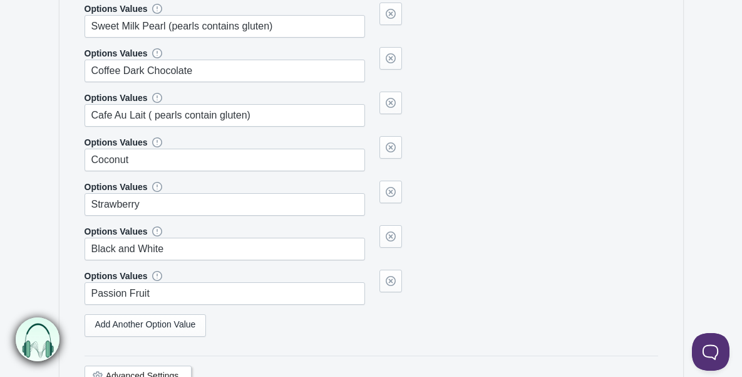
type input "Strawberry"
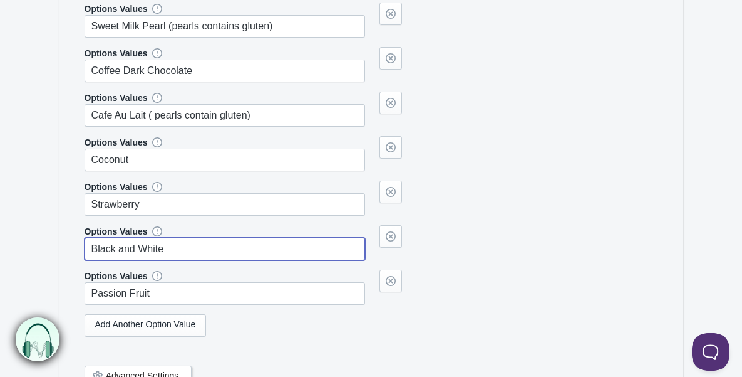
drag, startPoint x: 188, startPoint y: 245, endPoint x: 68, endPoint y: 236, distance: 120.6
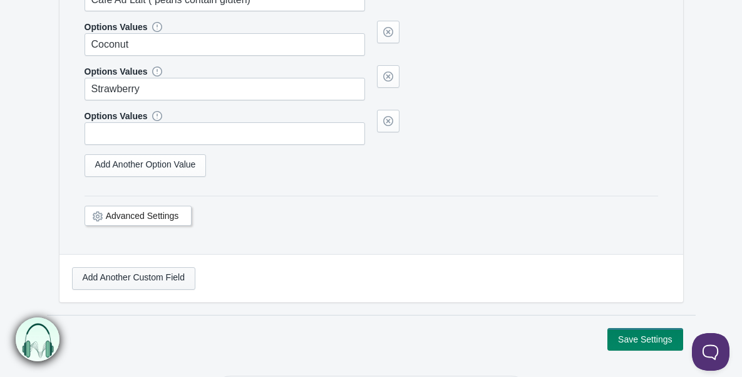
scroll to position [2051, 0]
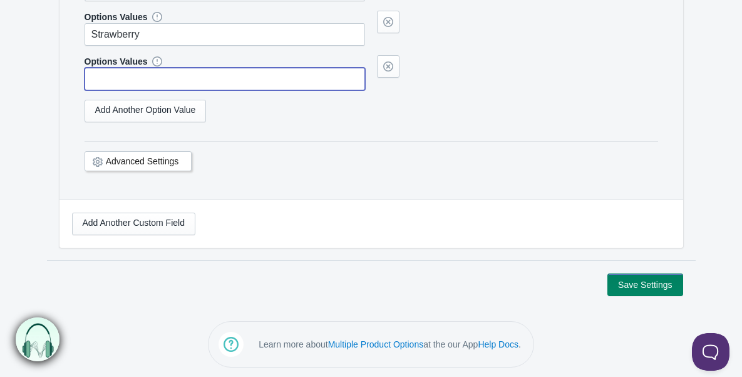
click at [160, 80] on input "text" at bounding box center [225, 79] width 281 height 23
paste input "Black and White"
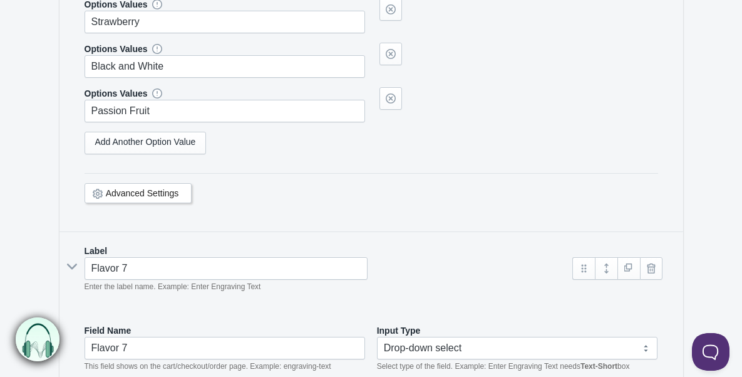
scroll to position [1210, 0]
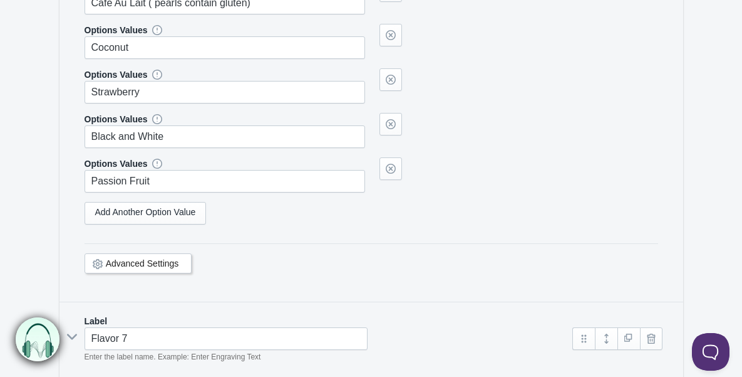
type input "Black and White"
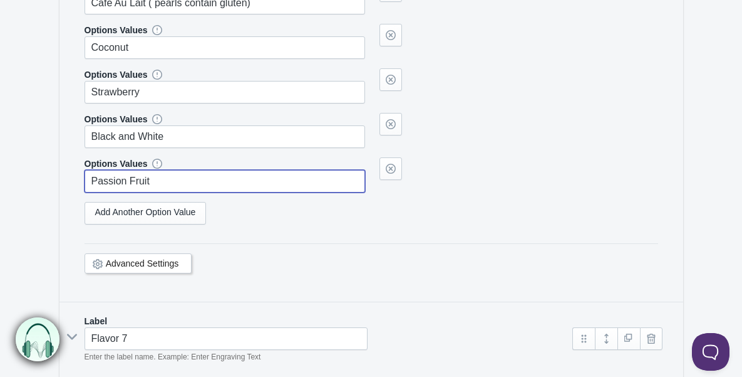
drag, startPoint x: 184, startPoint y: 175, endPoint x: 64, endPoint y: 175, distance: 119.7
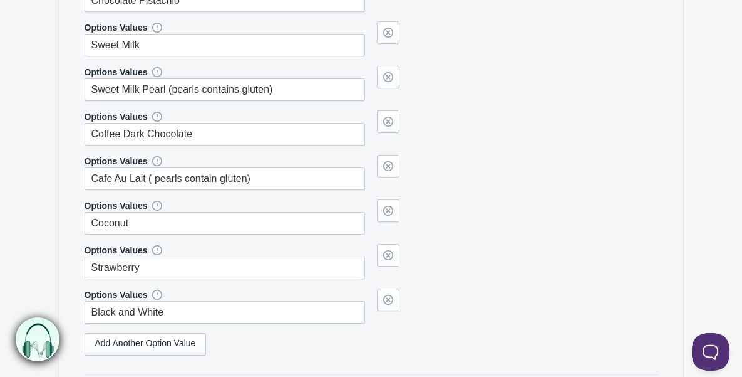
scroll to position [2051, 0]
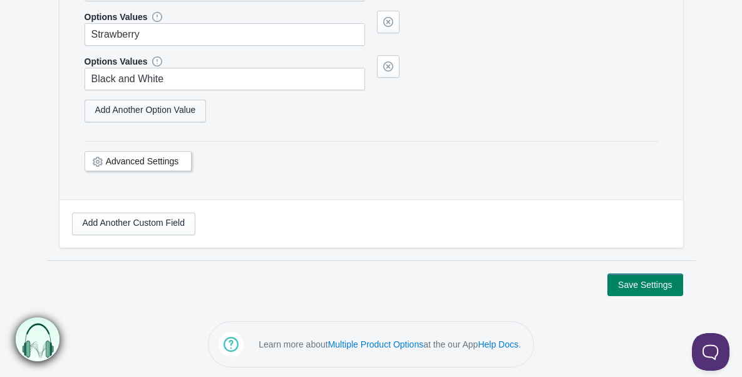
click at [153, 104] on link "Add Another Option Value" at bounding box center [146, 111] width 122 height 23
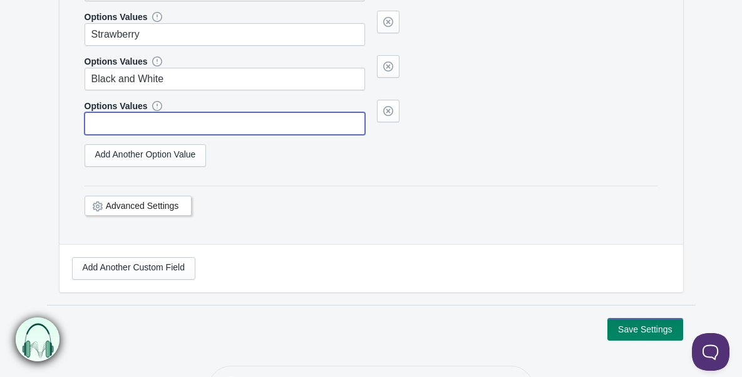
click at [148, 130] on input "text" at bounding box center [225, 123] width 281 height 23
paste input "Passion Fruit"
type input "Passion Fruit"
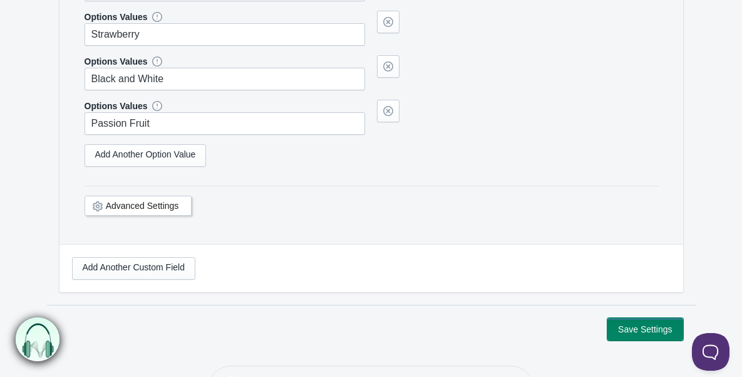
click at [630, 326] on button "Save Settings" at bounding box center [645, 329] width 75 height 23
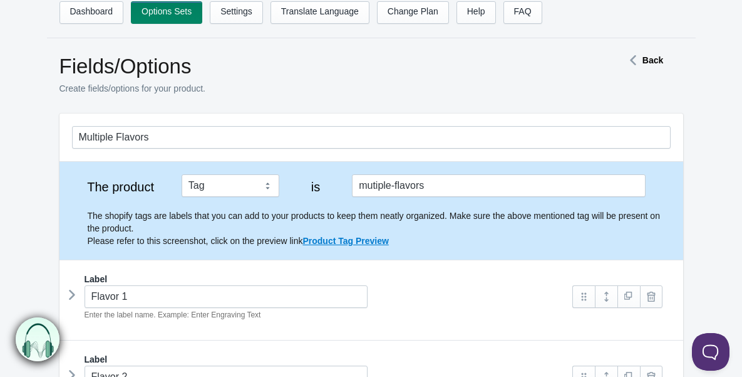
scroll to position [4, 0]
